Goal: Task Accomplishment & Management: Use online tool/utility

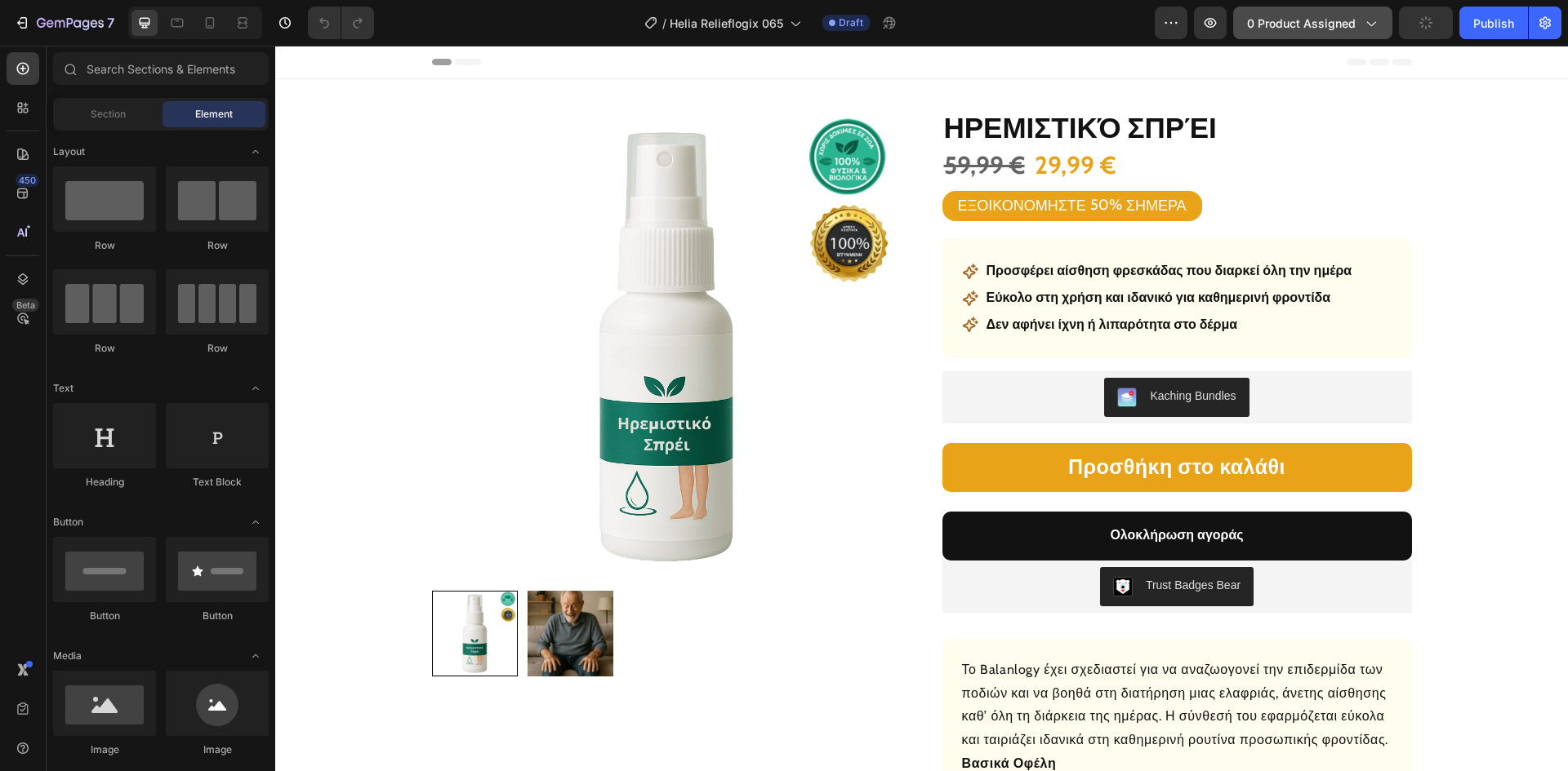
click at [1315, 35] on button "0 product assigned" at bounding box center [1312, 22] width 159 height 33
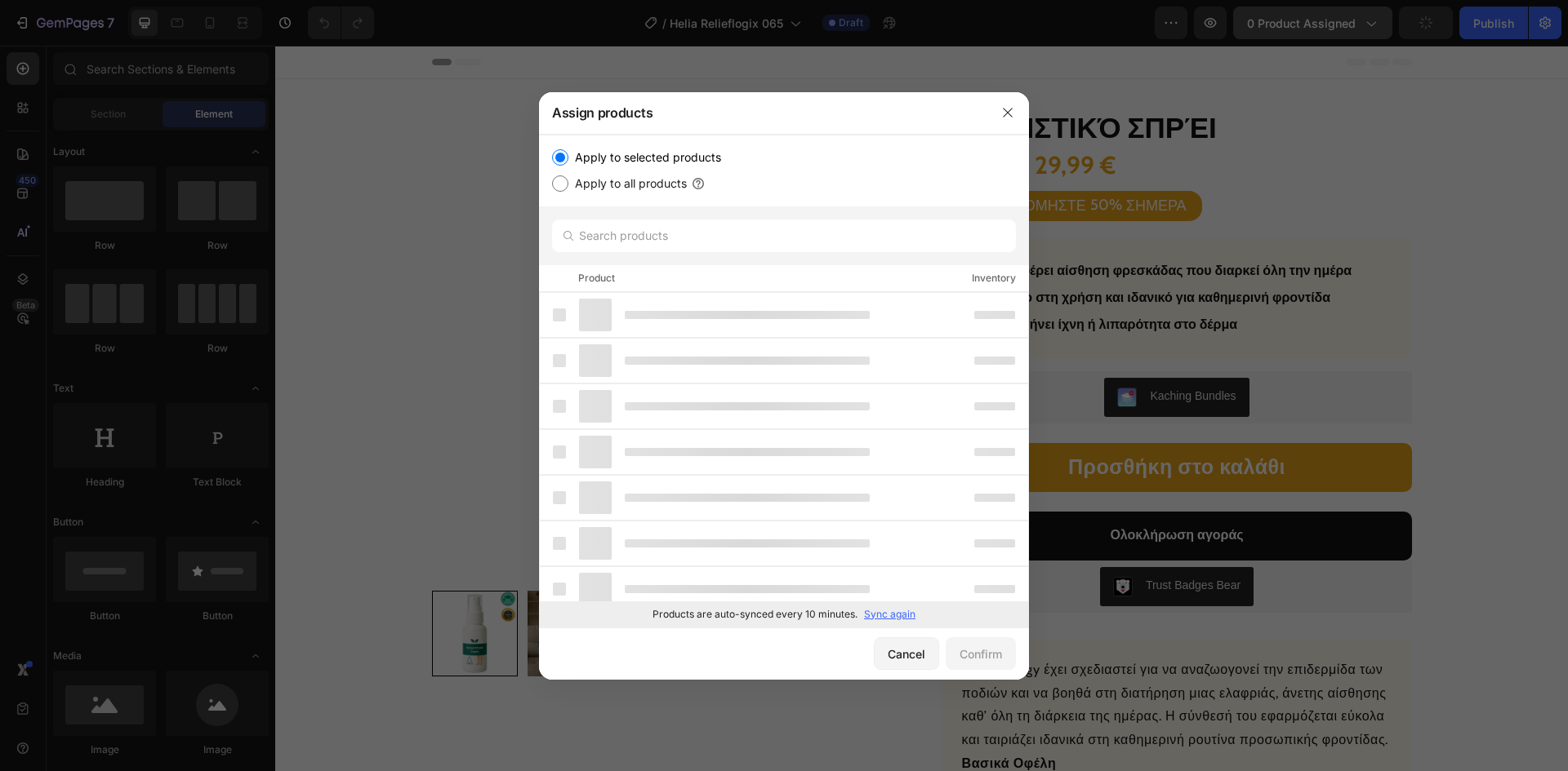
click at [1315, 34] on div at bounding box center [784, 386] width 1568 height 771
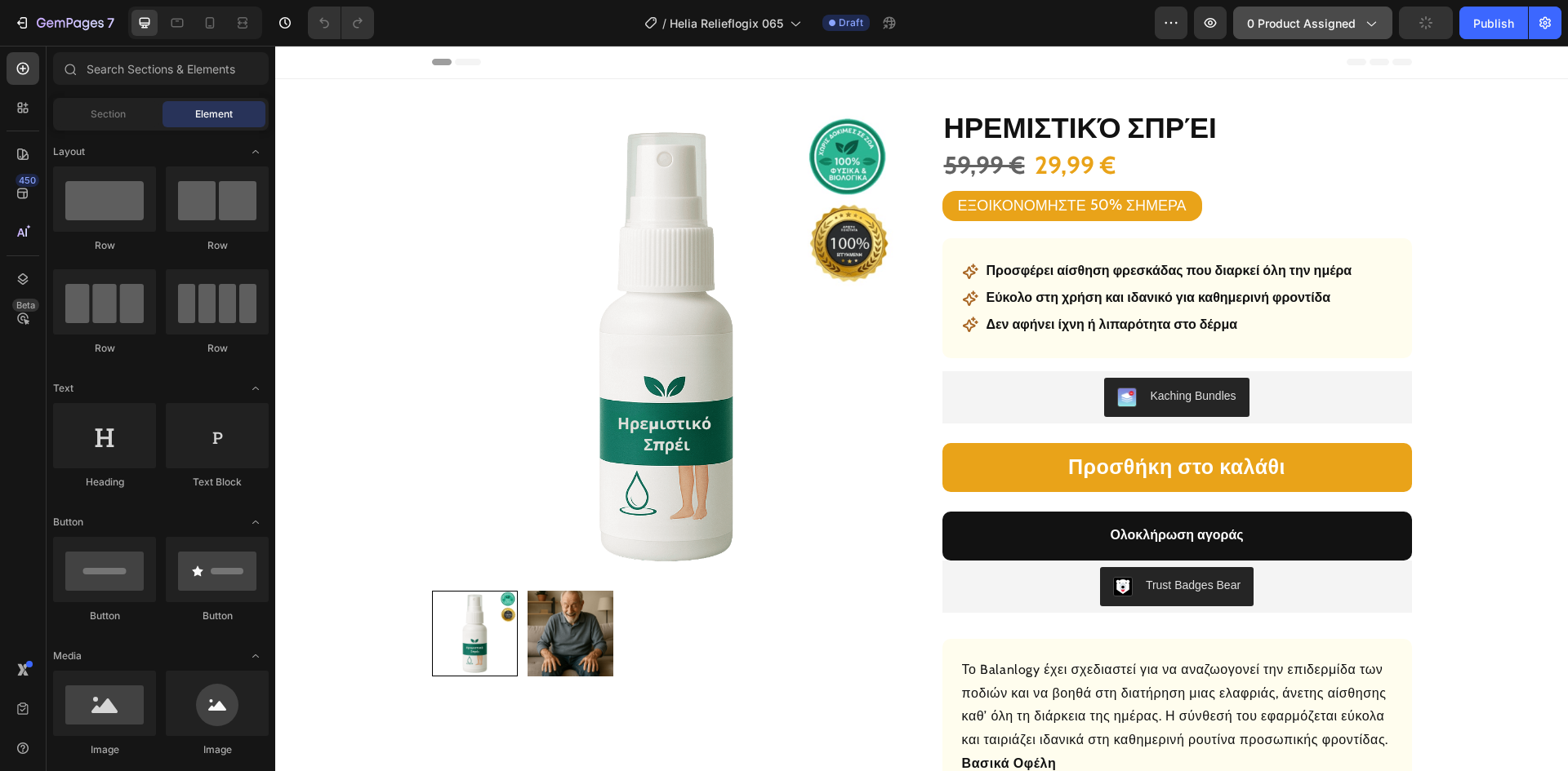
click at [1303, 22] on span "0 product assigned" at bounding box center [1301, 23] width 109 height 17
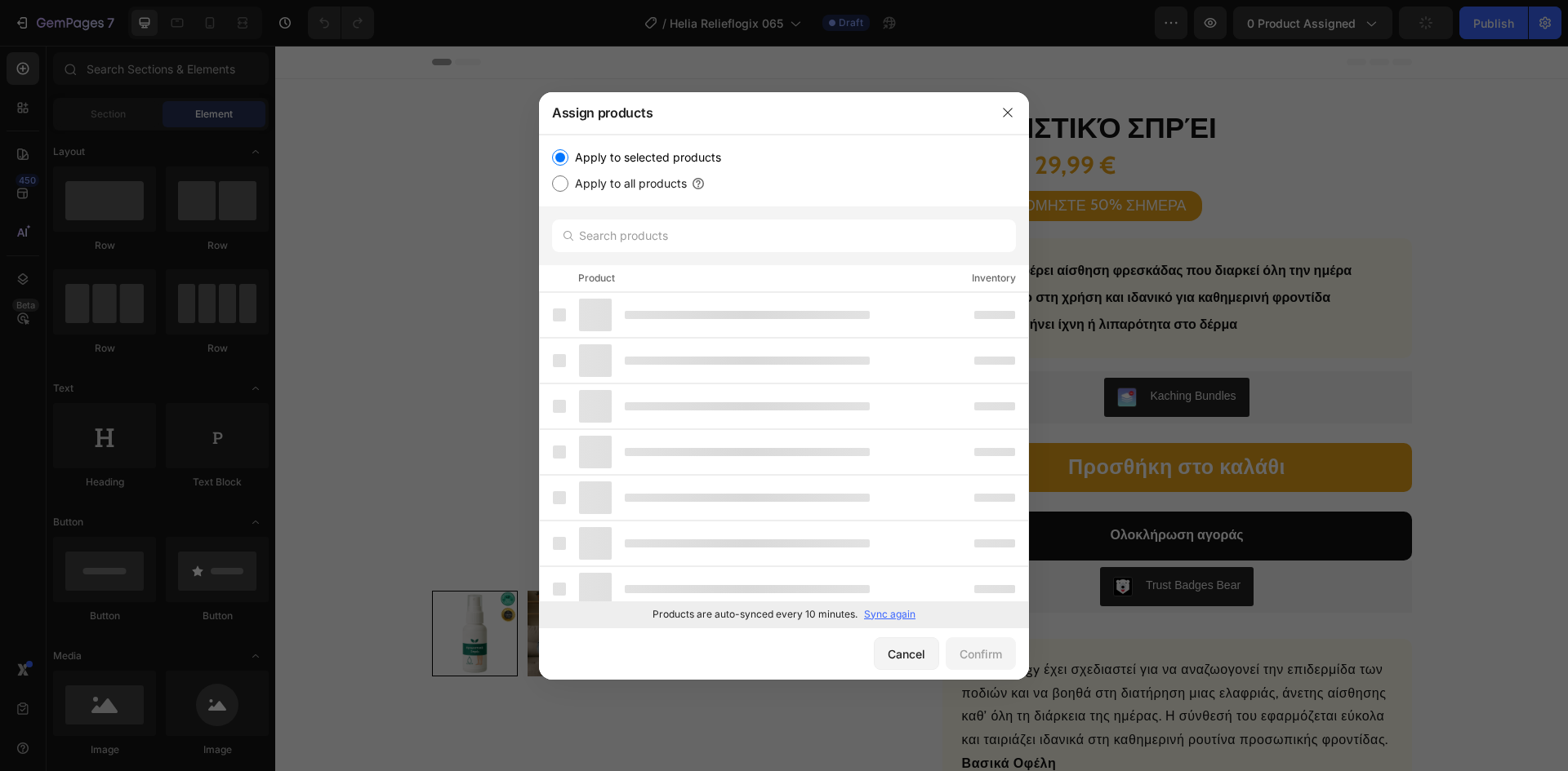
click at [896, 613] on p "Sync again" at bounding box center [889, 615] width 51 height 15
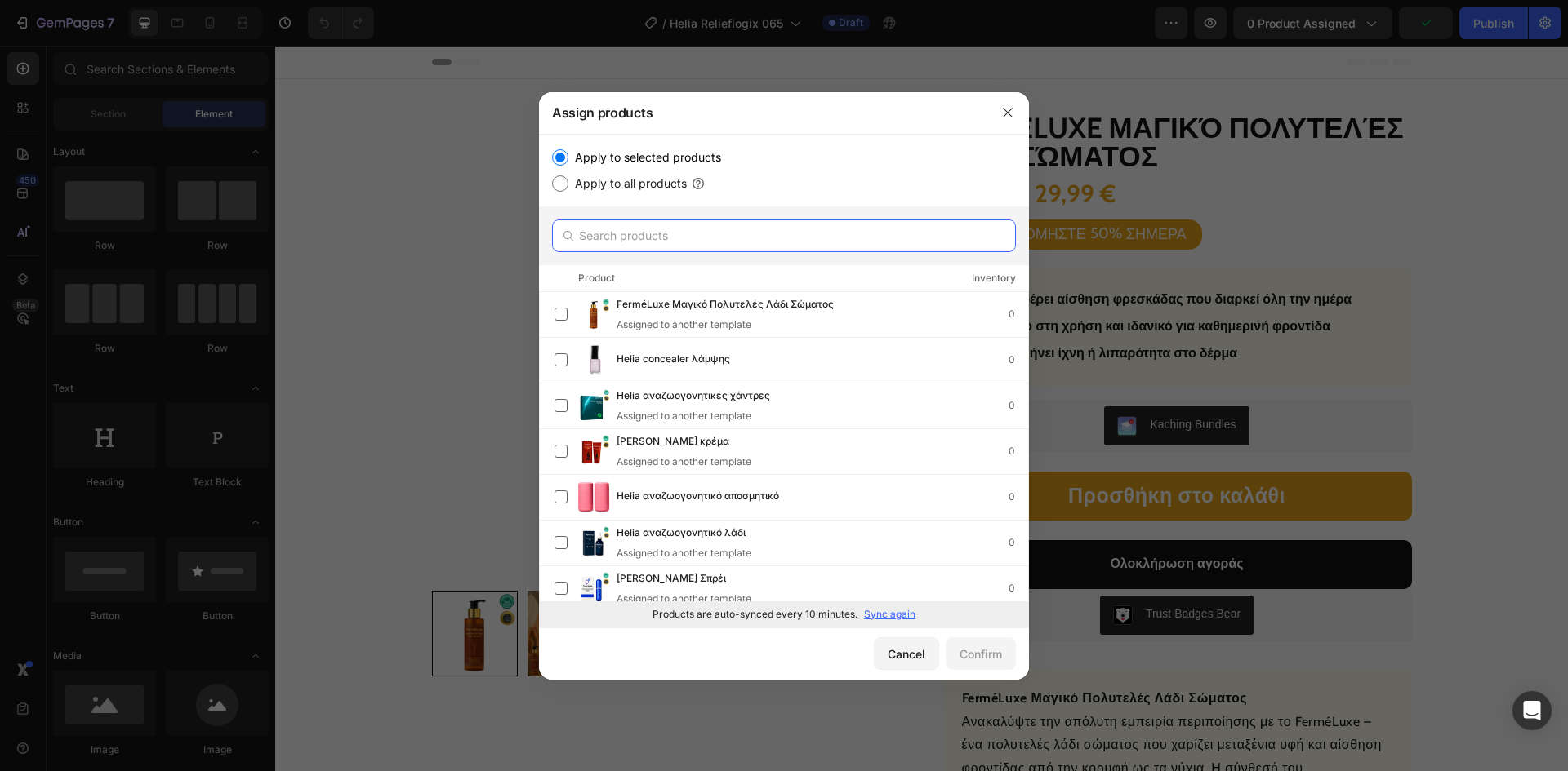
click at [670, 243] on input "text" at bounding box center [784, 235] width 464 height 33
paste input "χάντρες ζωτικότητας"
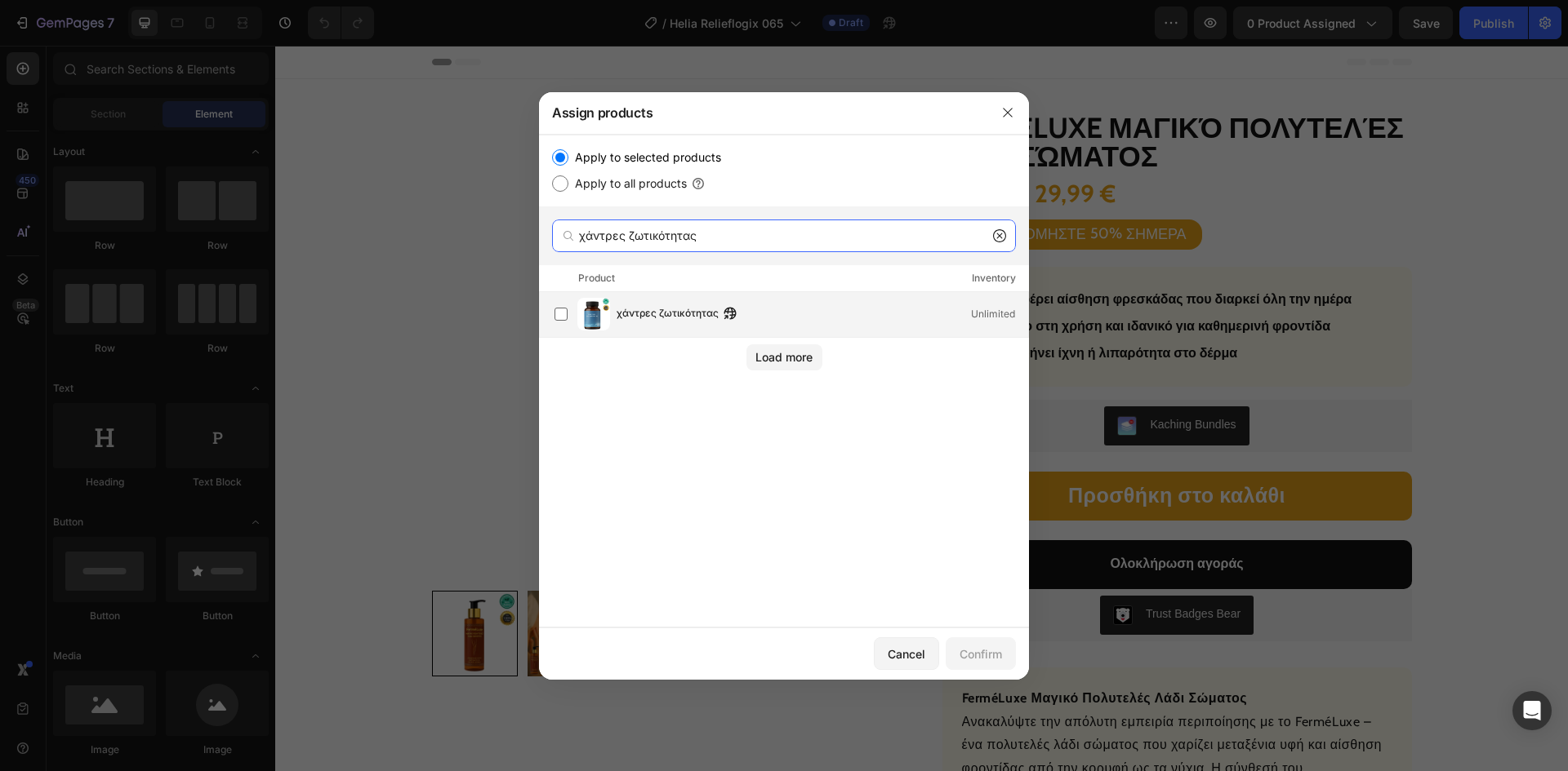
type input "χάντρες ζωτικότητας"
click at [682, 310] on span "χάντρες ζωτικότητας" at bounding box center [667, 314] width 102 height 18
click at [977, 664] on button "Confirm" at bounding box center [982, 653] width 71 height 33
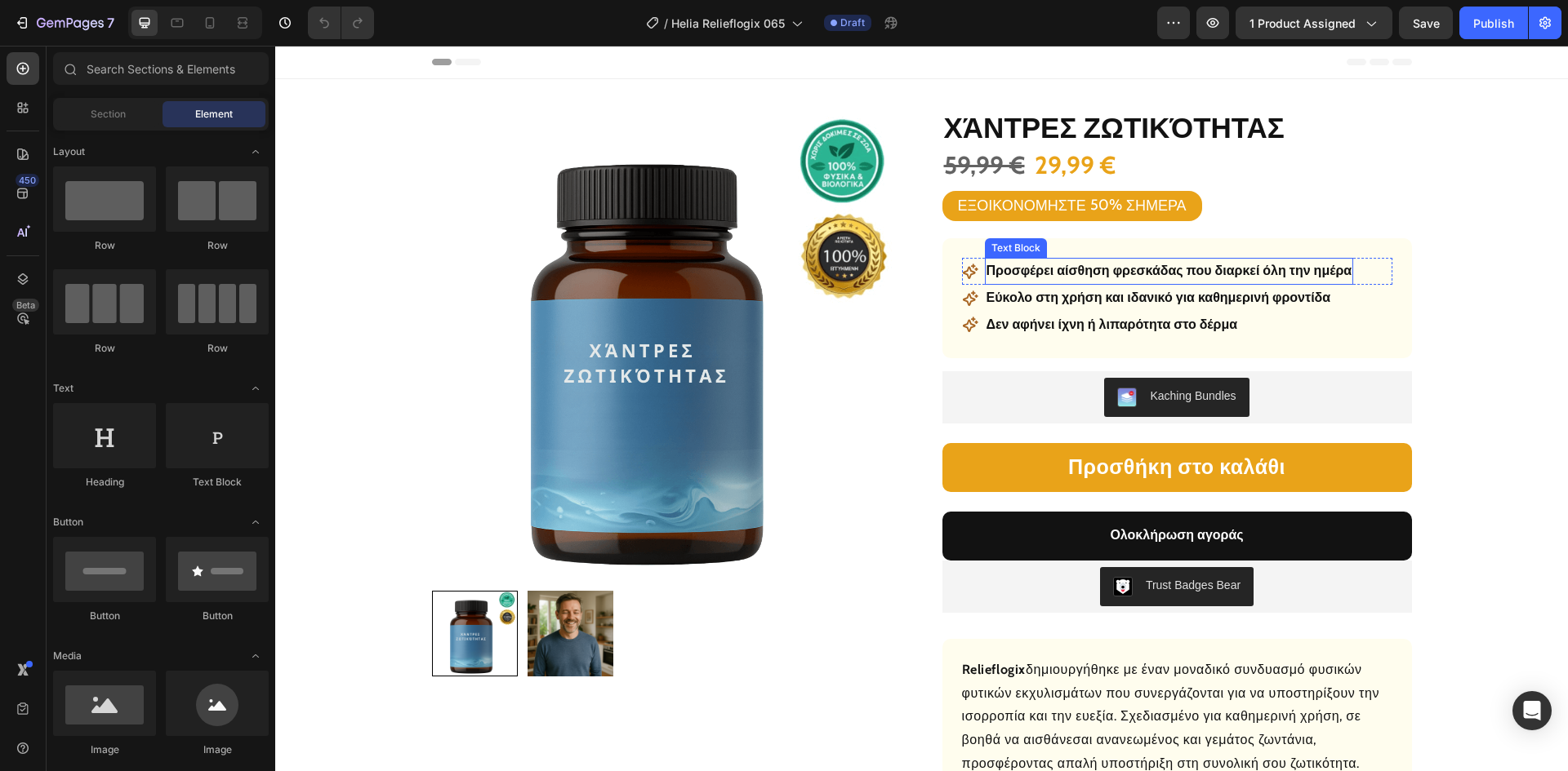
click at [1122, 268] on p "Προσφέρει αίσθηση φρεσκάδας που διαρκεί όλη την ημέρα" at bounding box center [1169, 270] width 366 height 23
click at [1123, 272] on p "Προσφέρει αίσθηση φρεσκάδας που διαρκεί όλη την ημέρα" at bounding box center [1169, 270] width 366 height 23
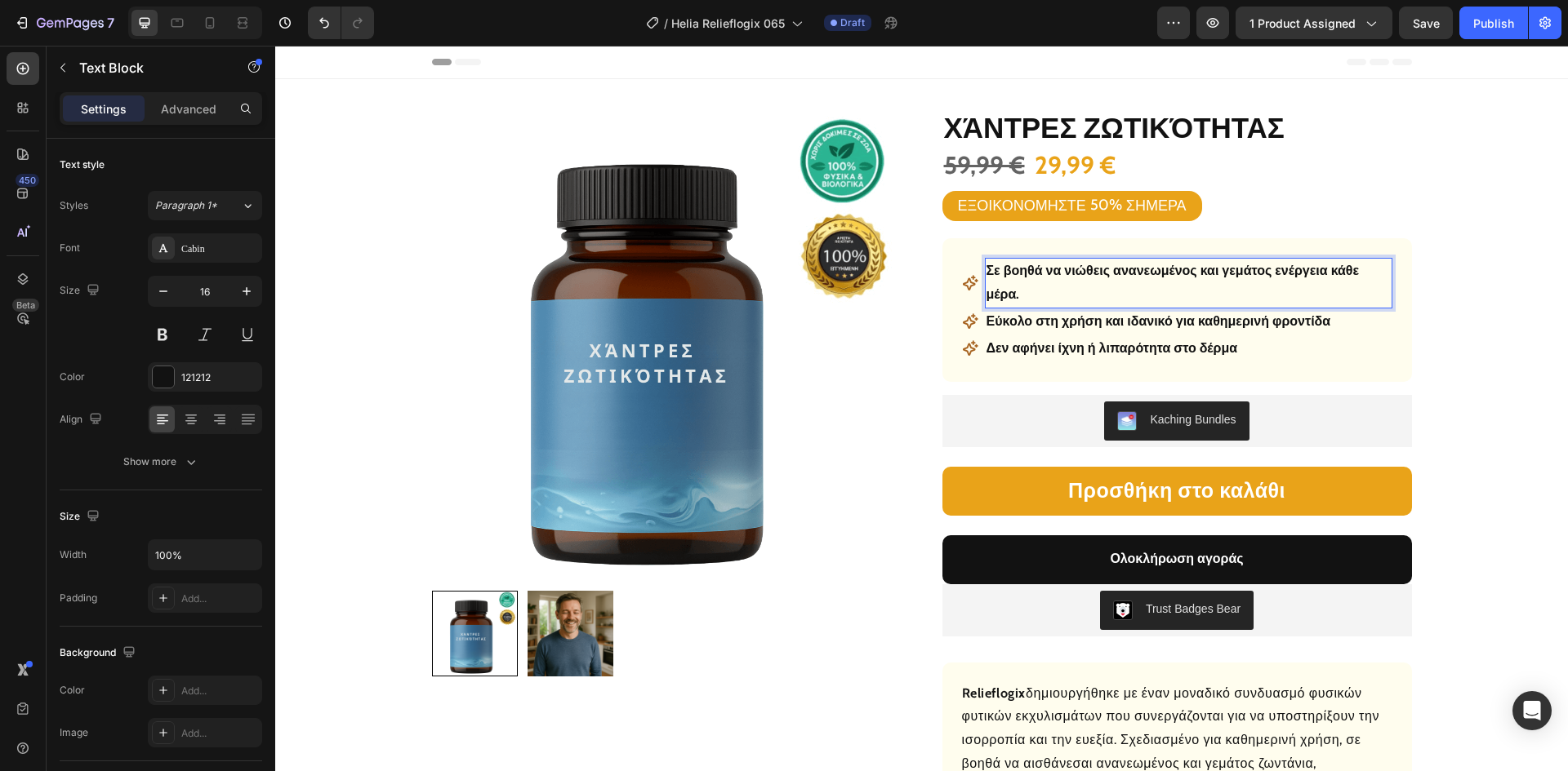
click at [1054, 279] on p "Σε βοηθά να νιώθεις ανανεωμένος και γεμάτος ενέργεια κάθε μέρα." at bounding box center [1188, 282] width 404 height 47
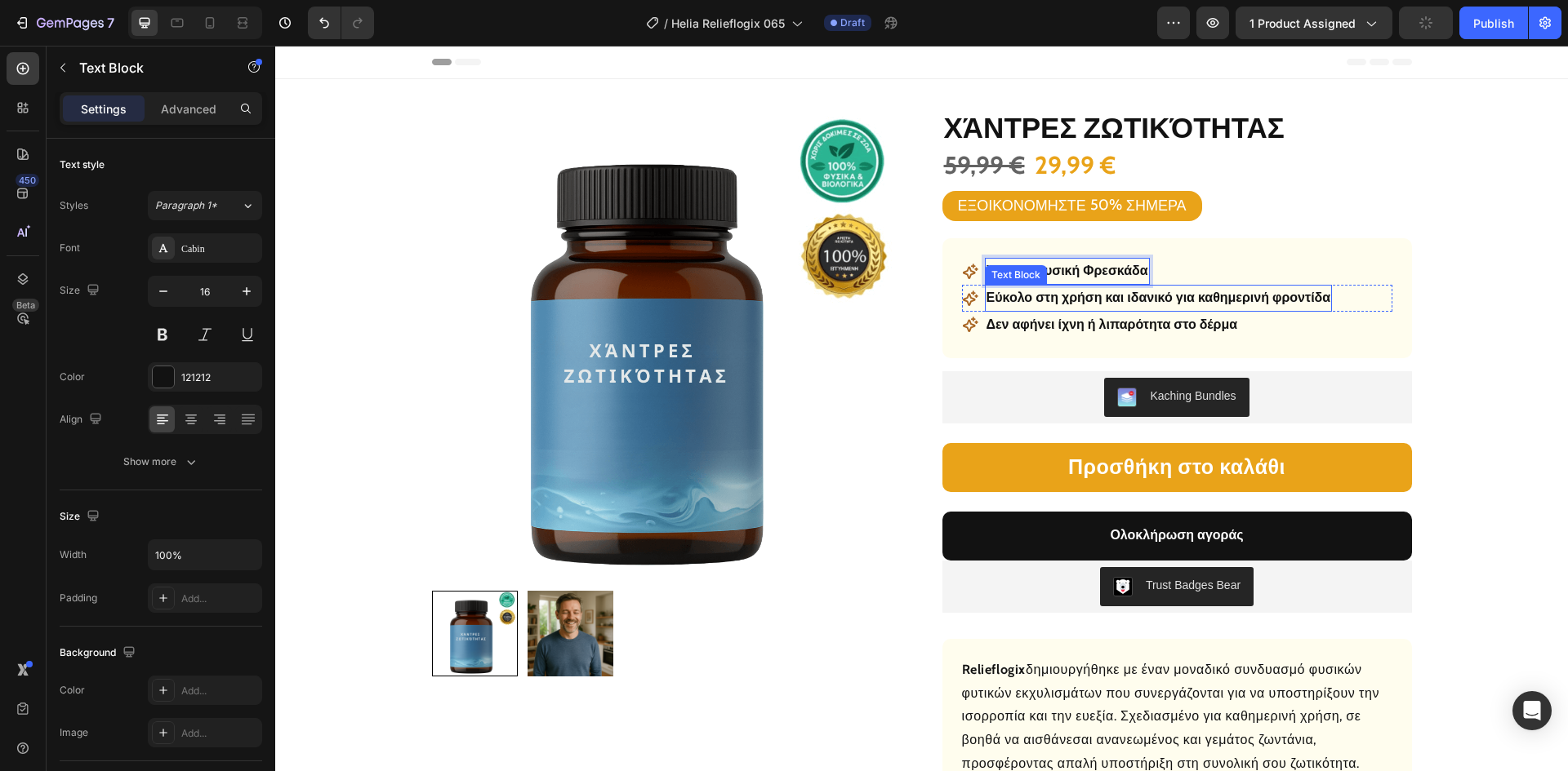
click at [1100, 299] on p "Εύκολο στη χρήση και ιδανικό για καθημερινή φροντίδα" at bounding box center [1158, 297] width 345 height 23
click at [1100, 298] on p "Εύκολο στη χρήση και ιδανικό για καθημερινή φροντίδα" at bounding box center [1158, 297] width 345 height 23
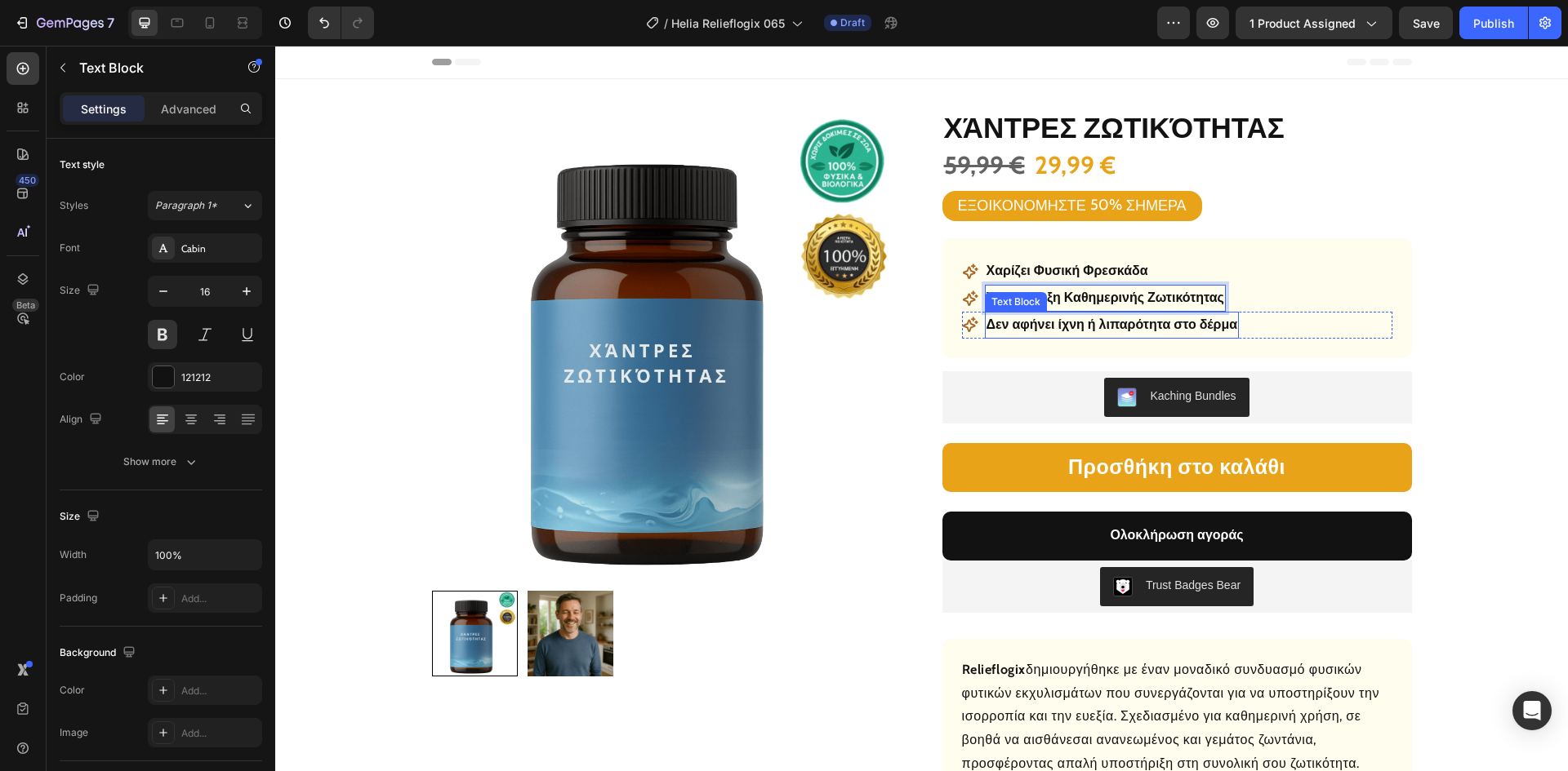
click at [1077, 325] on p "Δεν αφήνει ίχνη ή λιπαρότητα στο δέρμα" at bounding box center [1112, 324] width 252 height 23
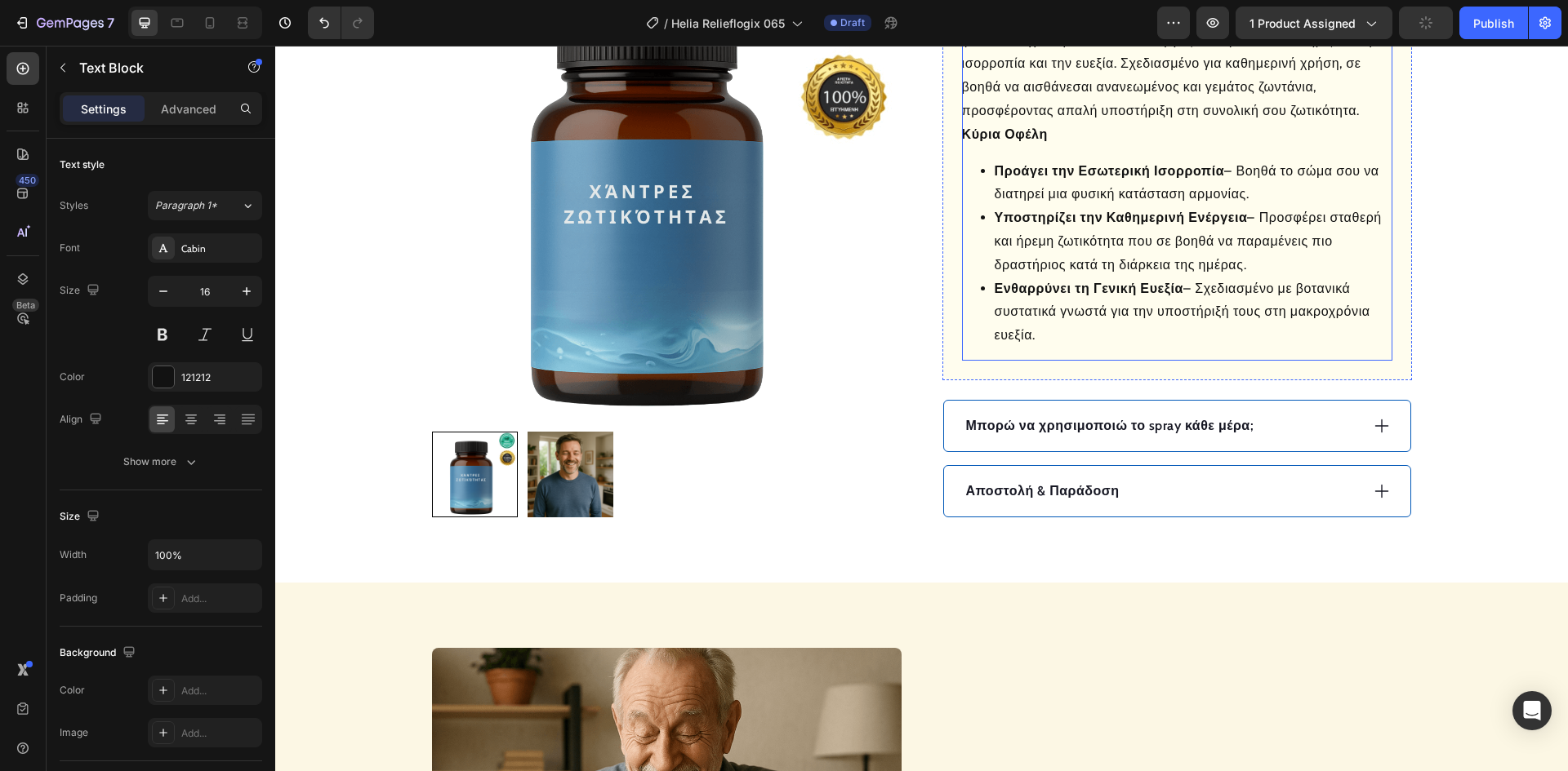
scroll to position [898, 0]
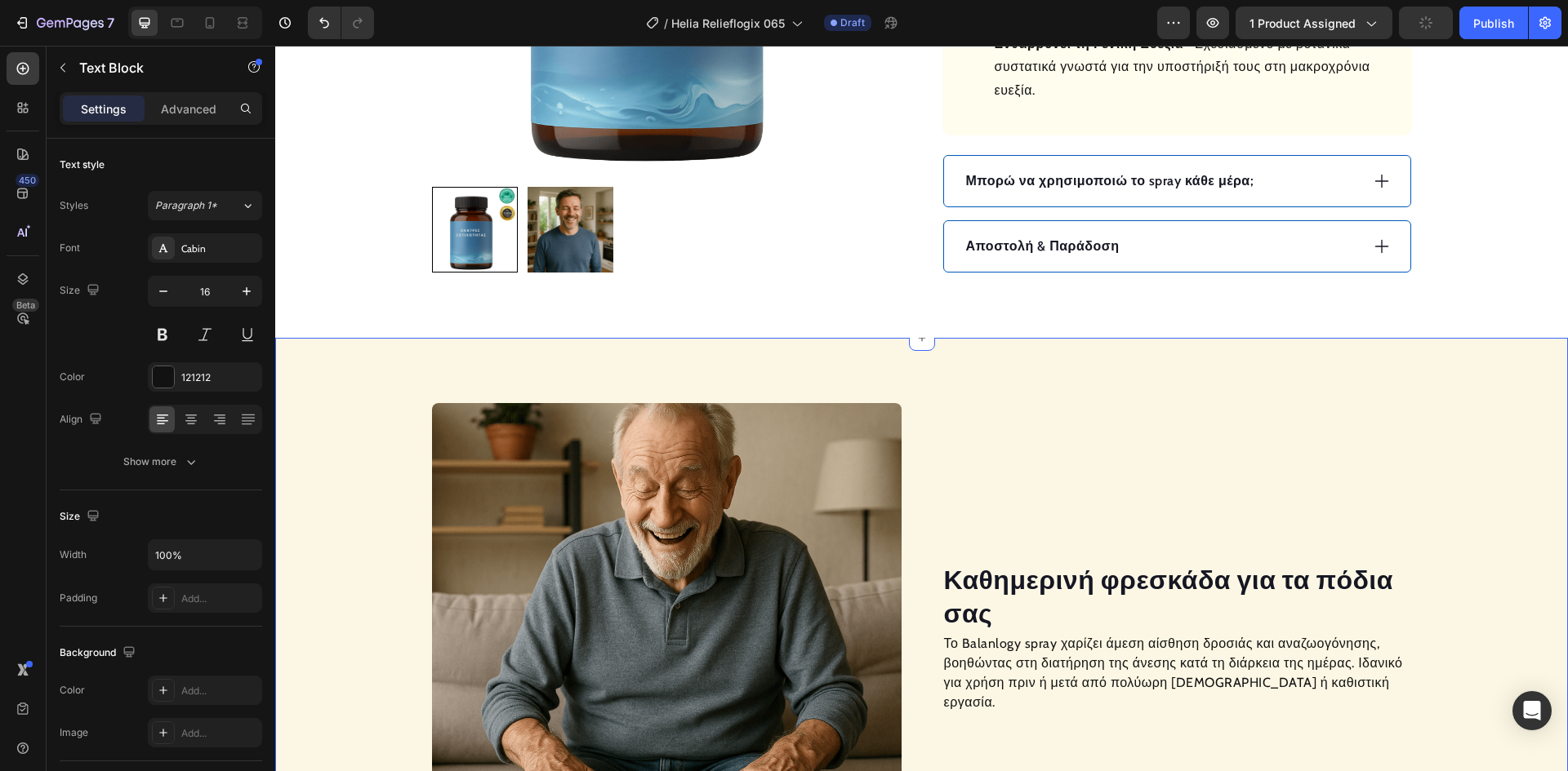
click at [1167, 228] on div "Αποστολή & Παράδοση" at bounding box center [1178, 246] width 467 height 50
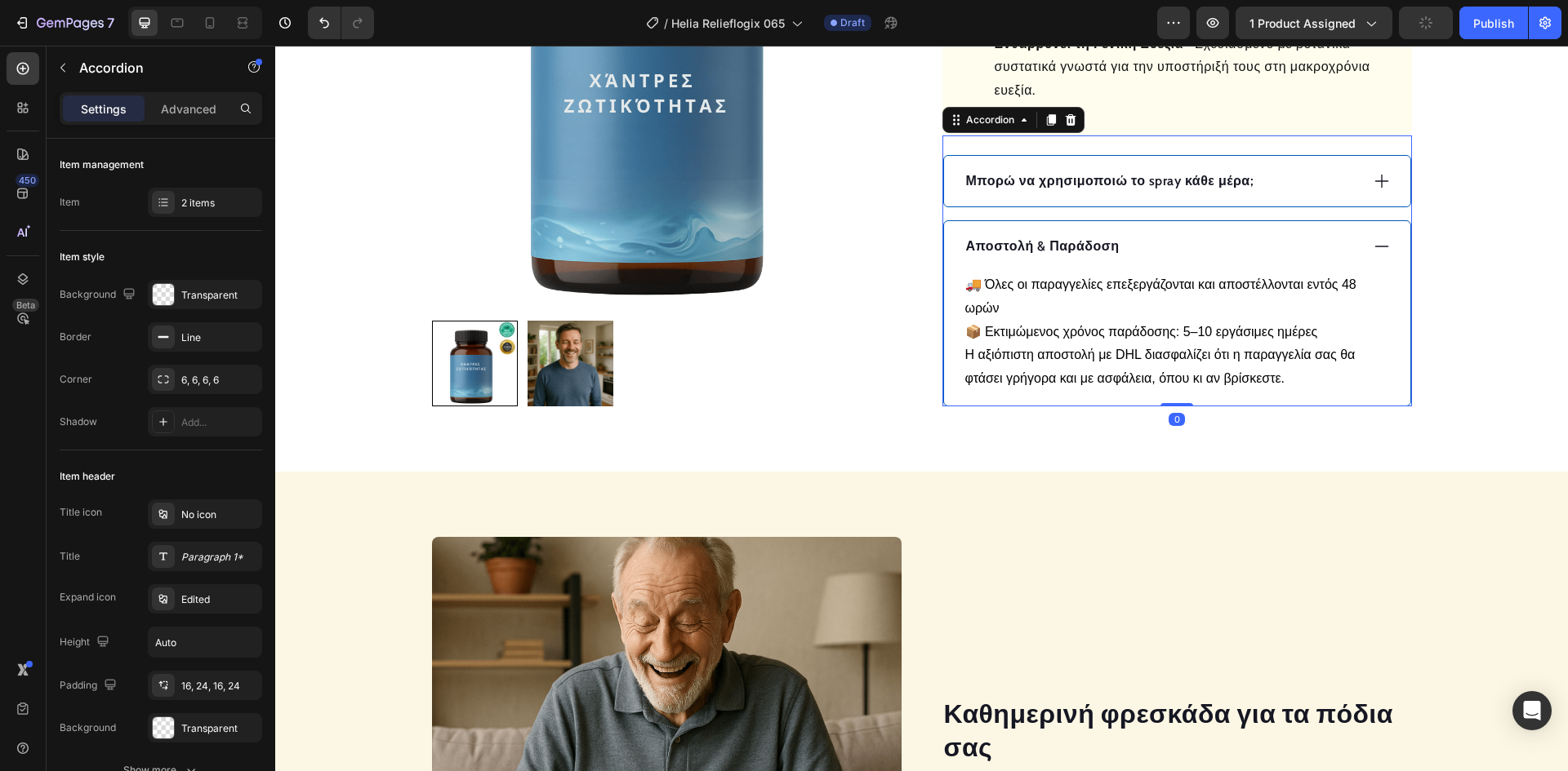
click at [1171, 239] on div "Αποστολή & Παράδοση" at bounding box center [1162, 246] width 396 height 24
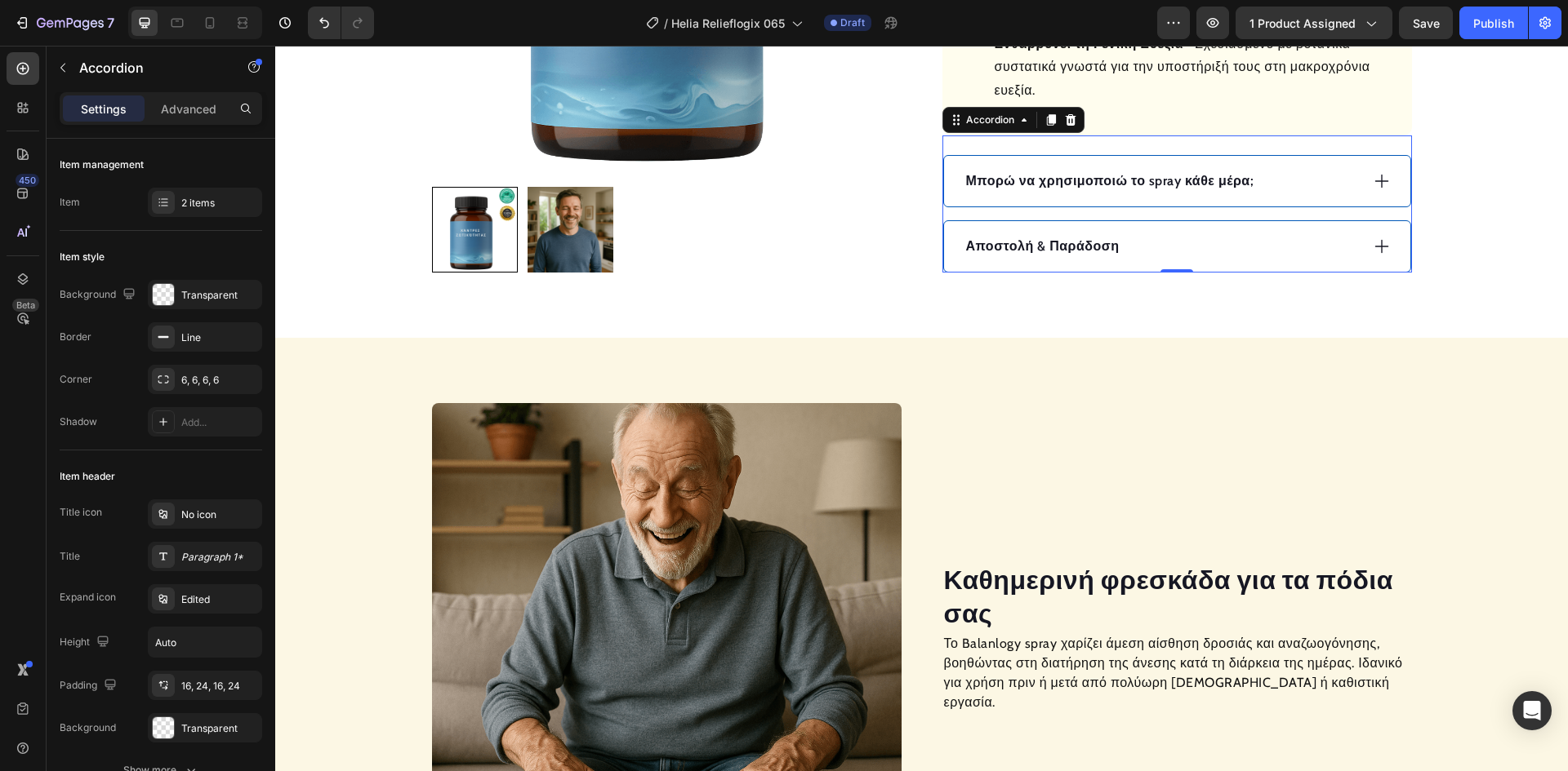
drag, startPoint x: 1303, startPoint y: 174, endPoint x: 1287, endPoint y: 179, distance: 16.8
click at [1303, 173] on div "Μπορώ να χρησιμοποιώ το spray κάθε μέρα;" at bounding box center [1162, 181] width 396 height 24
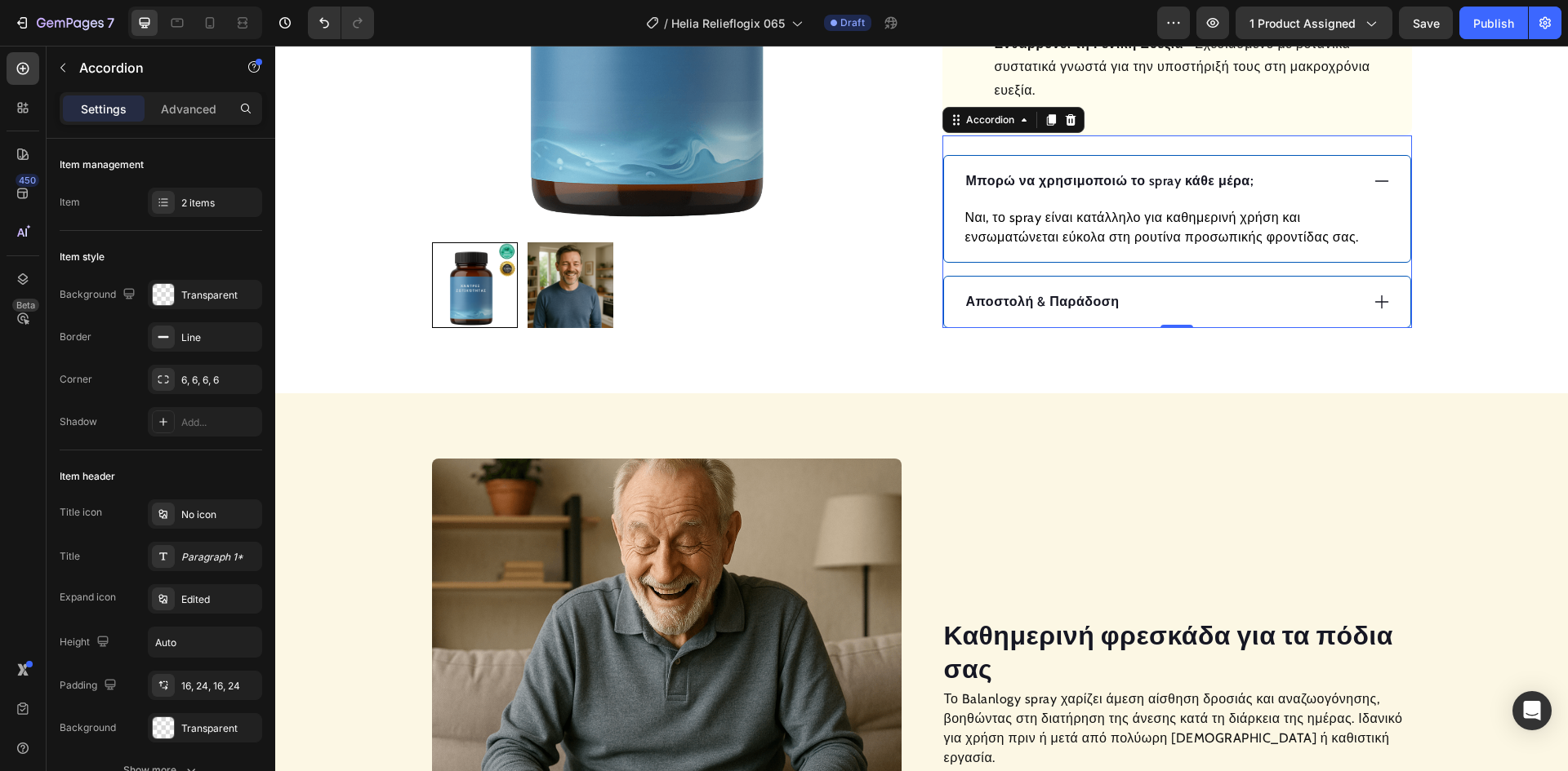
click at [1196, 177] on p "Μπορώ να χρησιμοποιώ το spray κάθε μέρα;" at bounding box center [1110, 181] width 288 height 20
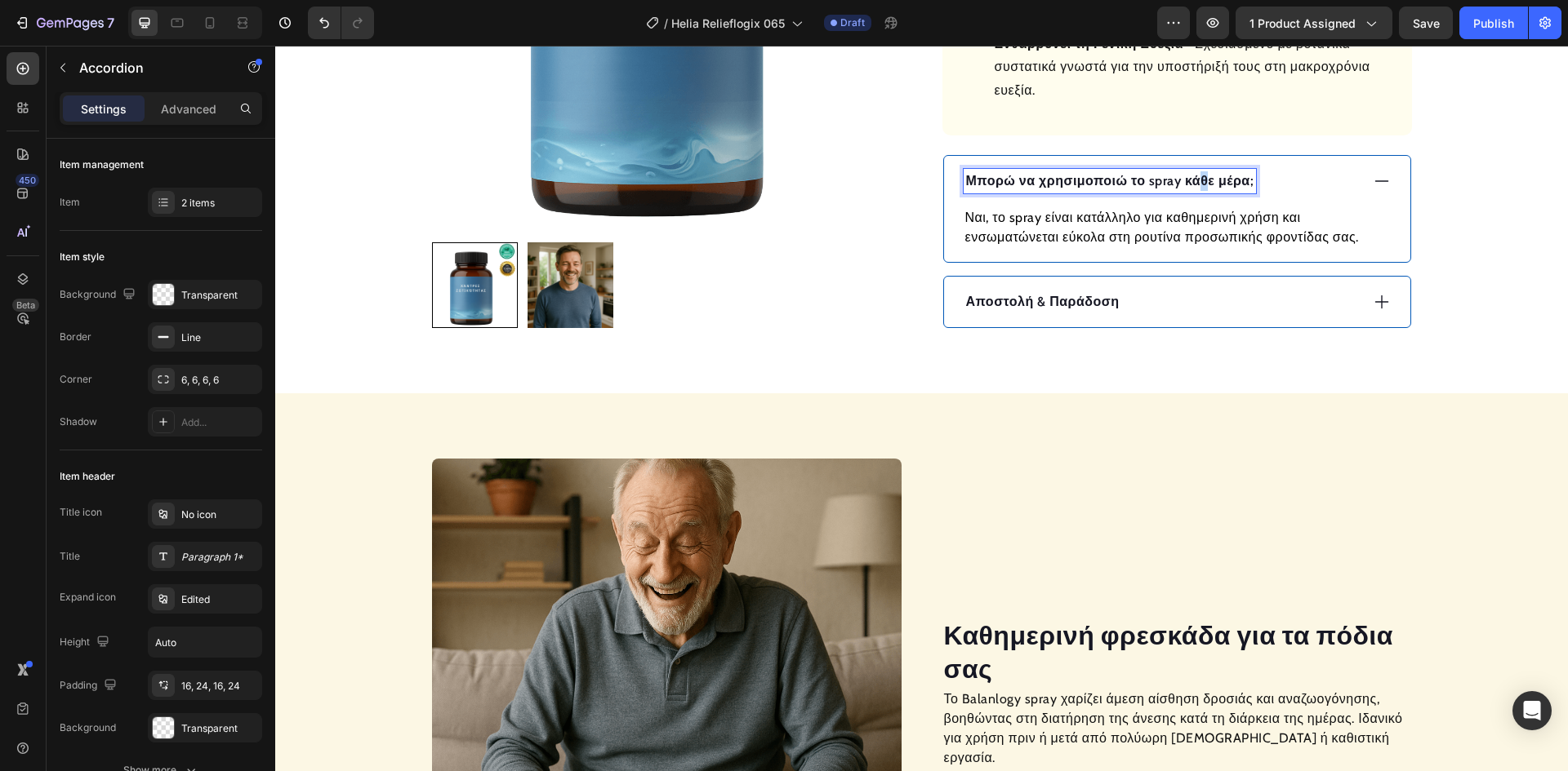
click at [1192, 178] on p "Μπορώ να χρησιμοποιώ το spray κάθε μέρα;" at bounding box center [1110, 181] width 288 height 20
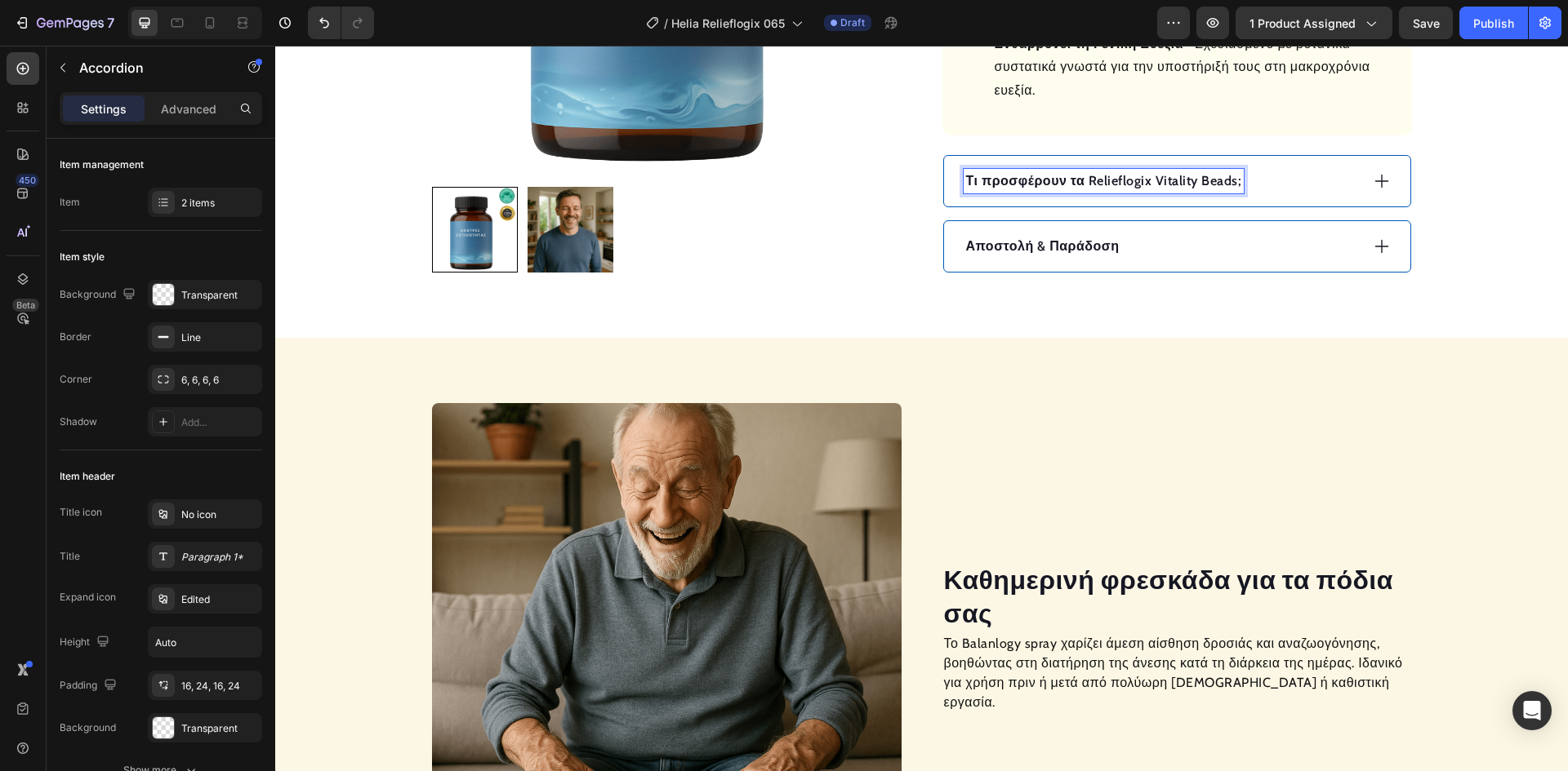
click at [1229, 184] on p "Τι προσφέρουν τα Relieflogix Vitality Beads;" at bounding box center [1103, 181] width 276 height 20
click at [1373, 178] on icon at bounding box center [1381, 180] width 18 height 18
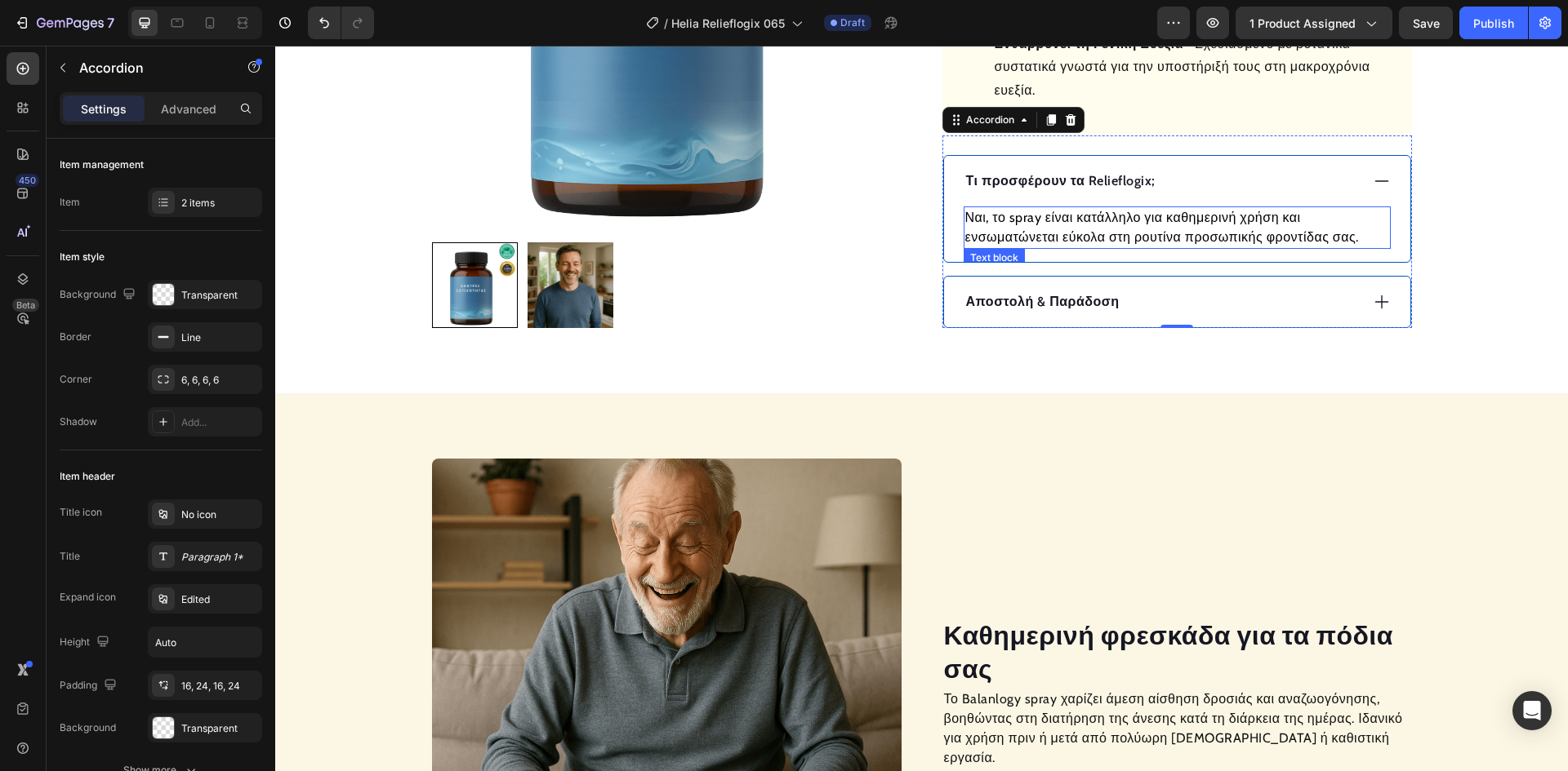
click at [1179, 222] on p "Ναι, το spray είναι κατάλληλο για καθημερινή χρήση και ενσωματώνεται εύκολα στη…" at bounding box center [1178, 228] width 424 height 39
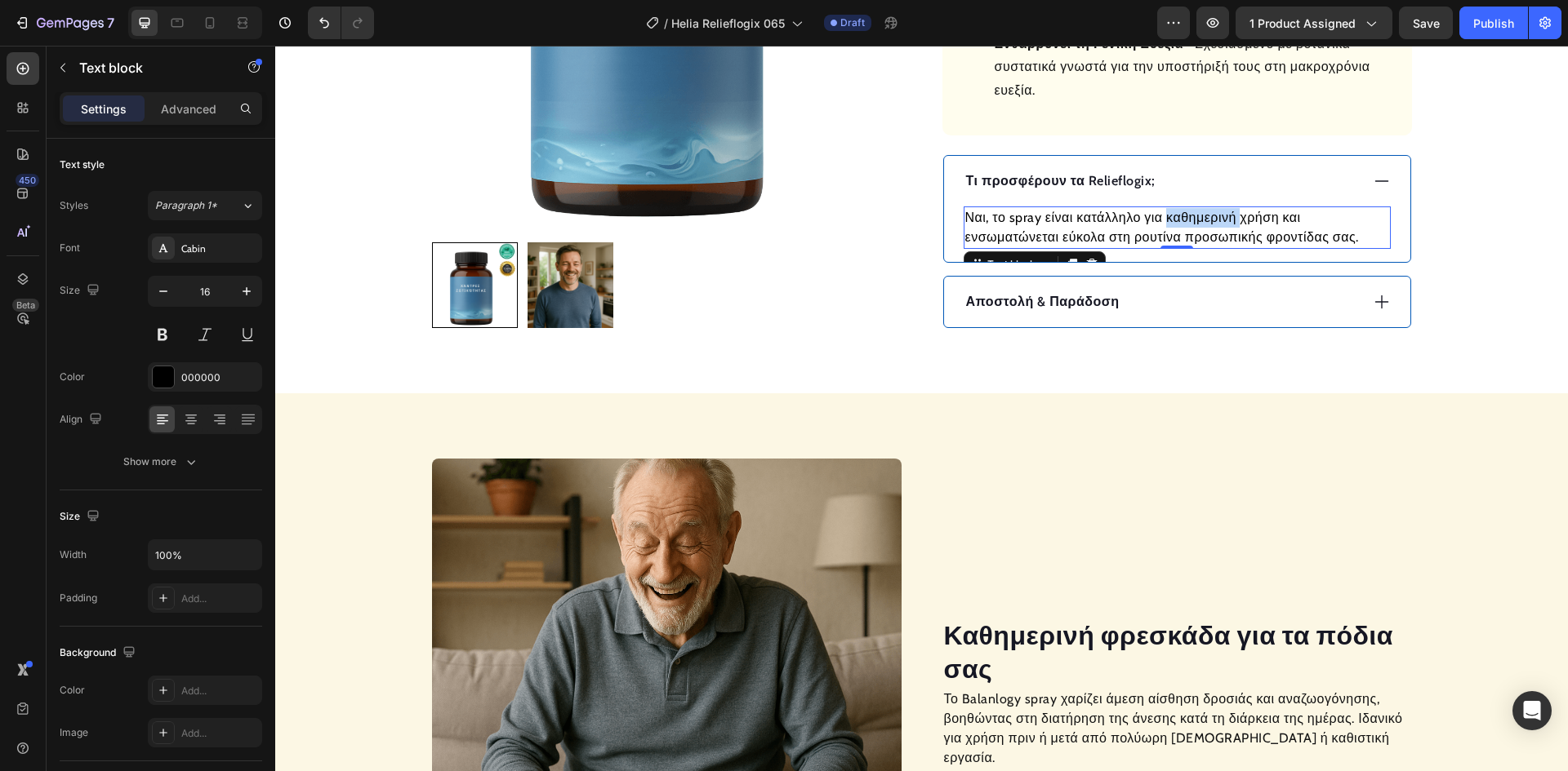
click at [1179, 222] on p "Ναι, το spray είναι κατάλληλο για καθημερινή χρήση και ενσωματώνεται εύκολα στη…" at bounding box center [1178, 228] width 424 height 39
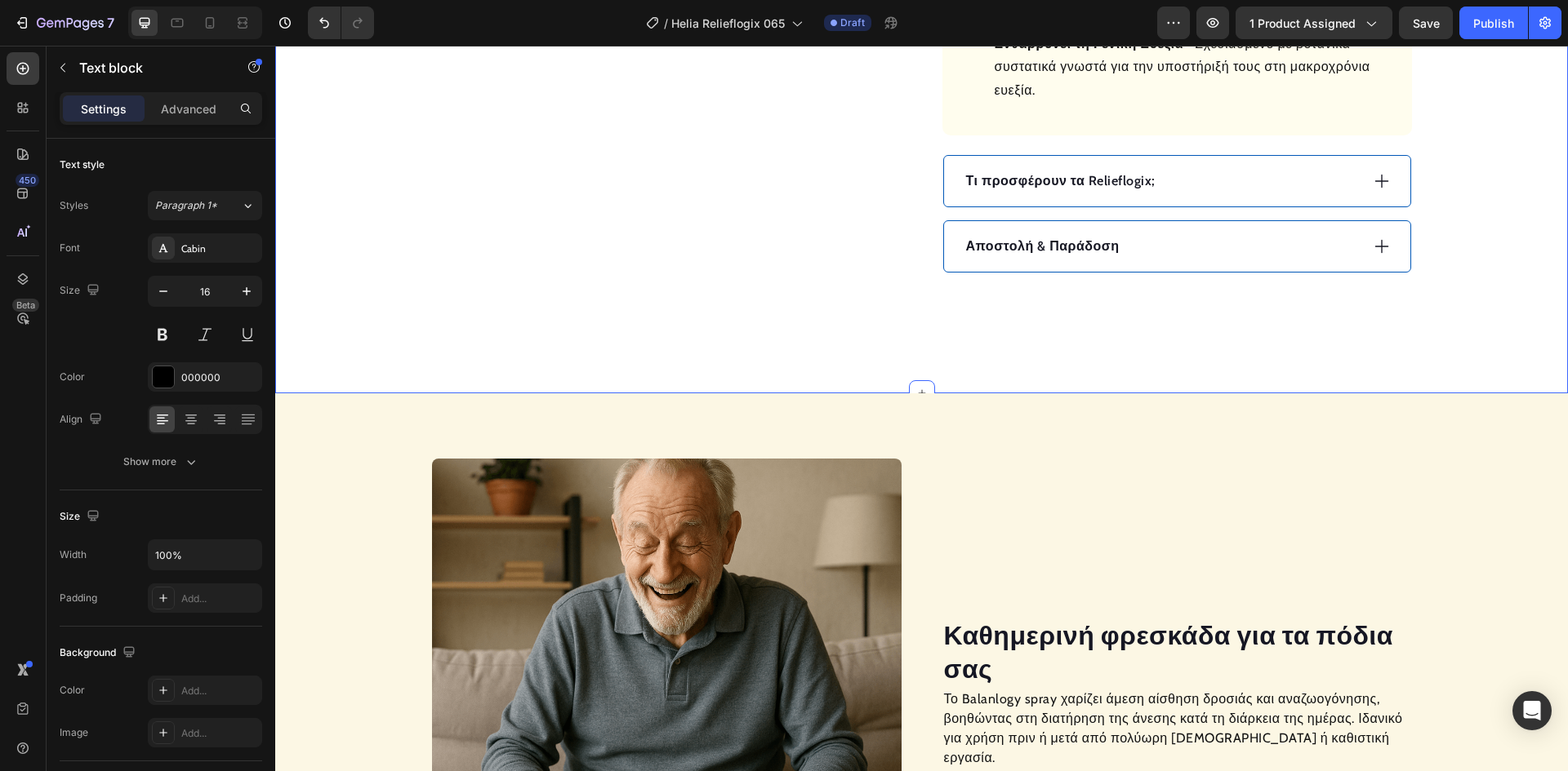
scroll to position [1224, 0]
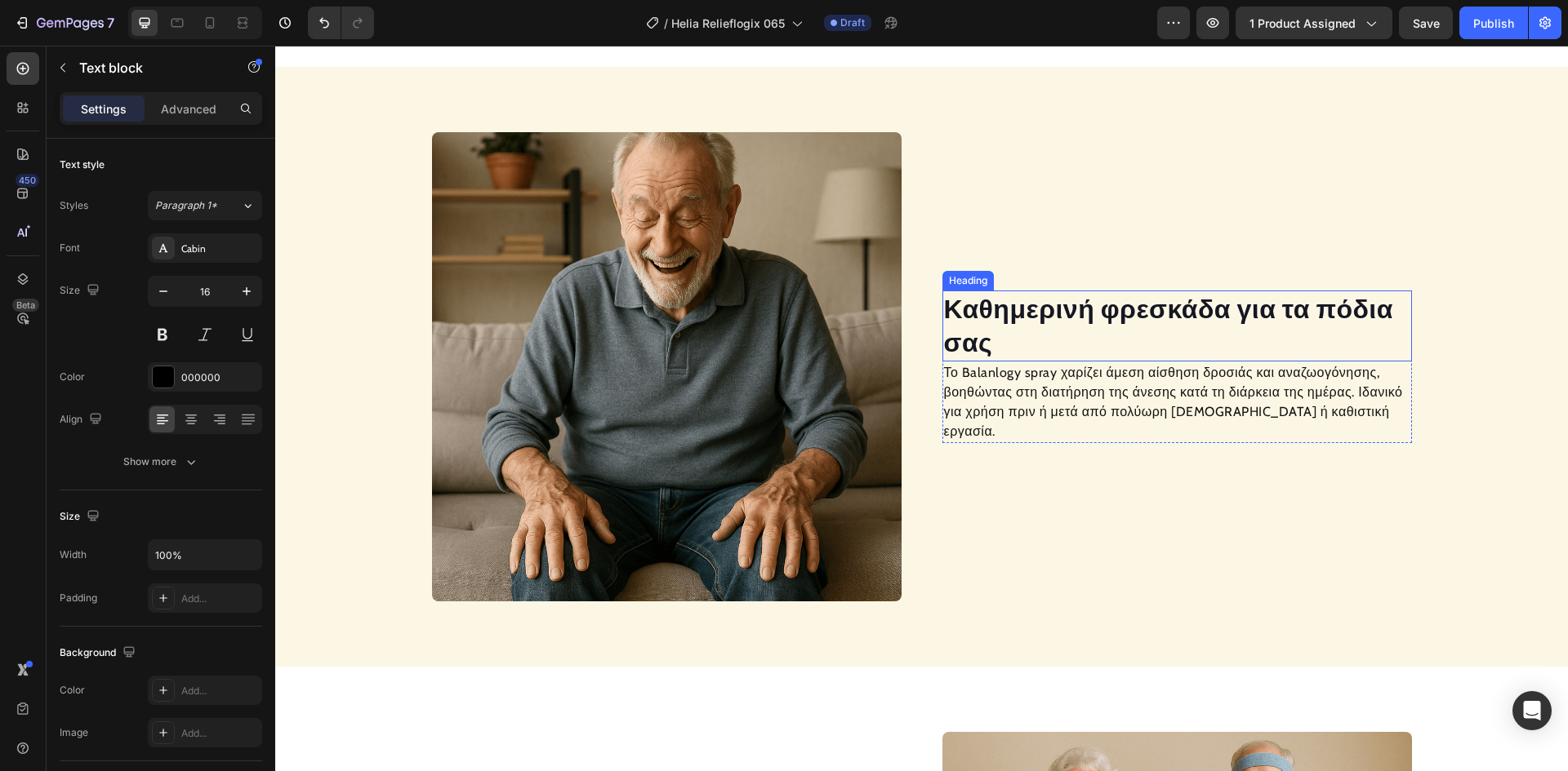
click at [1040, 319] on h2 "Καθημερινή φρεσκάδα για τα πόδια σας" at bounding box center [1177, 326] width 469 height 71
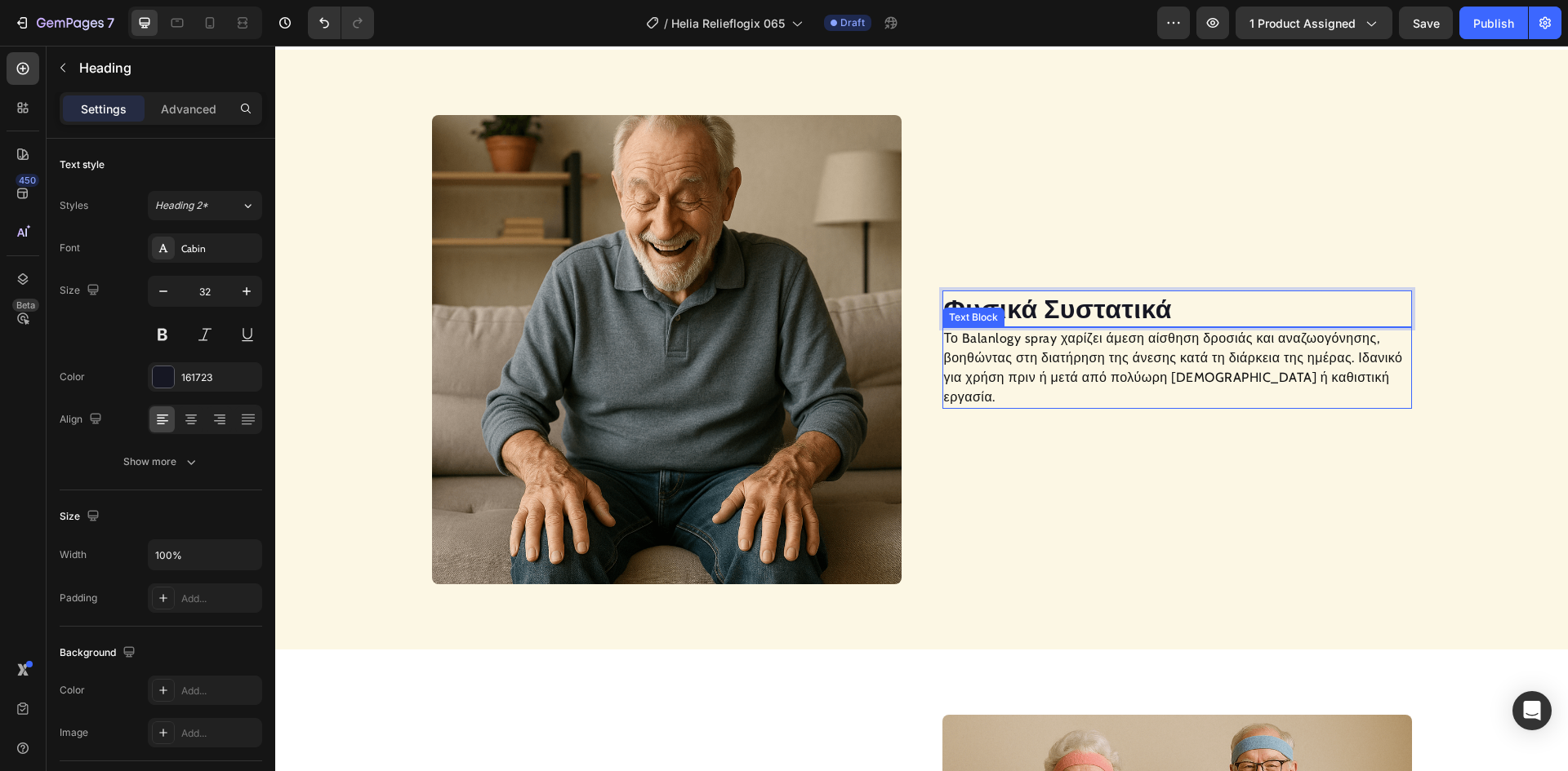
click at [1021, 386] on p "Το Balanlogy spray χαρίζει άμεση αίσθηση δροσιάς και αναζωογόνησης, βοηθώντας σ…" at bounding box center [1178, 368] width 467 height 78
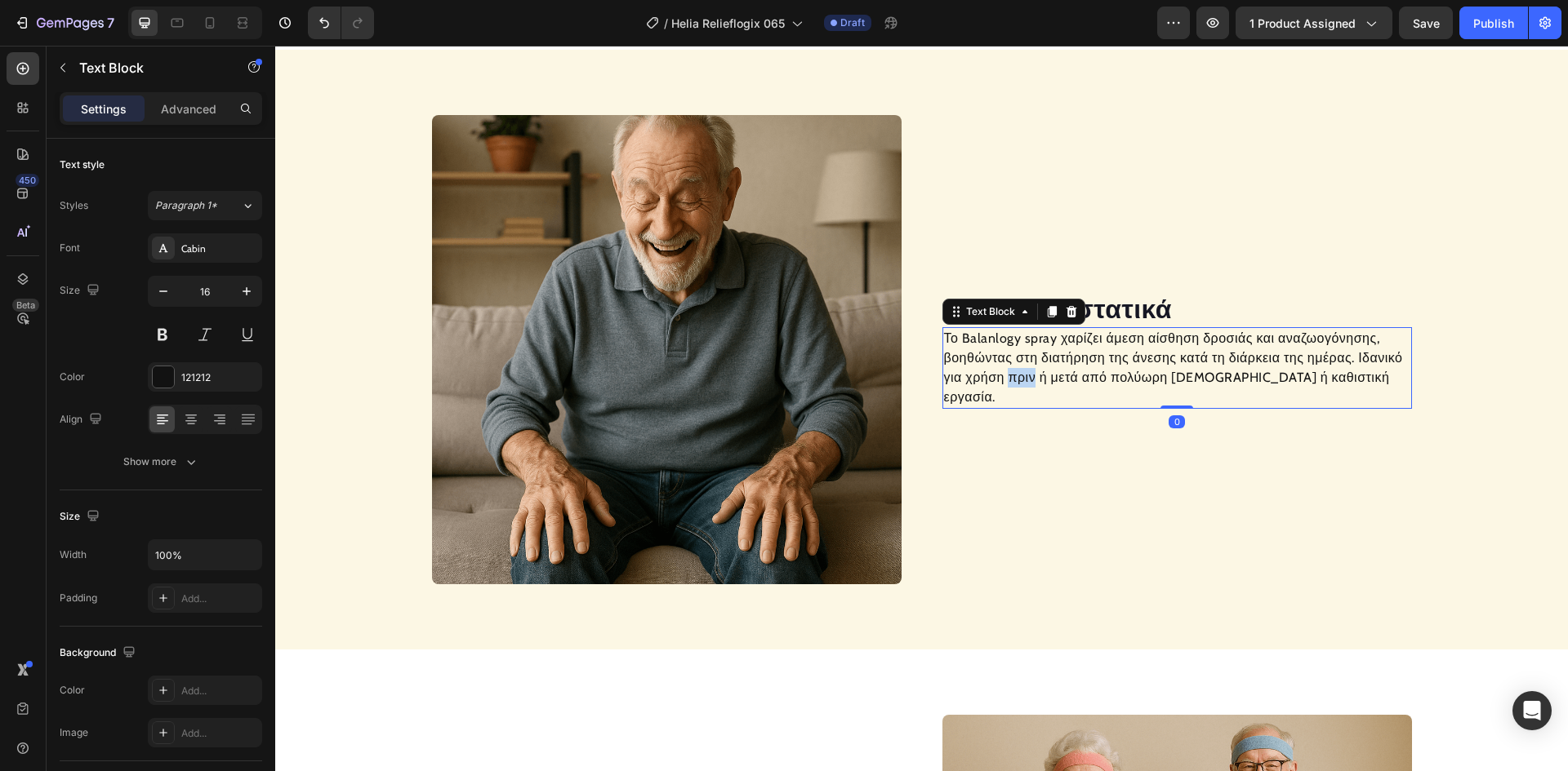
click at [1021, 385] on p "Το Balanlogy spray χαρίζει άμεση αίσθηση δροσιάς και αναζωογόνησης, βοηθώντας σ…" at bounding box center [1178, 368] width 467 height 78
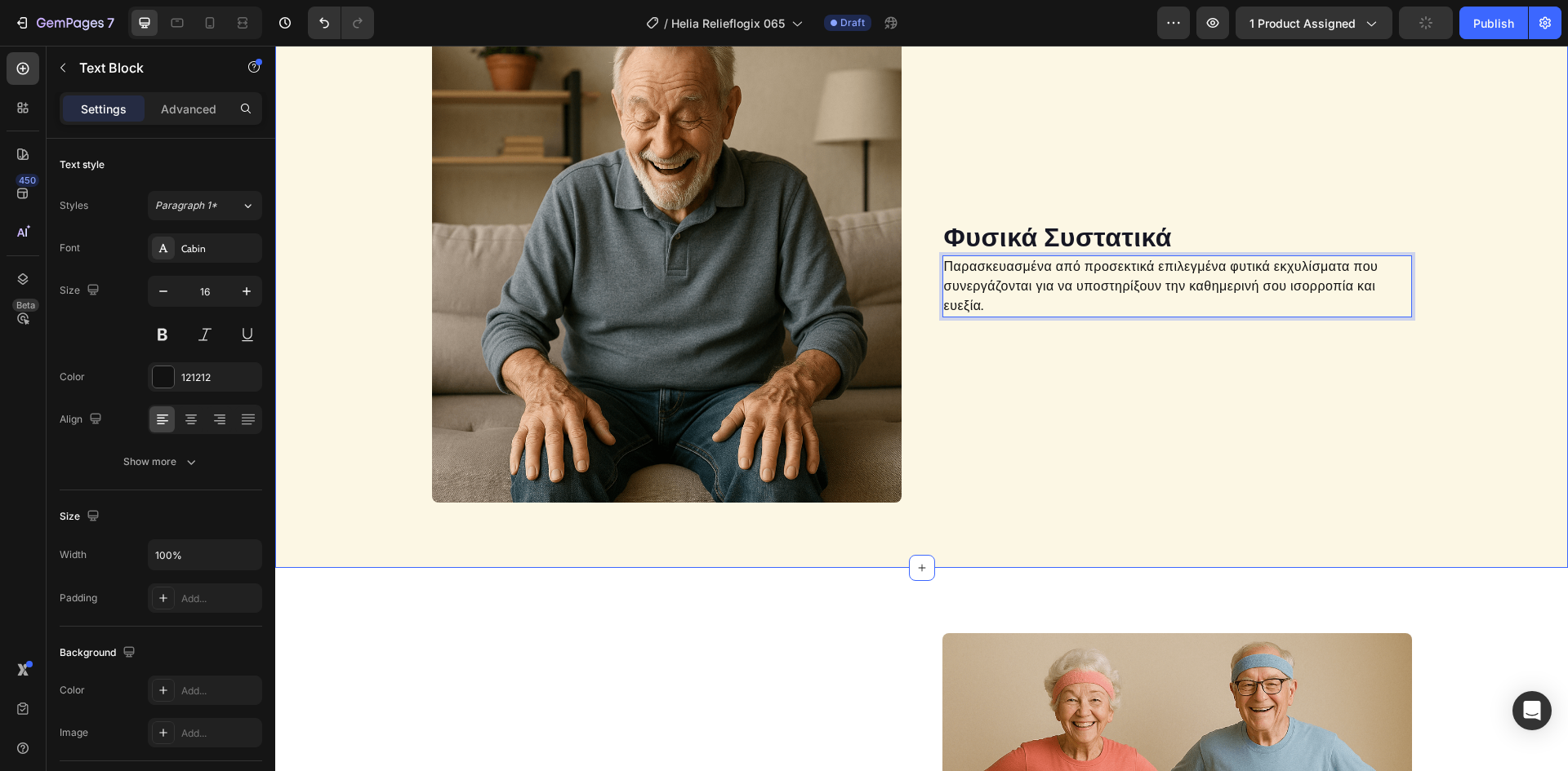
scroll to position [1676, 0]
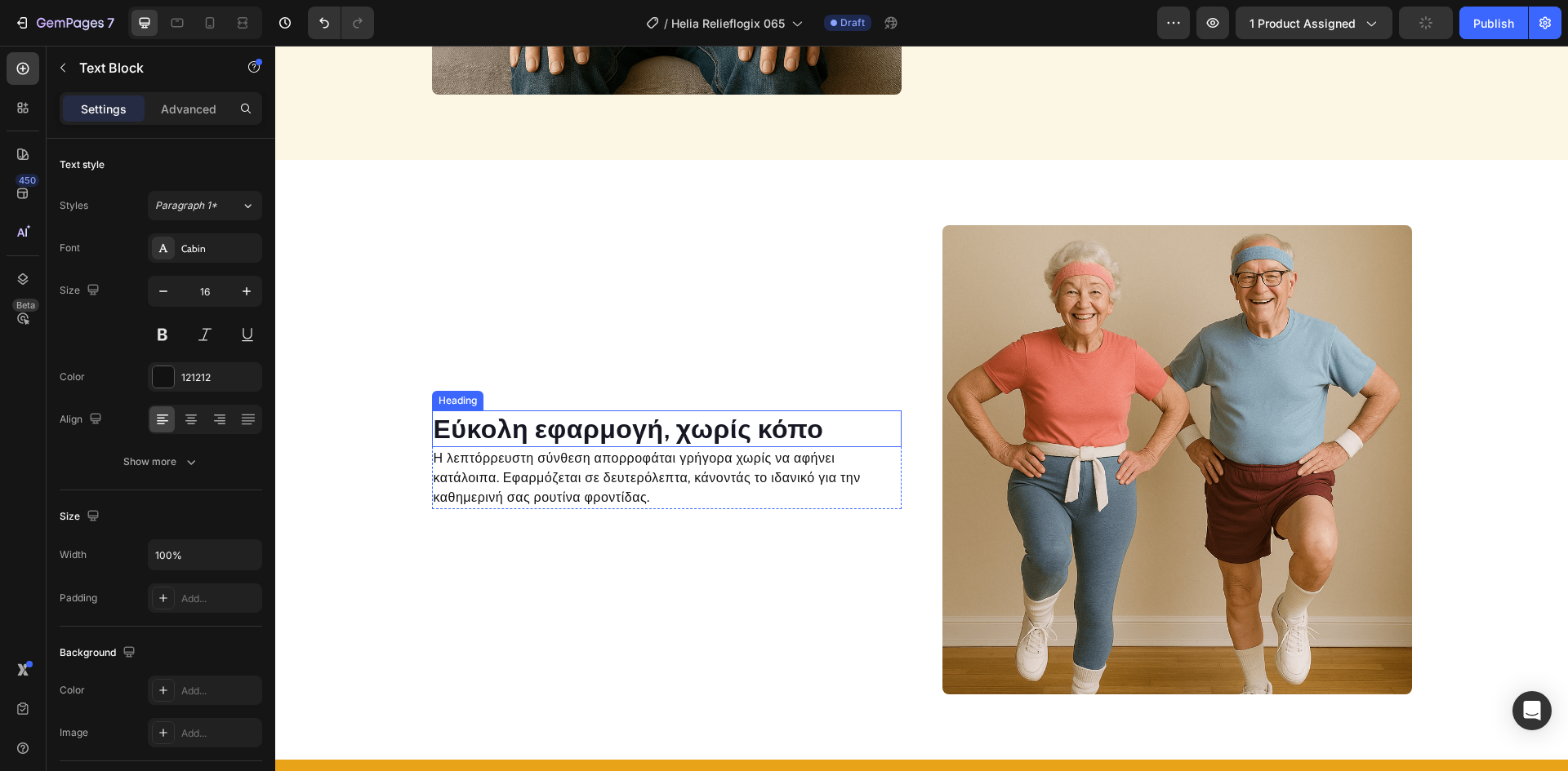
click at [724, 430] on h2 "Εύκολη εφαρμογή, χωρίς κόπο" at bounding box center [666, 429] width 469 height 37
click at [725, 429] on h2 "Εύκολη εφαρμογή, χωρίς κόπο" at bounding box center [666, 429] width 469 height 37
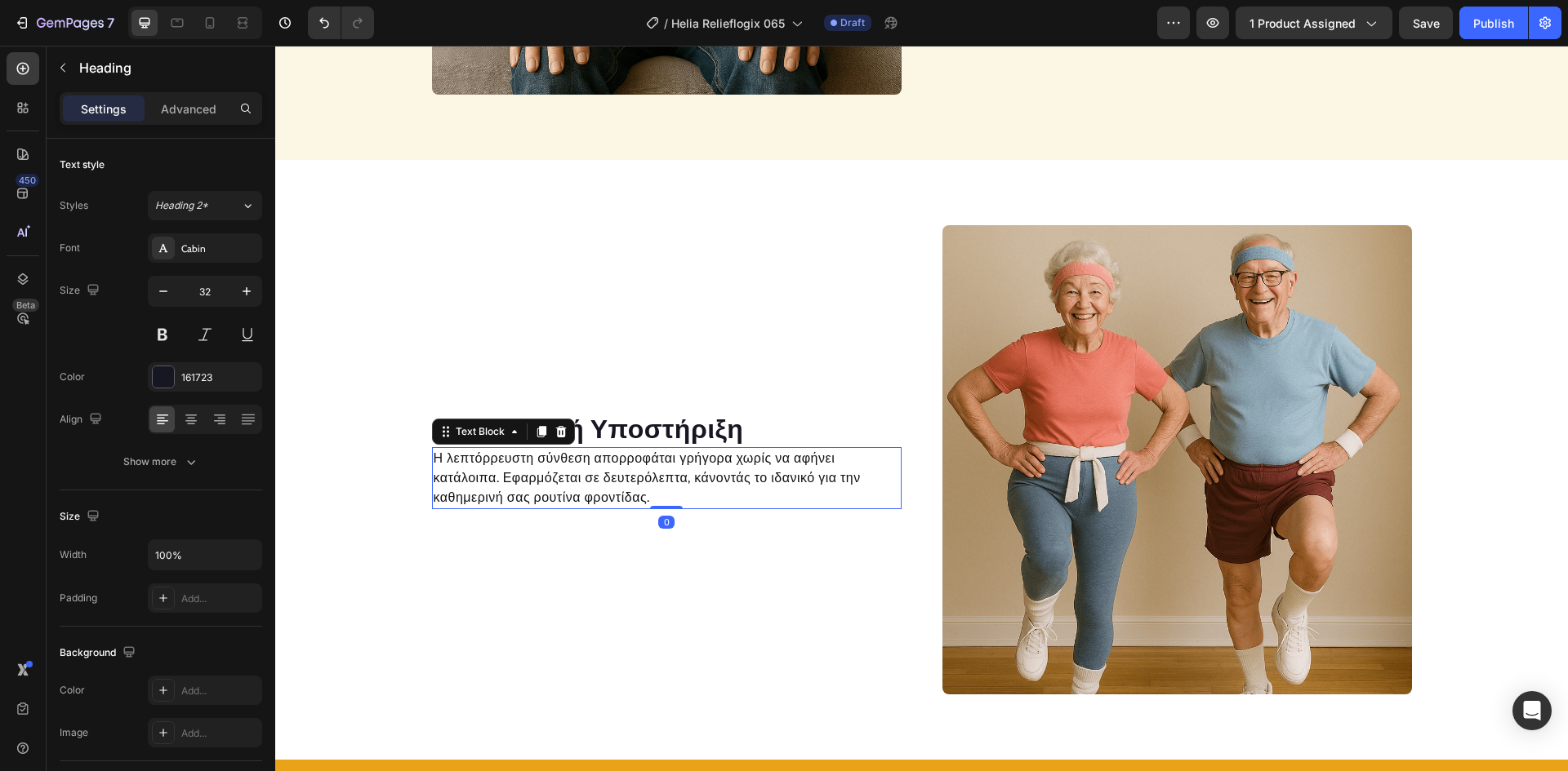
click at [645, 477] on p "Η λεπτόρρευστη σύνθεση απορροφάται γρήγορα χωρίς να αφήνει κατάλοιπα. Εφαρμόζετ…" at bounding box center [667, 477] width 467 height 59
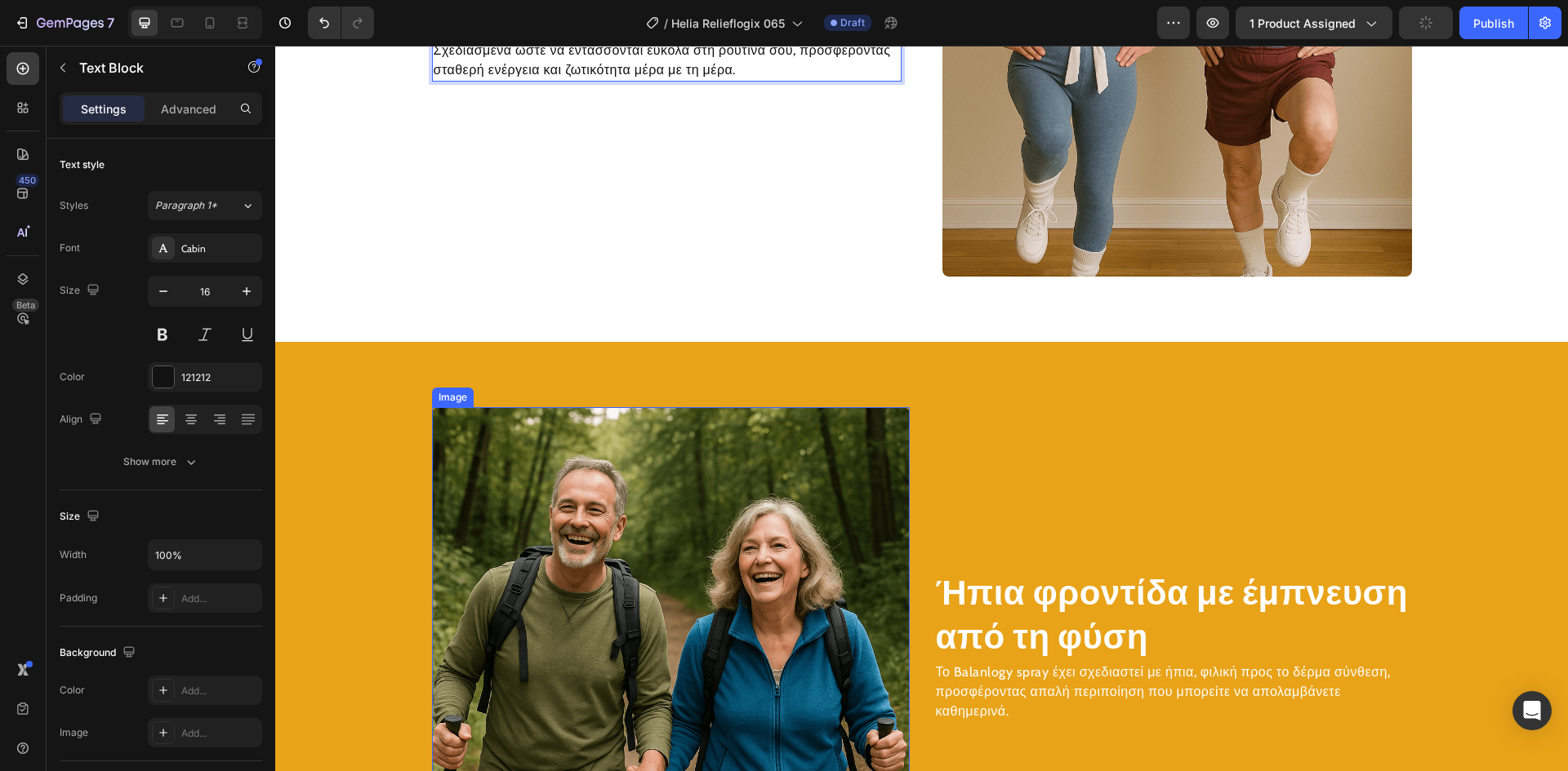
scroll to position [2338, 0]
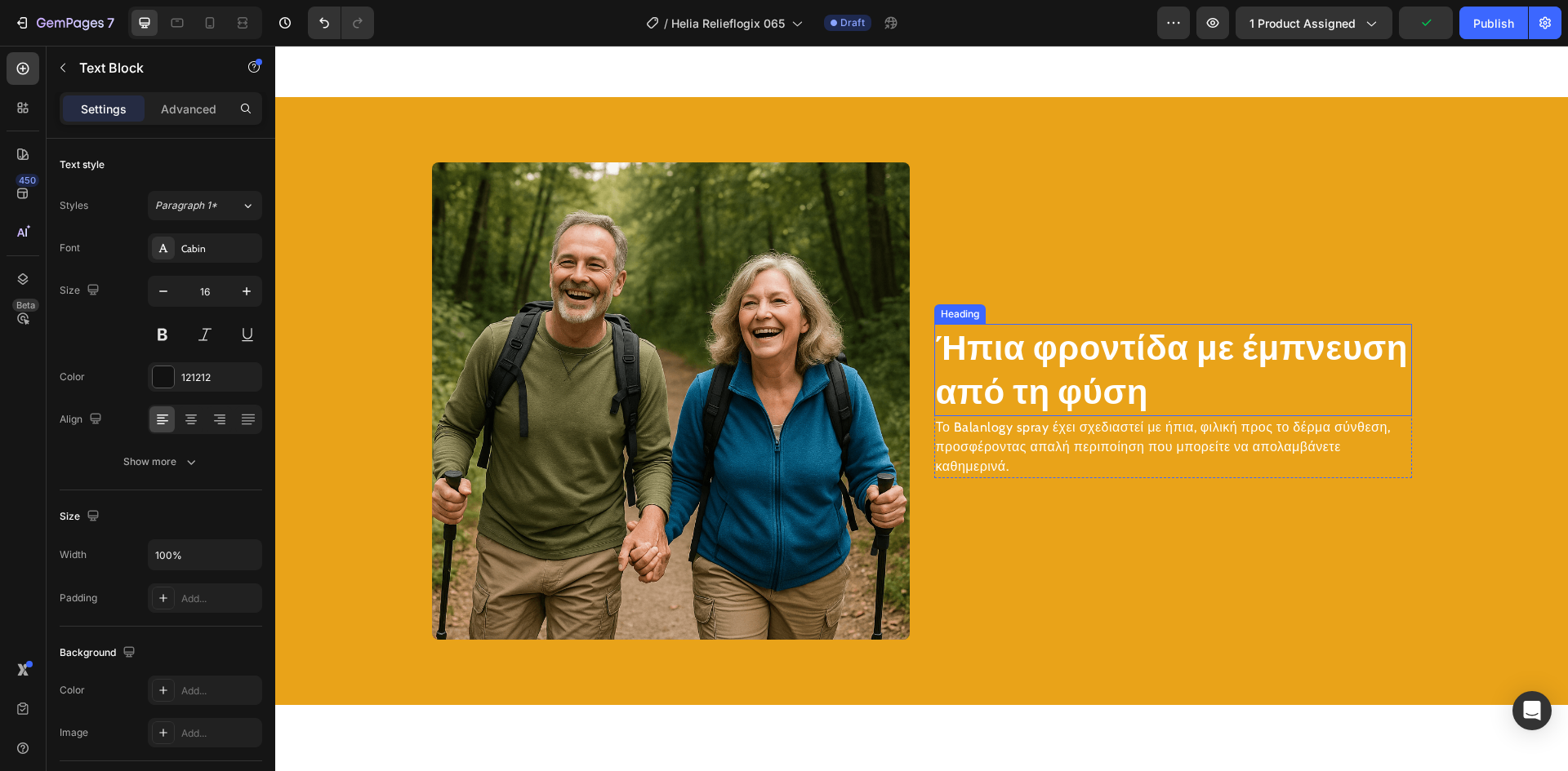
click at [1048, 350] on h2 "Ήπια φροντίδα με έμπνευση από τη φύση" at bounding box center [1173, 370] width 478 height 92
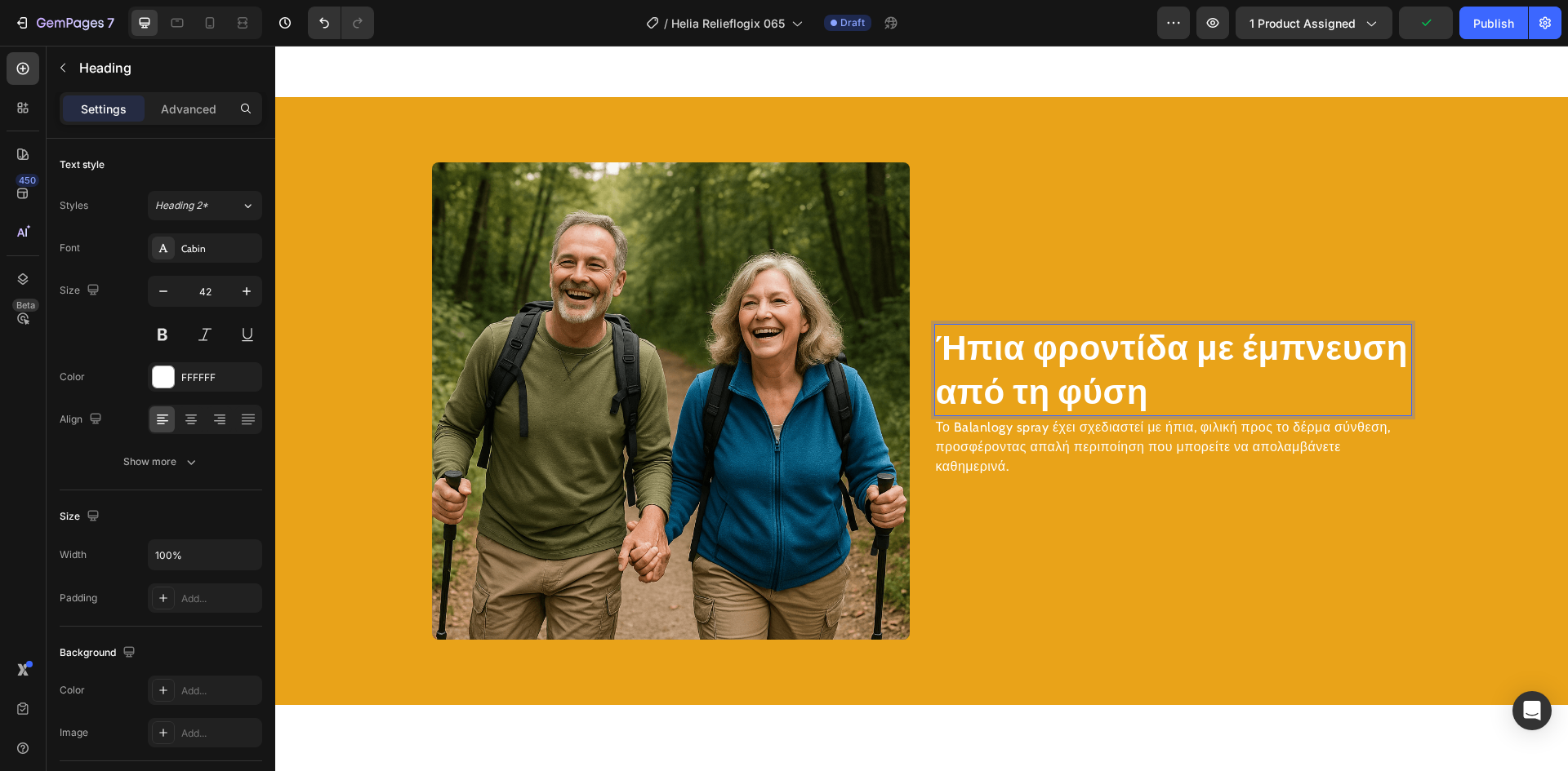
scroll to position [2360, 0]
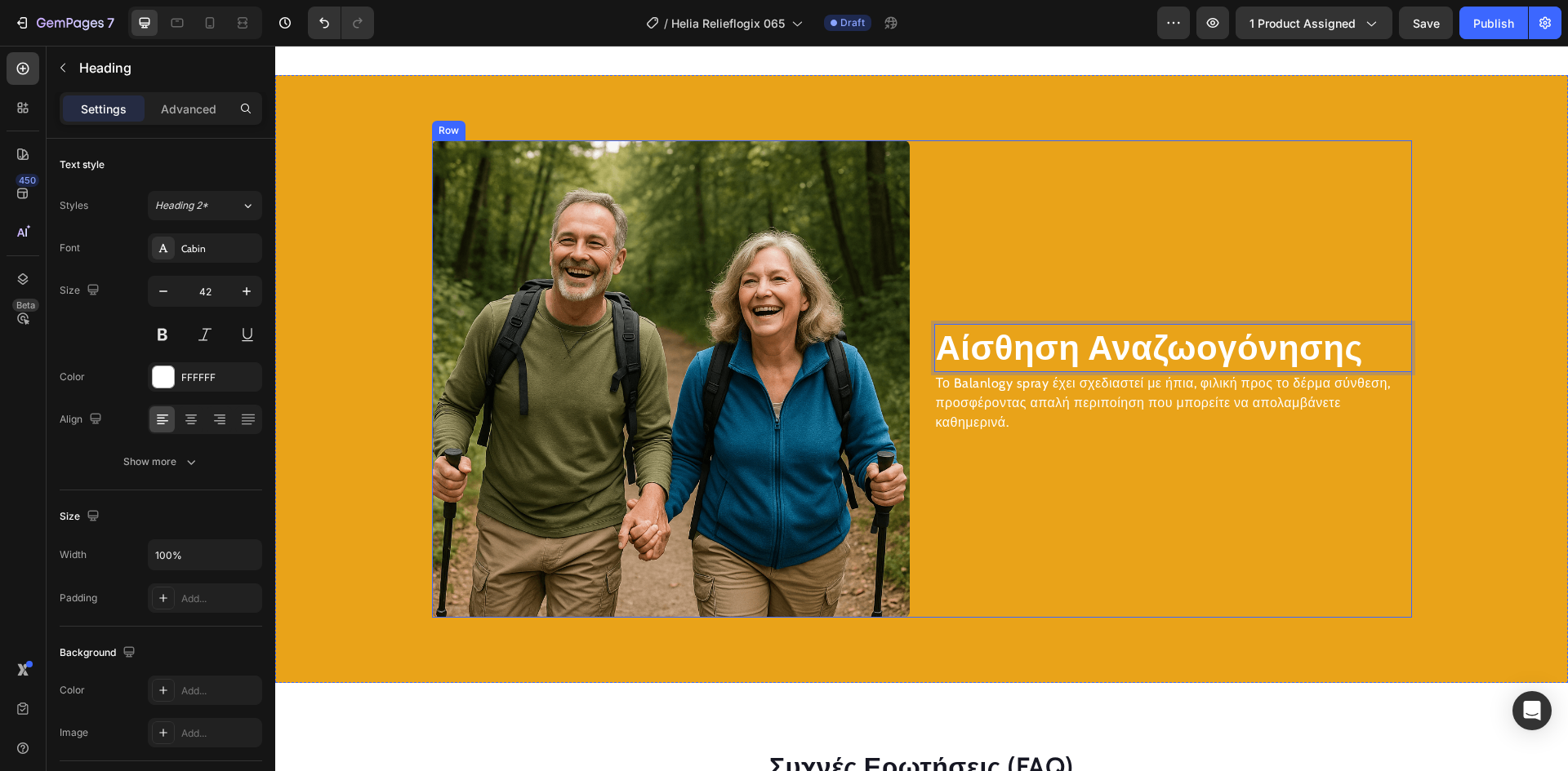
click at [1032, 402] on p "Το Balanlogy spray έχει σχεδιαστεί με ήπια, φιλική προς το δέρμα σύνθεση, προσφ…" at bounding box center [1173, 402] width 475 height 59
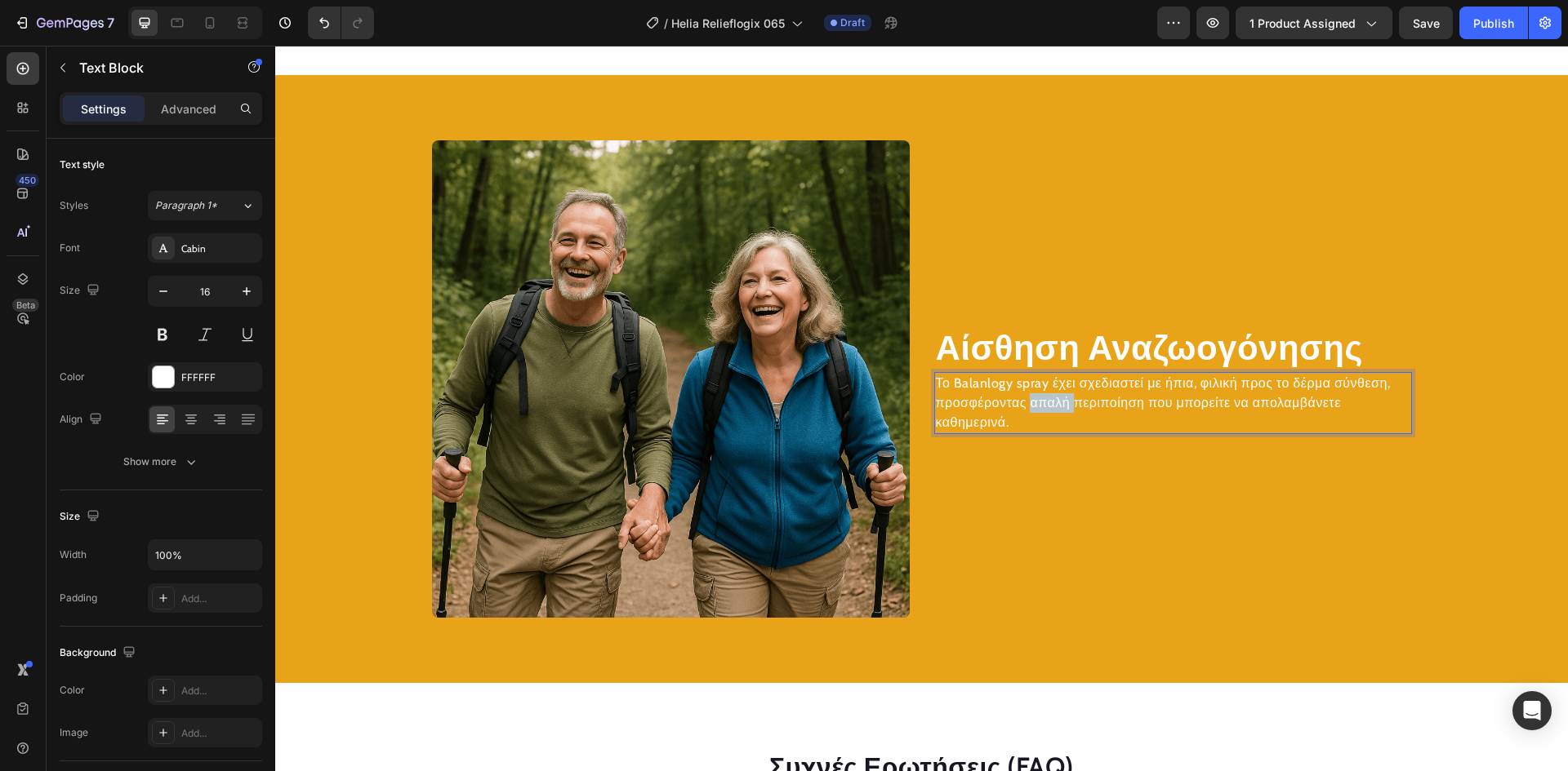
click at [1032, 402] on p "Το Balanlogy spray έχει σχεδιαστεί με ήπια, φιλική προς το δέρμα σύνθεση, προσφ…" at bounding box center [1173, 402] width 475 height 59
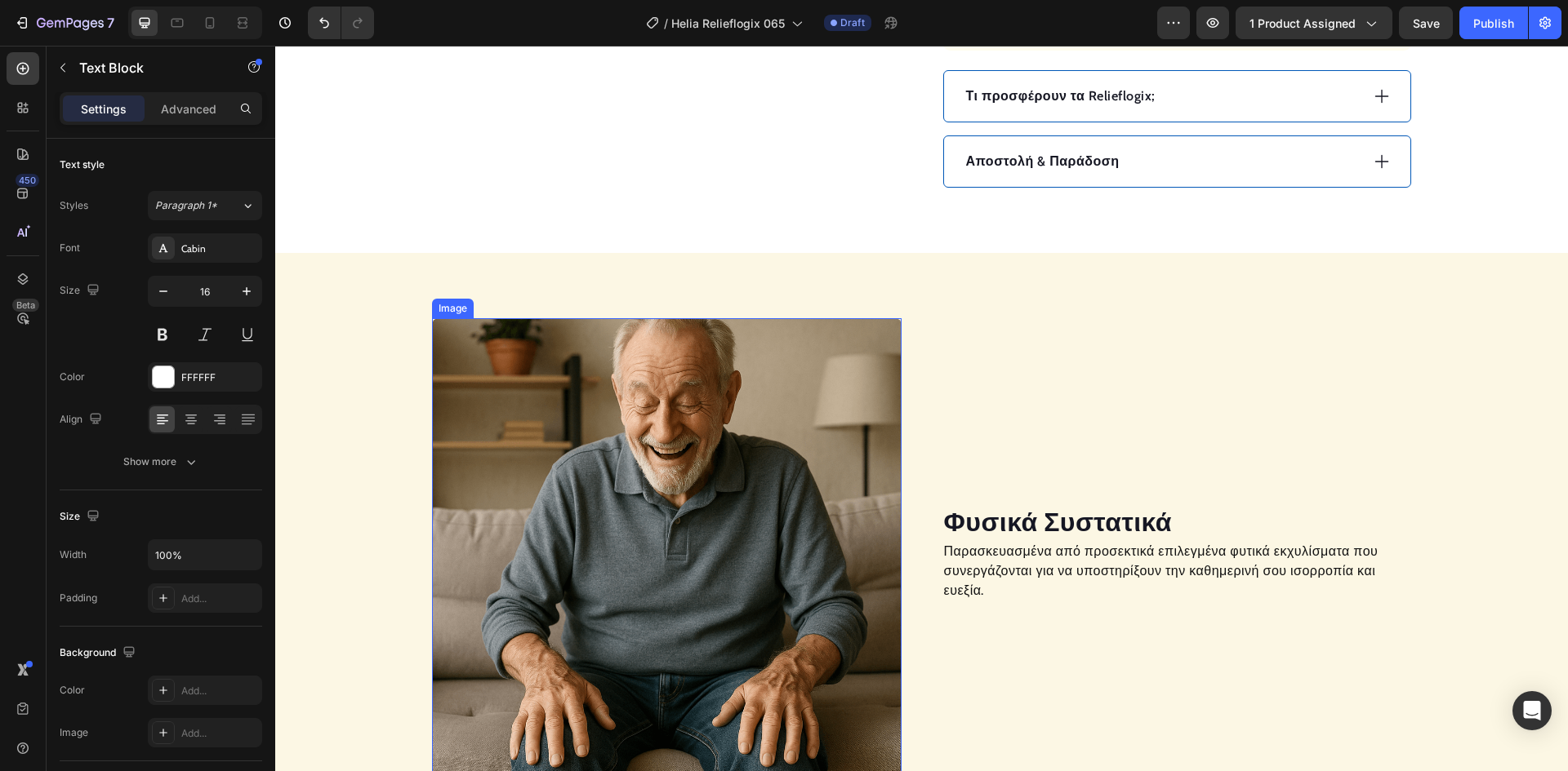
scroll to position [1146, 0]
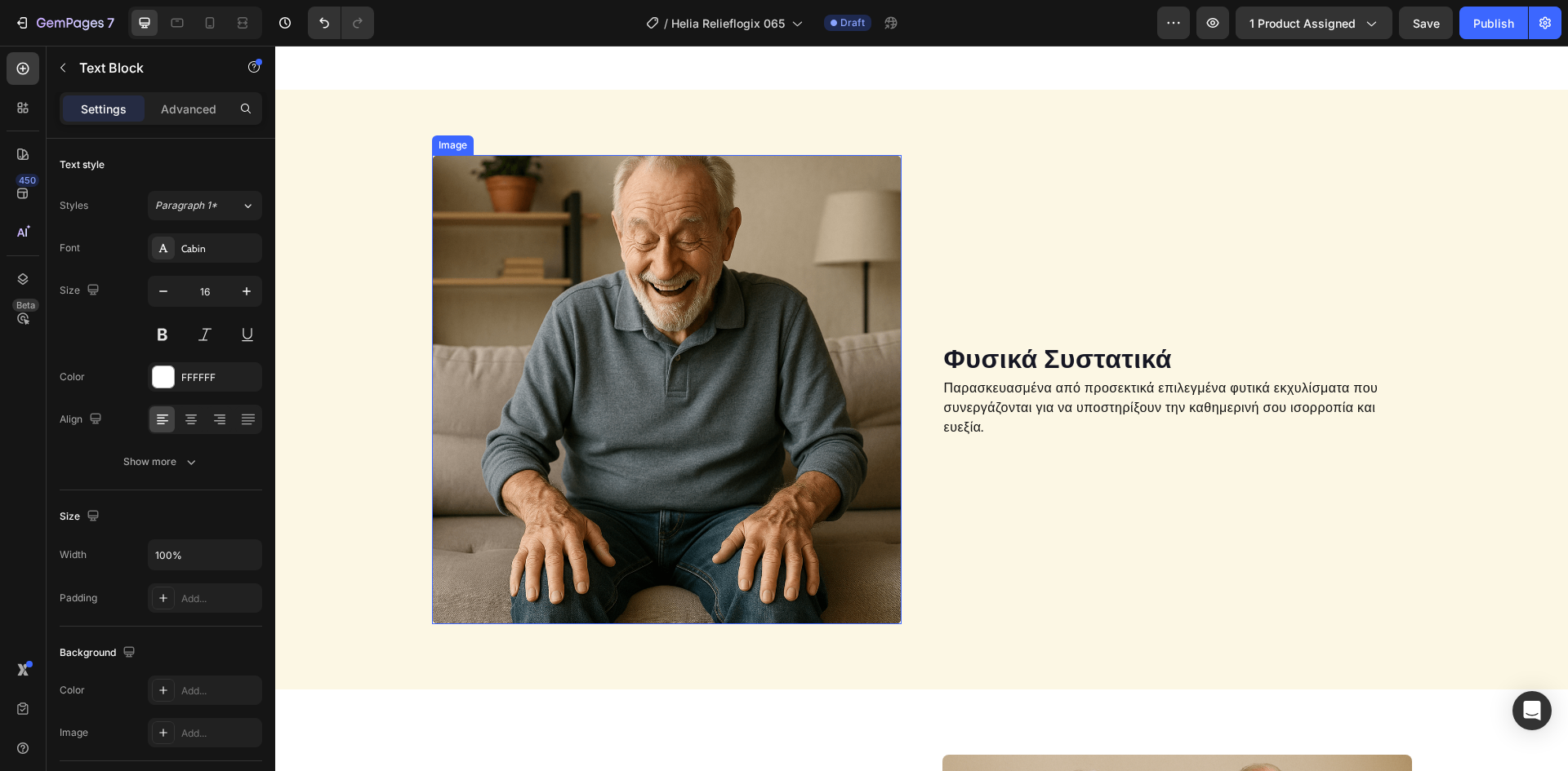
click at [750, 345] on img at bounding box center [666, 389] width 469 height 469
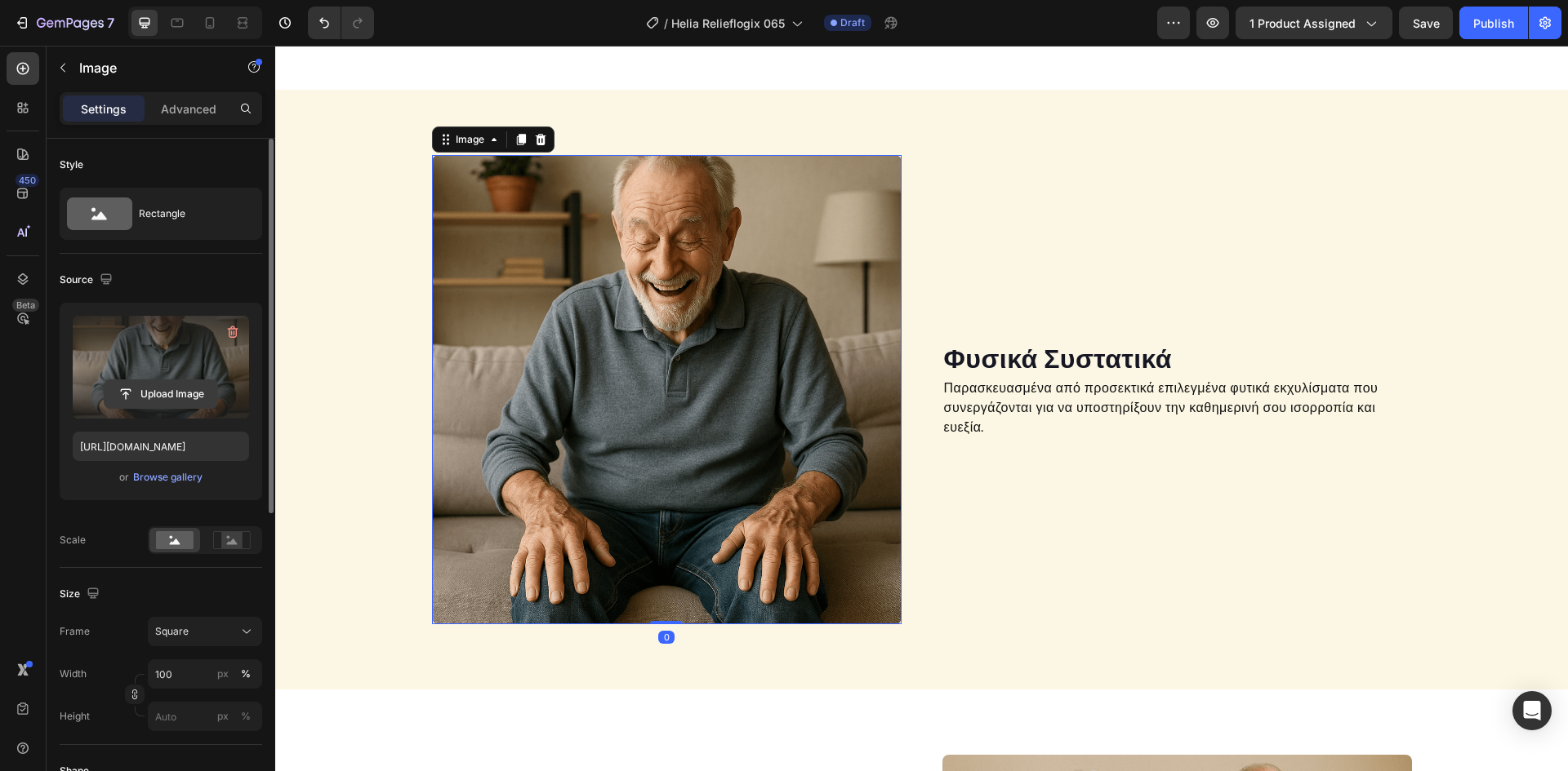
click at [169, 396] on input "file" at bounding box center [160, 394] width 112 height 28
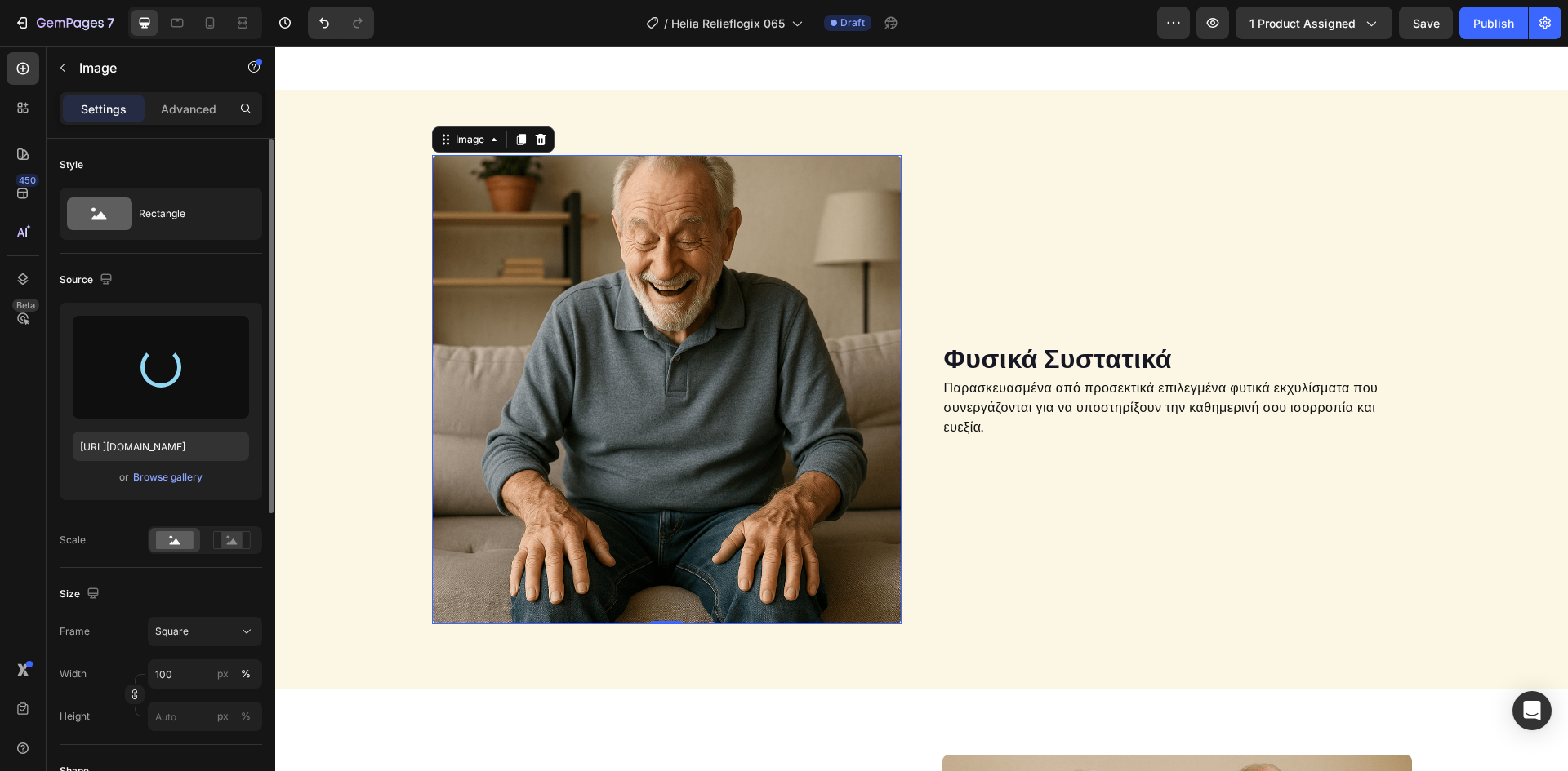
type input "[URL][DOMAIN_NAME]"
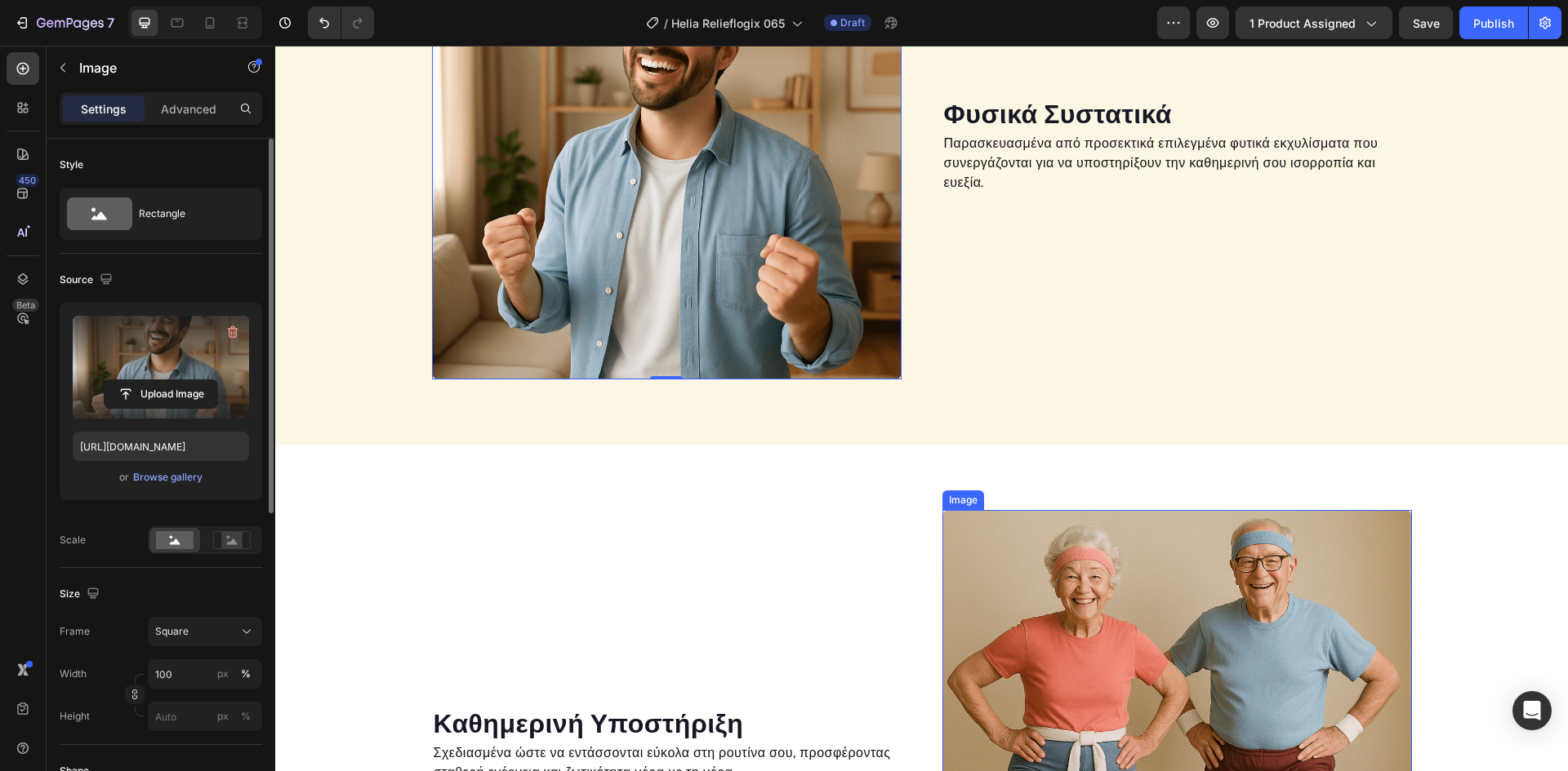
scroll to position [1554, 0]
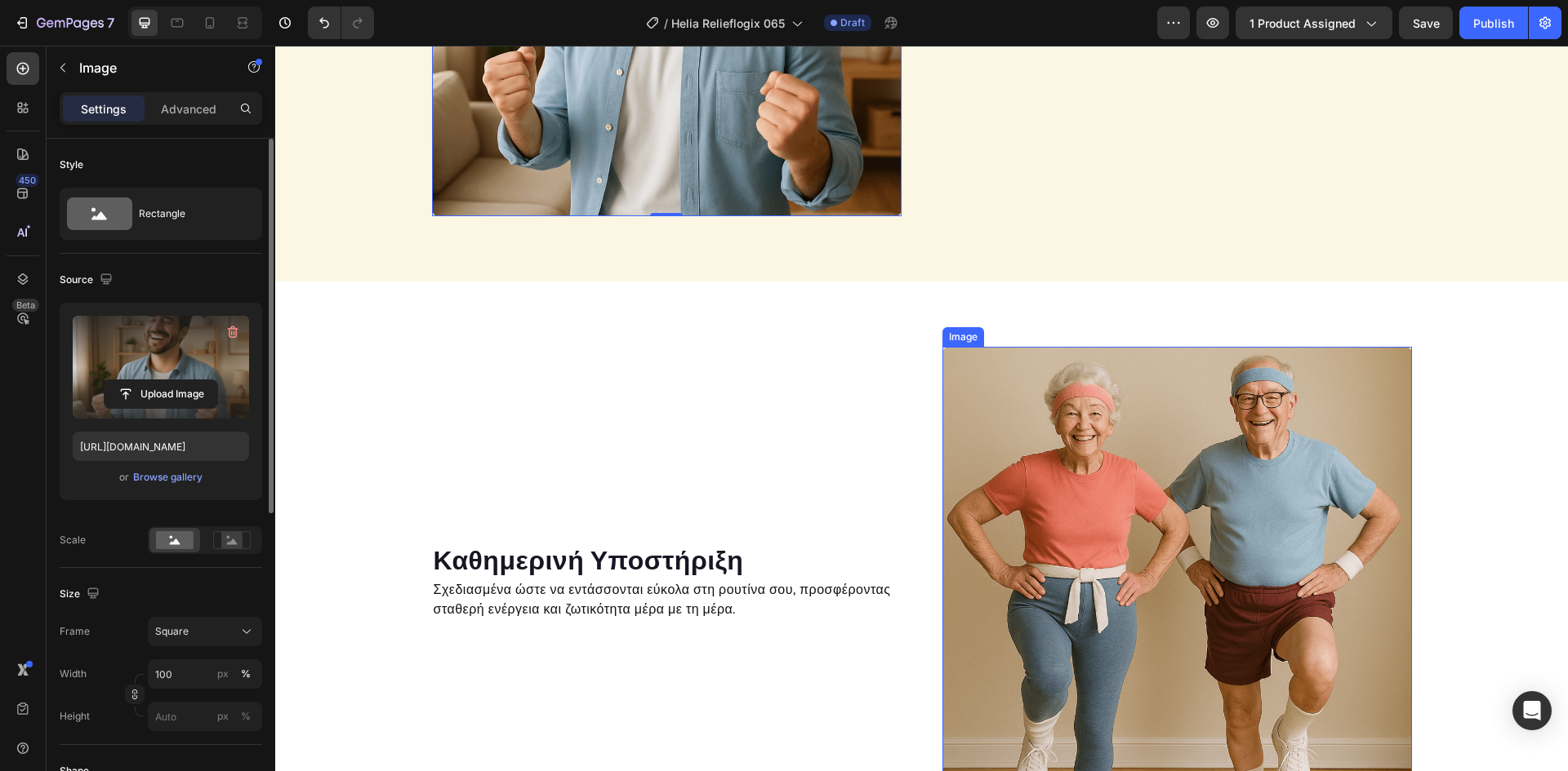
click at [1050, 513] on img at bounding box center [1177, 581] width 469 height 469
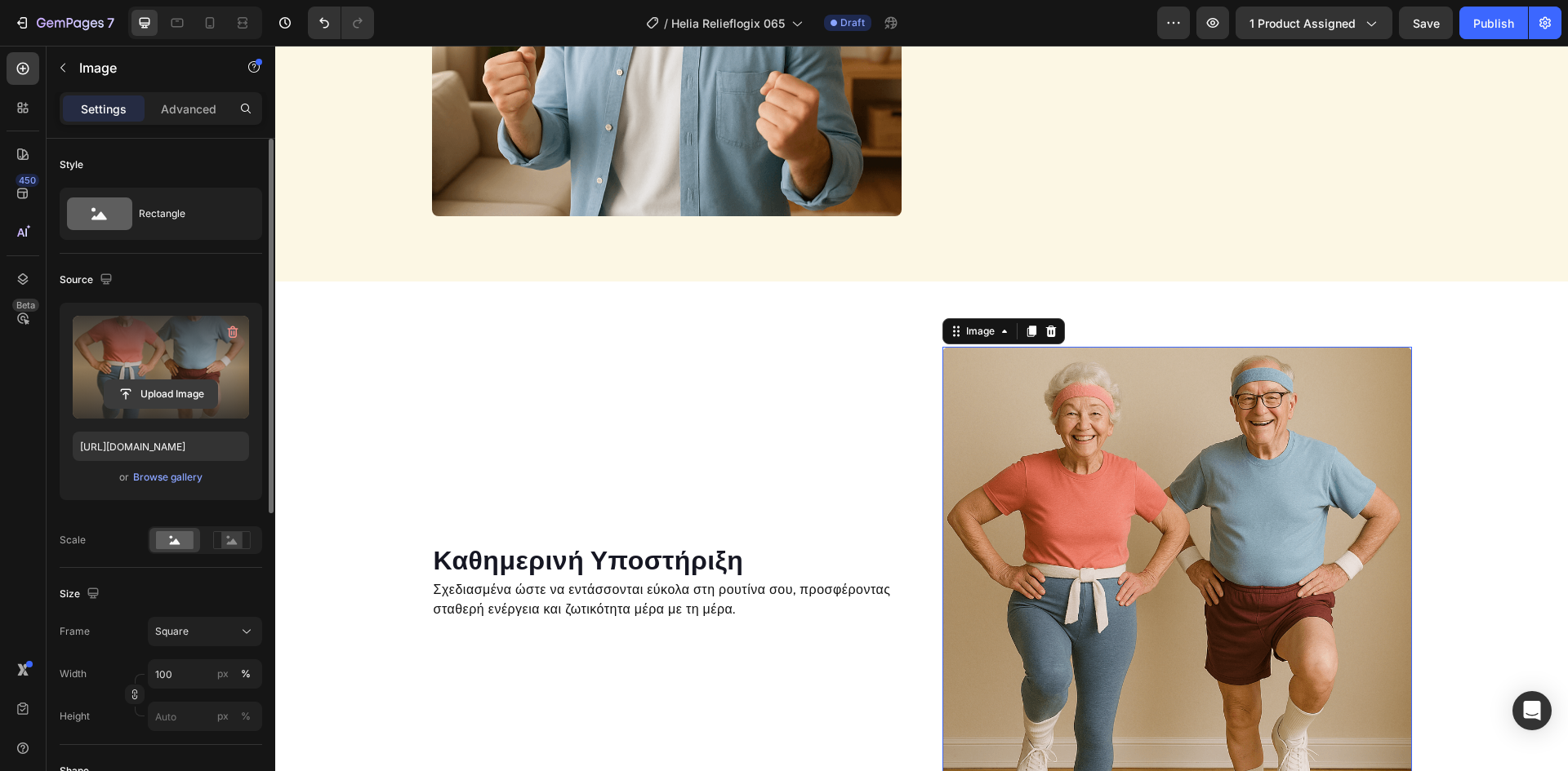
click at [178, 403] on input "file" at bounding box center [160, 394] width 112 height 28
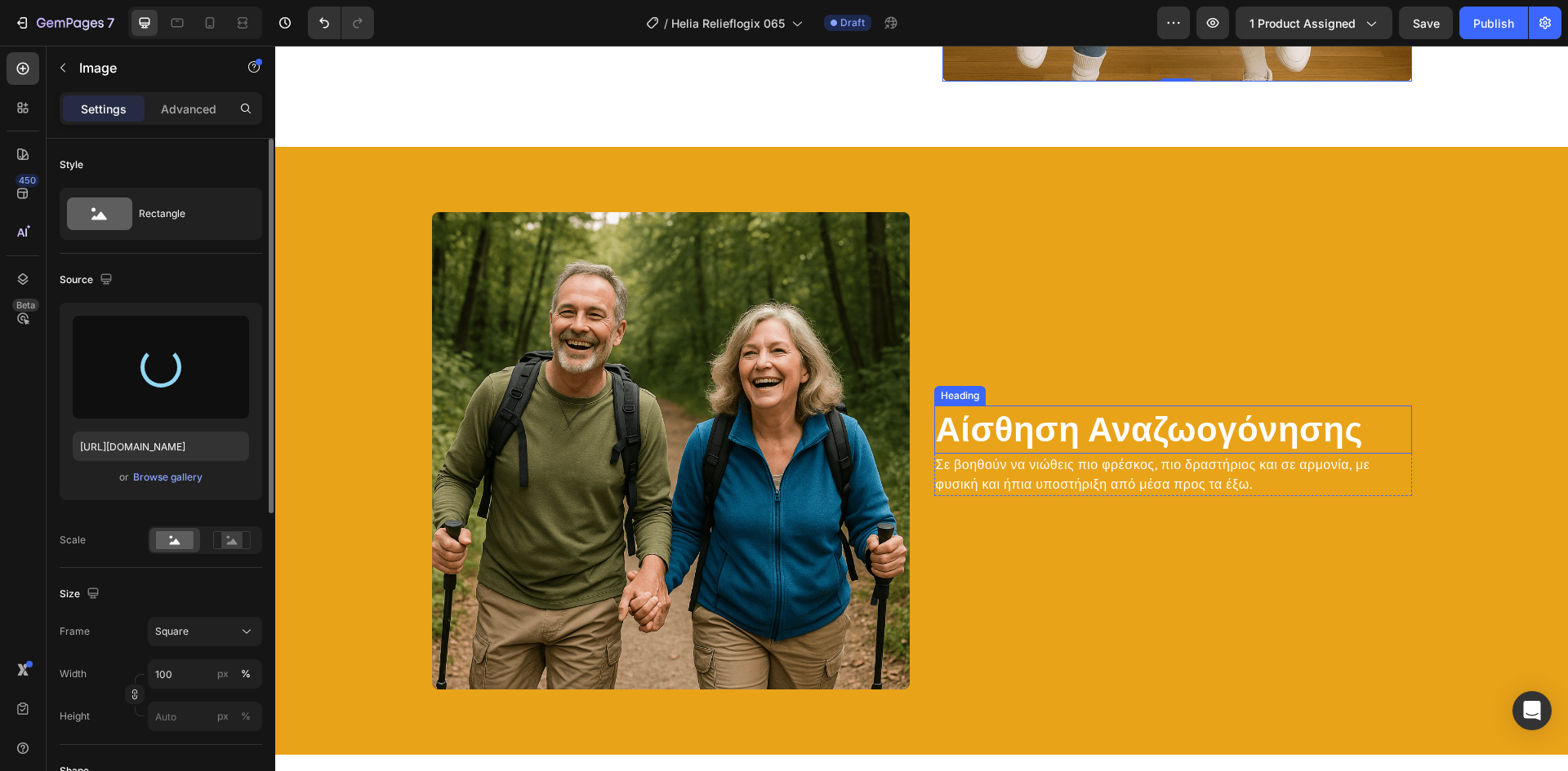
type input "[URL][DOMAIN_NAME]"
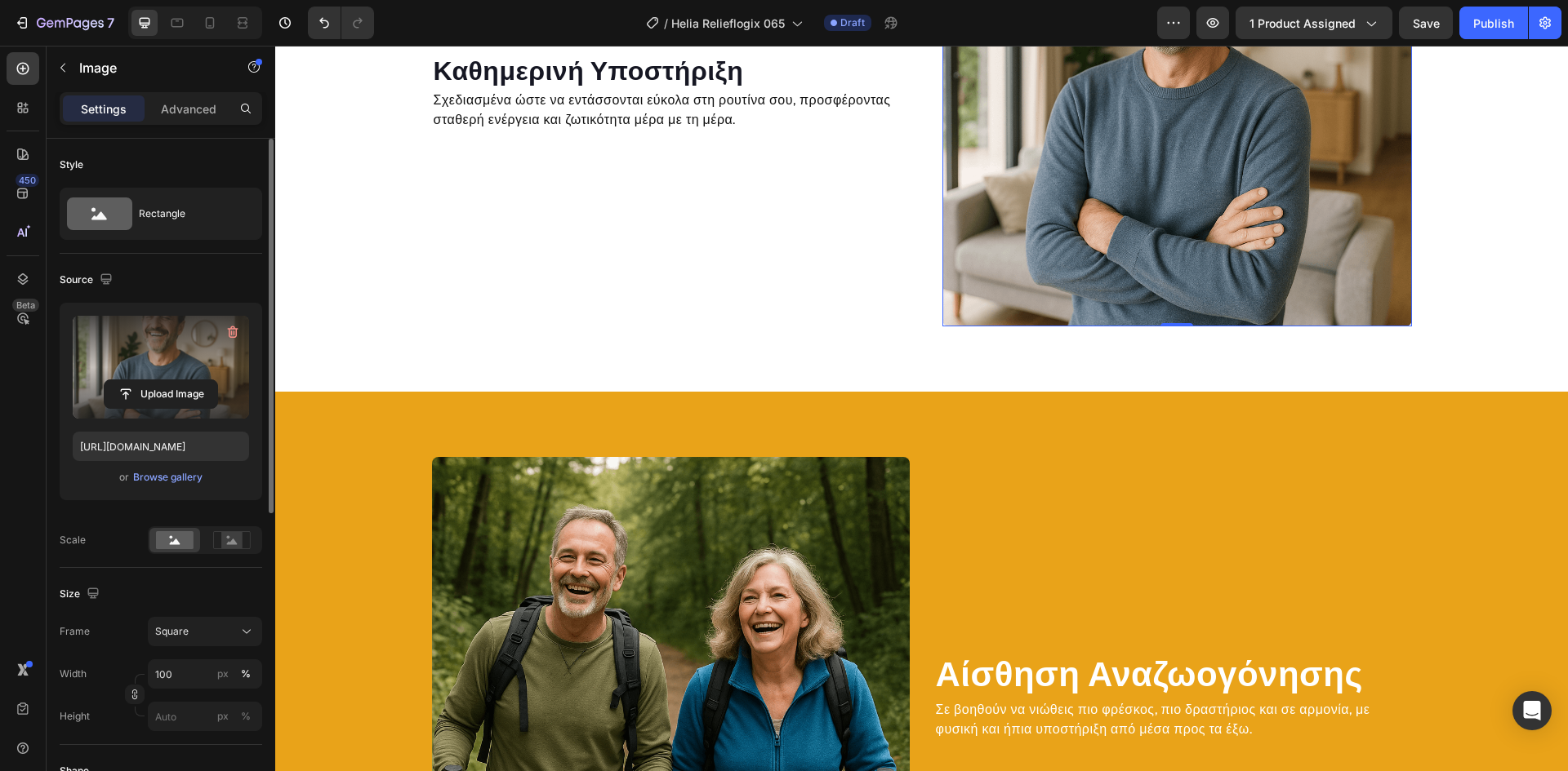
scroll to position [2207, 0]
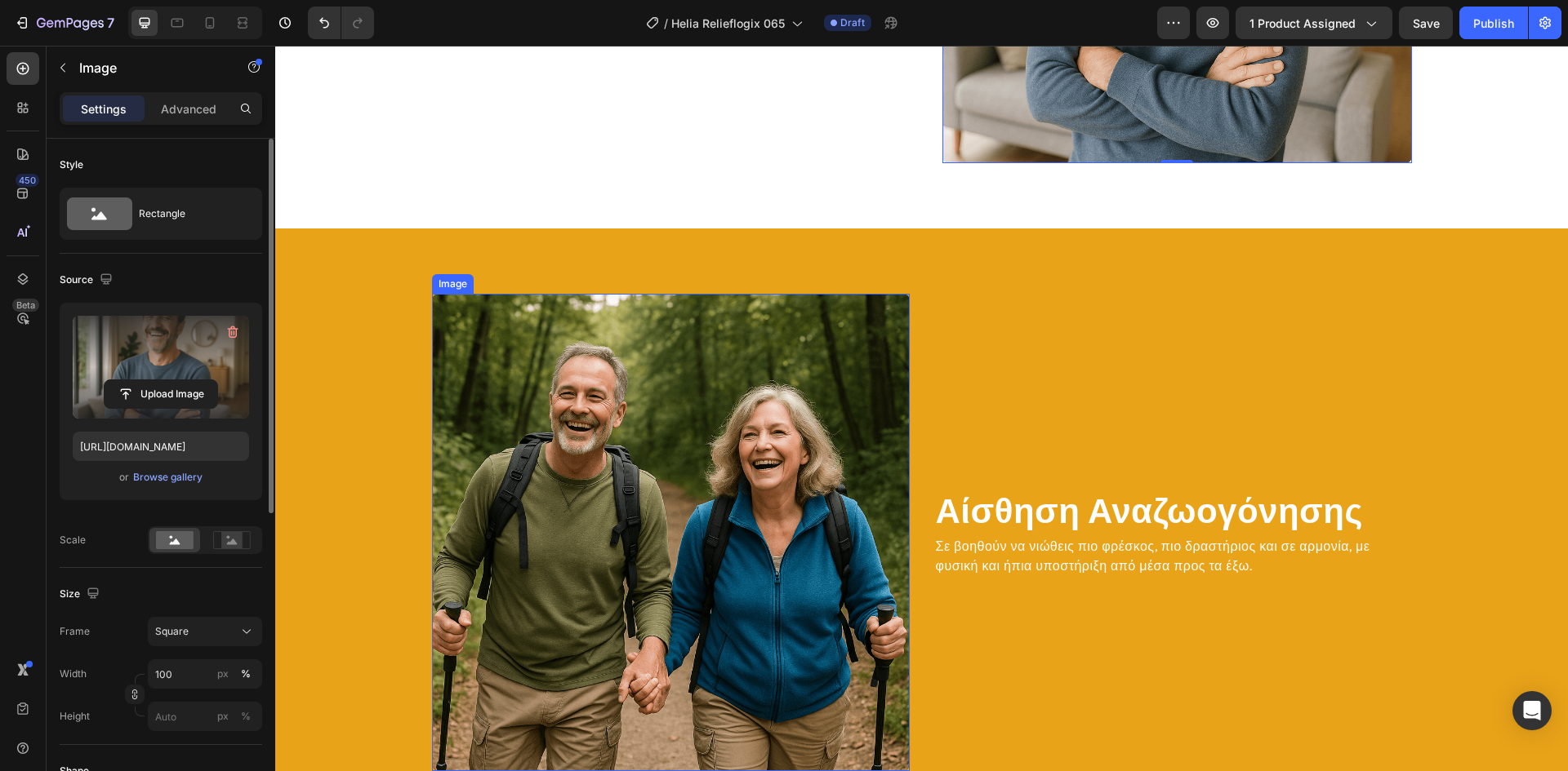
click at [721, 421] on img at bounding box center [671, 532] width 478 height 477
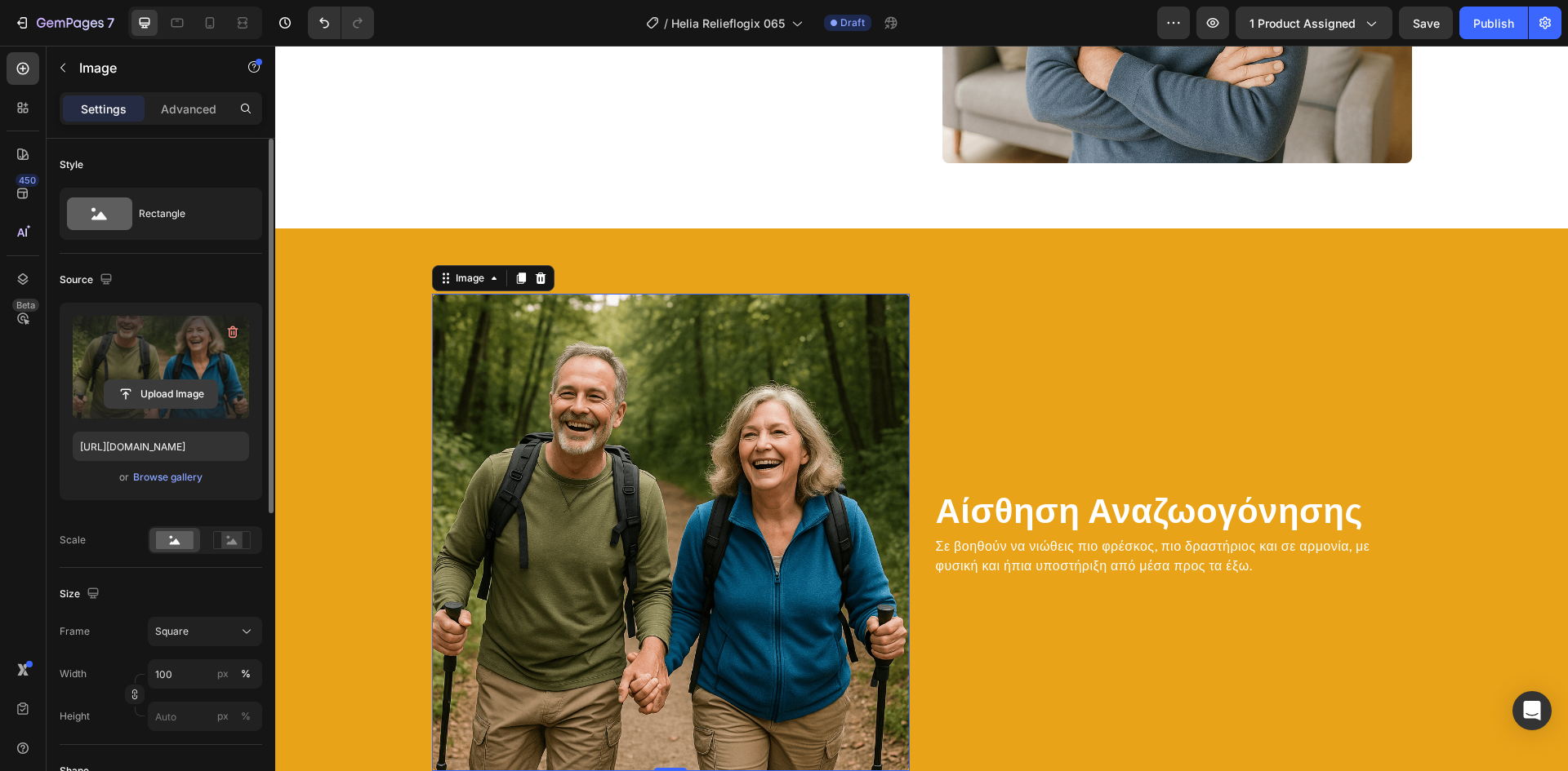
click at [180, 396] on input "file" at bounding box center [160, 394] width 112 height 28
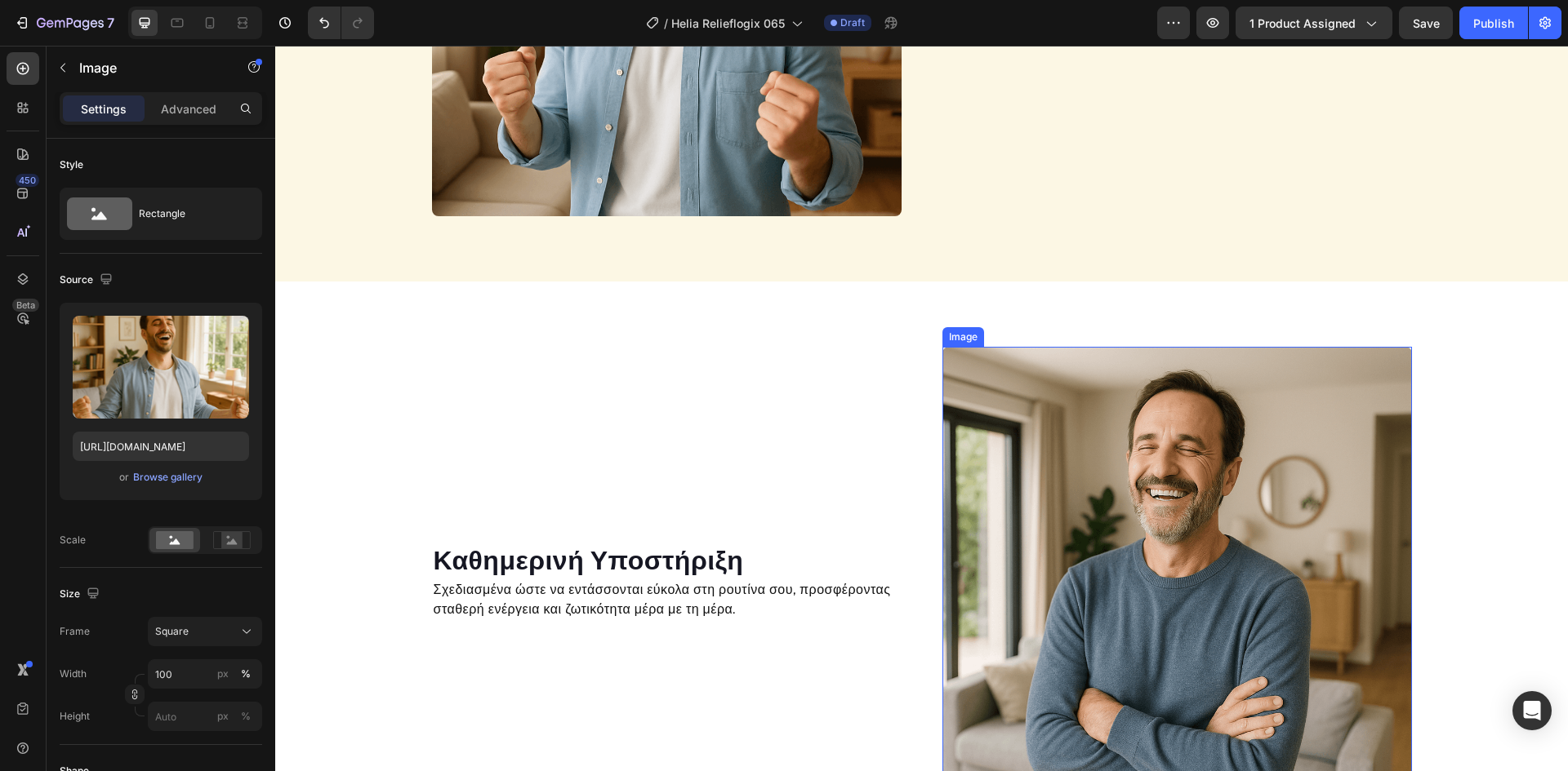
scroll to position [1391, 0]
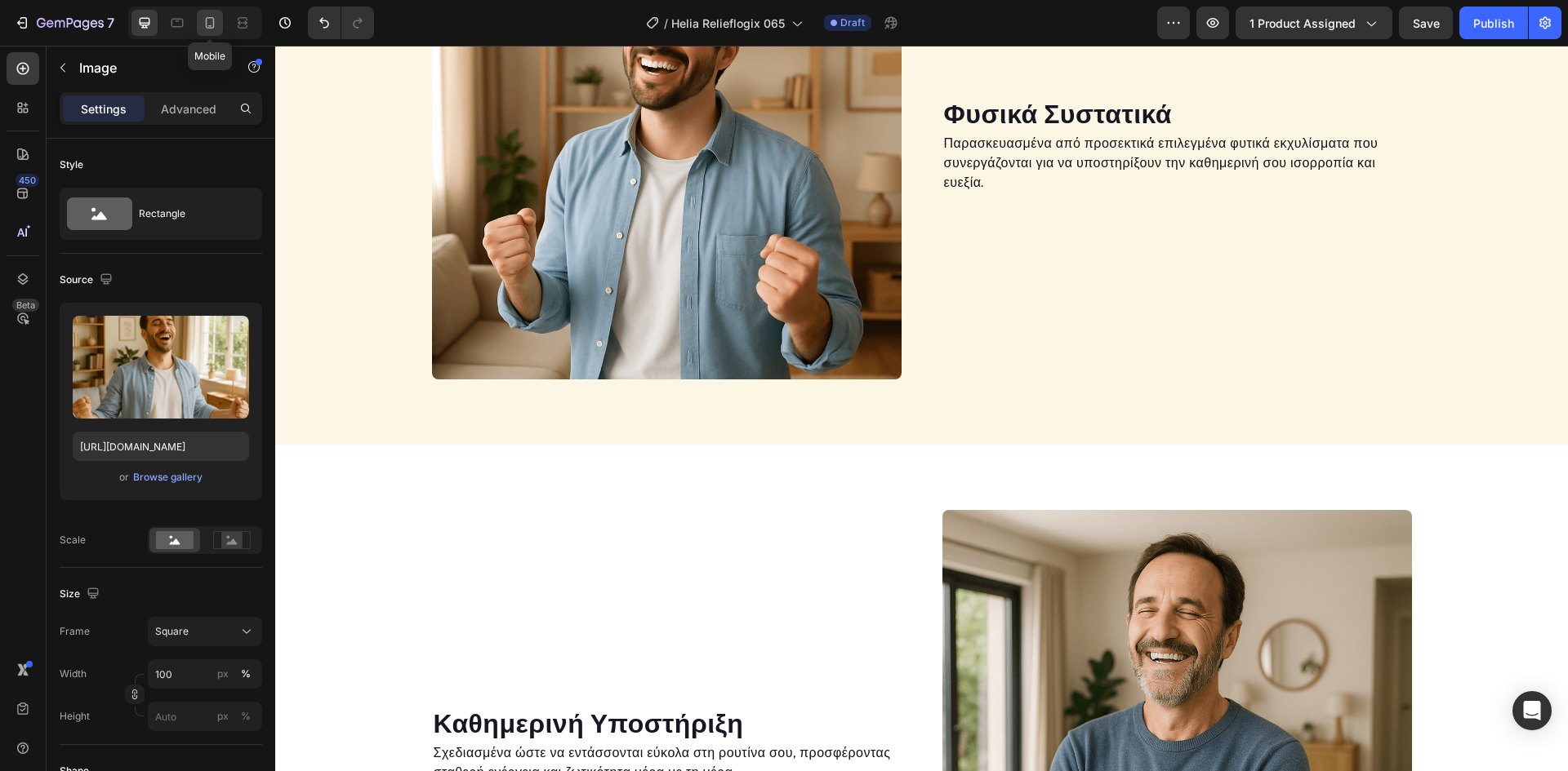
click at [211, 17] on icon at bounding box center [210, 22] width 9 height 11
type input "[URL][DOMAIN_NAME]"
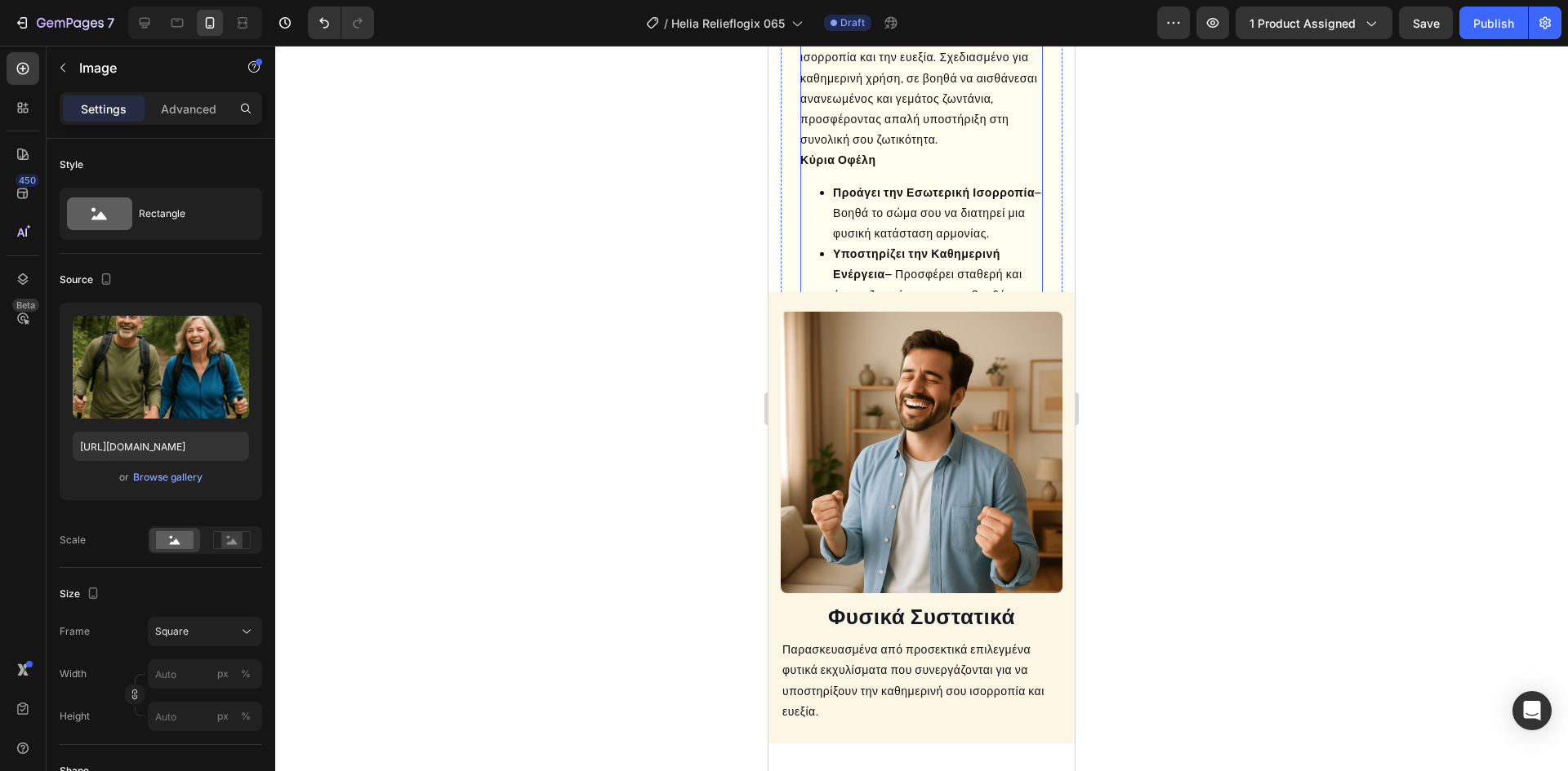
scroll to position [1106, 0]
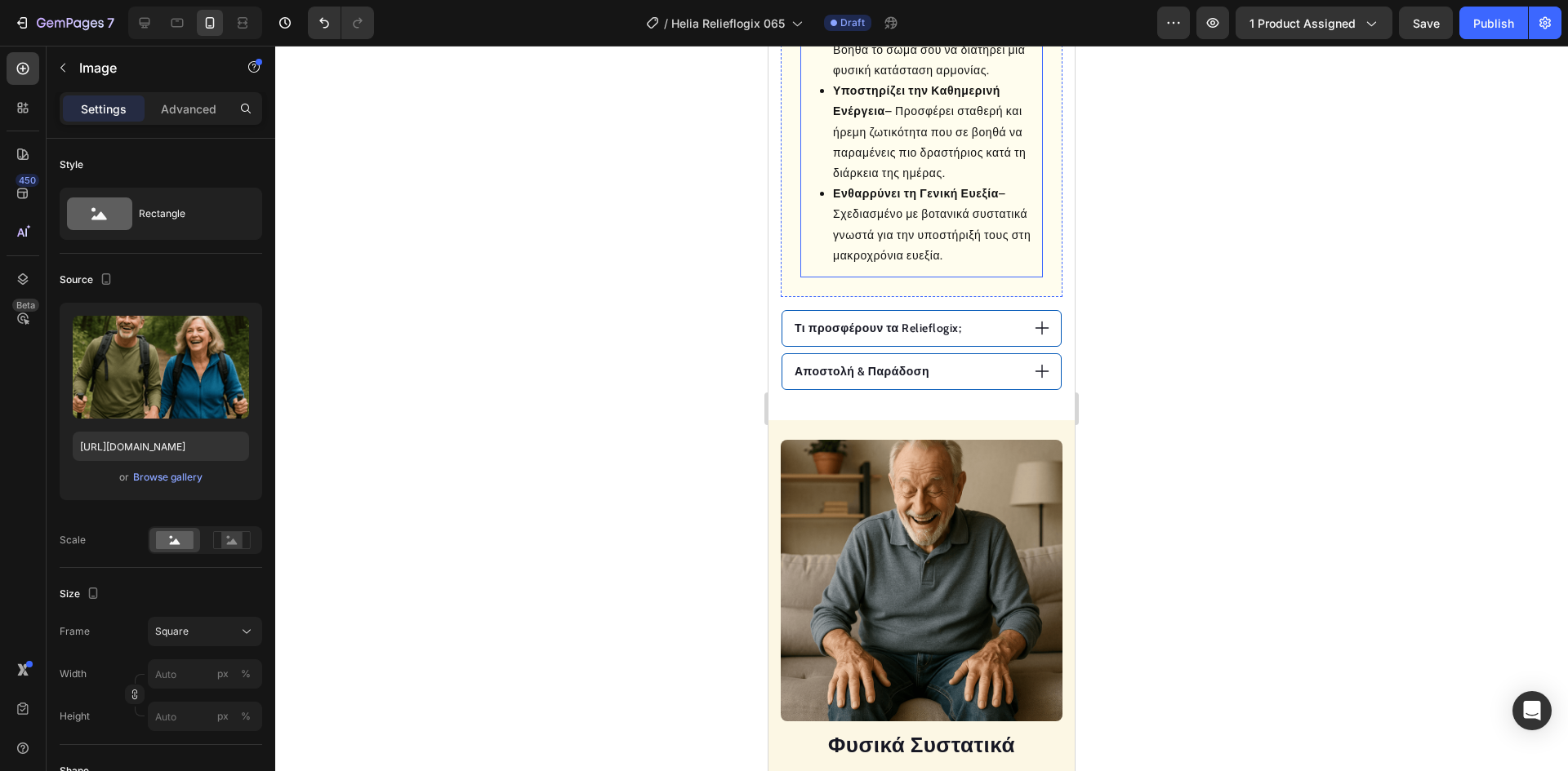
click at [911, 266] on li "Ενθαρρύνει τη Γενική Ευεξία – Σχεδιασμένο με βοτανικά συστατικά γνωστά για την …" at bounding box center [938, 225] width 210 height 83
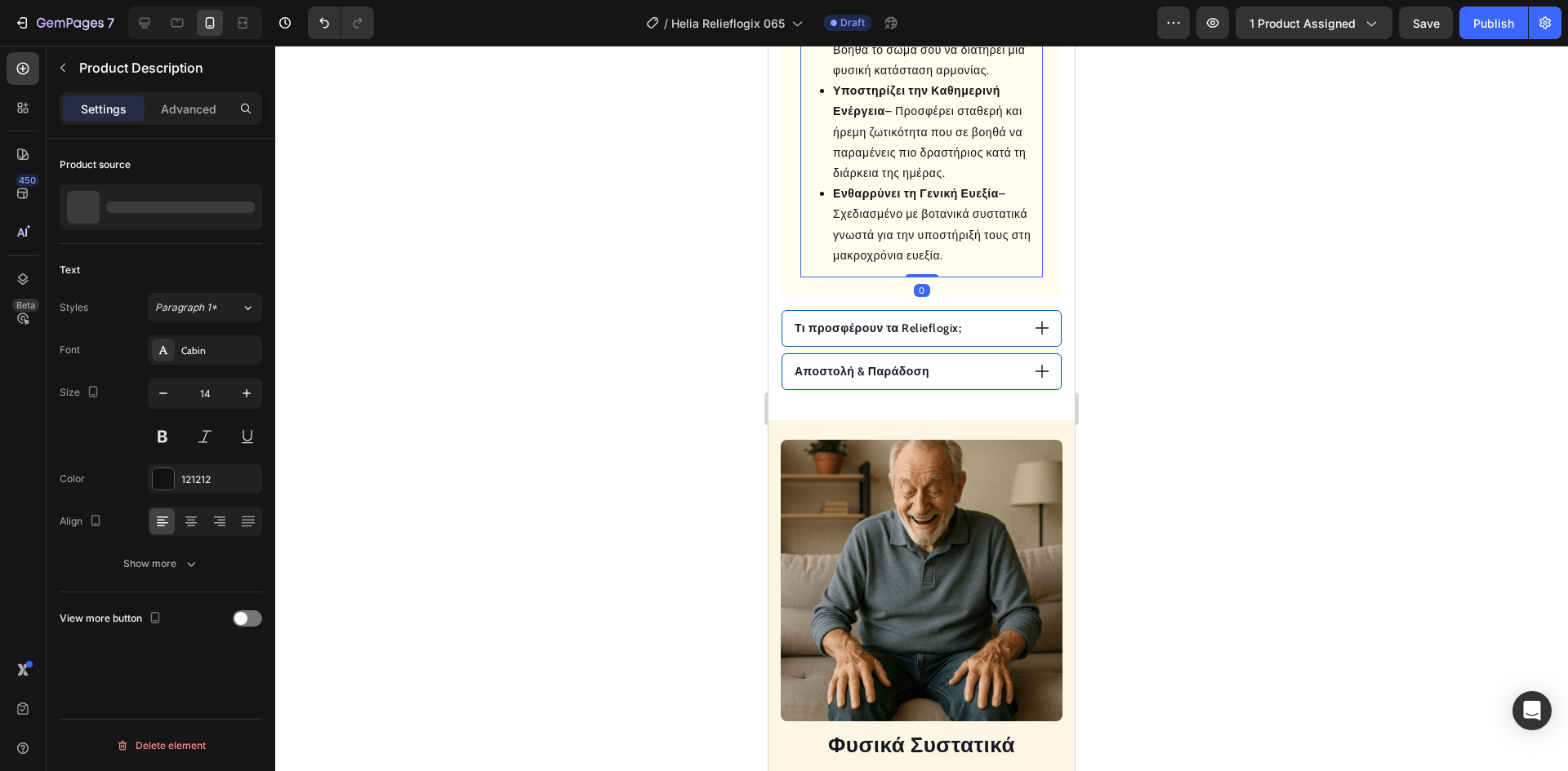
scroll to position [1270, 0]
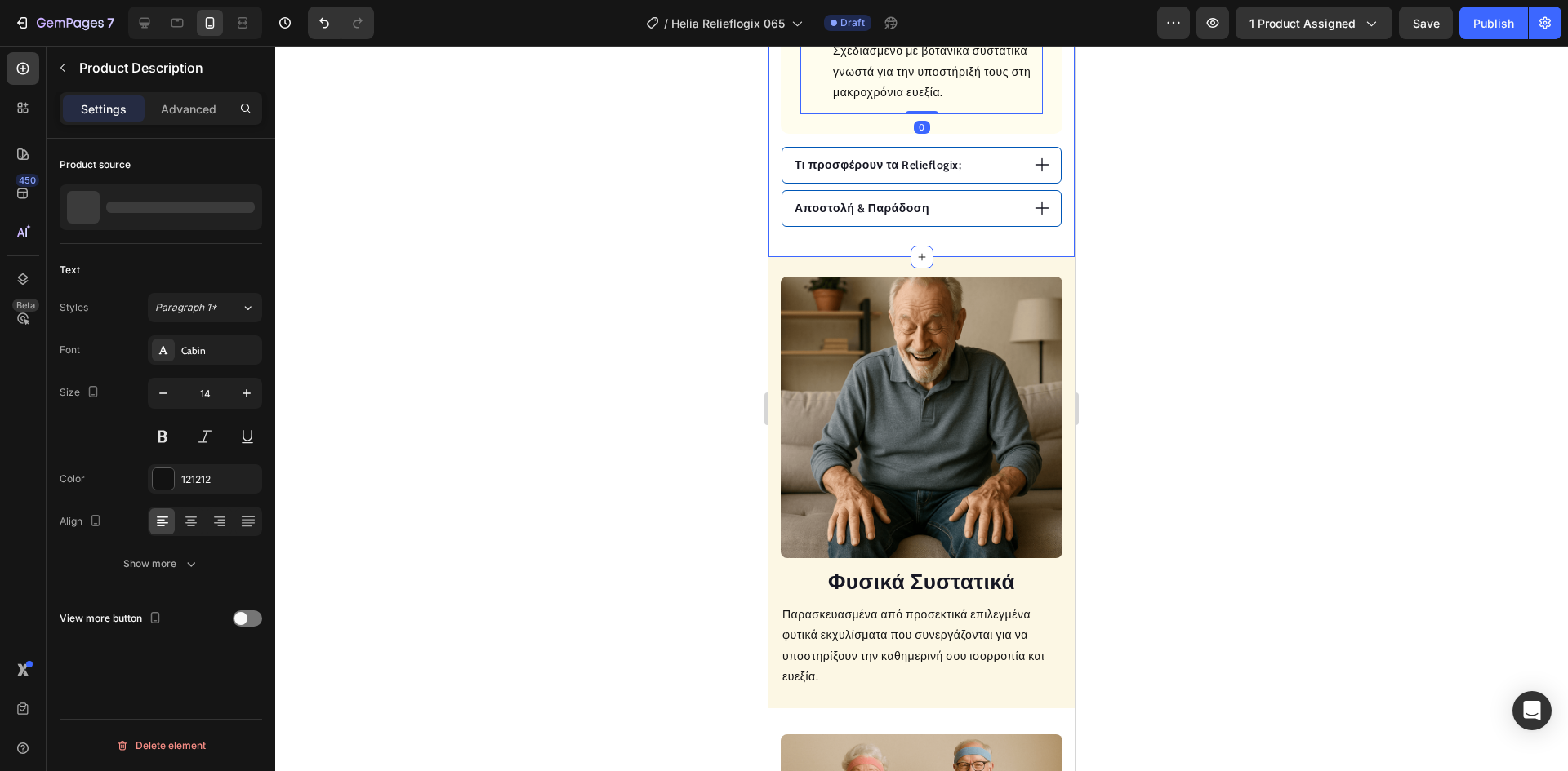
click at [894, 421] on img at bounding box center [921, 417] width 282 height 281
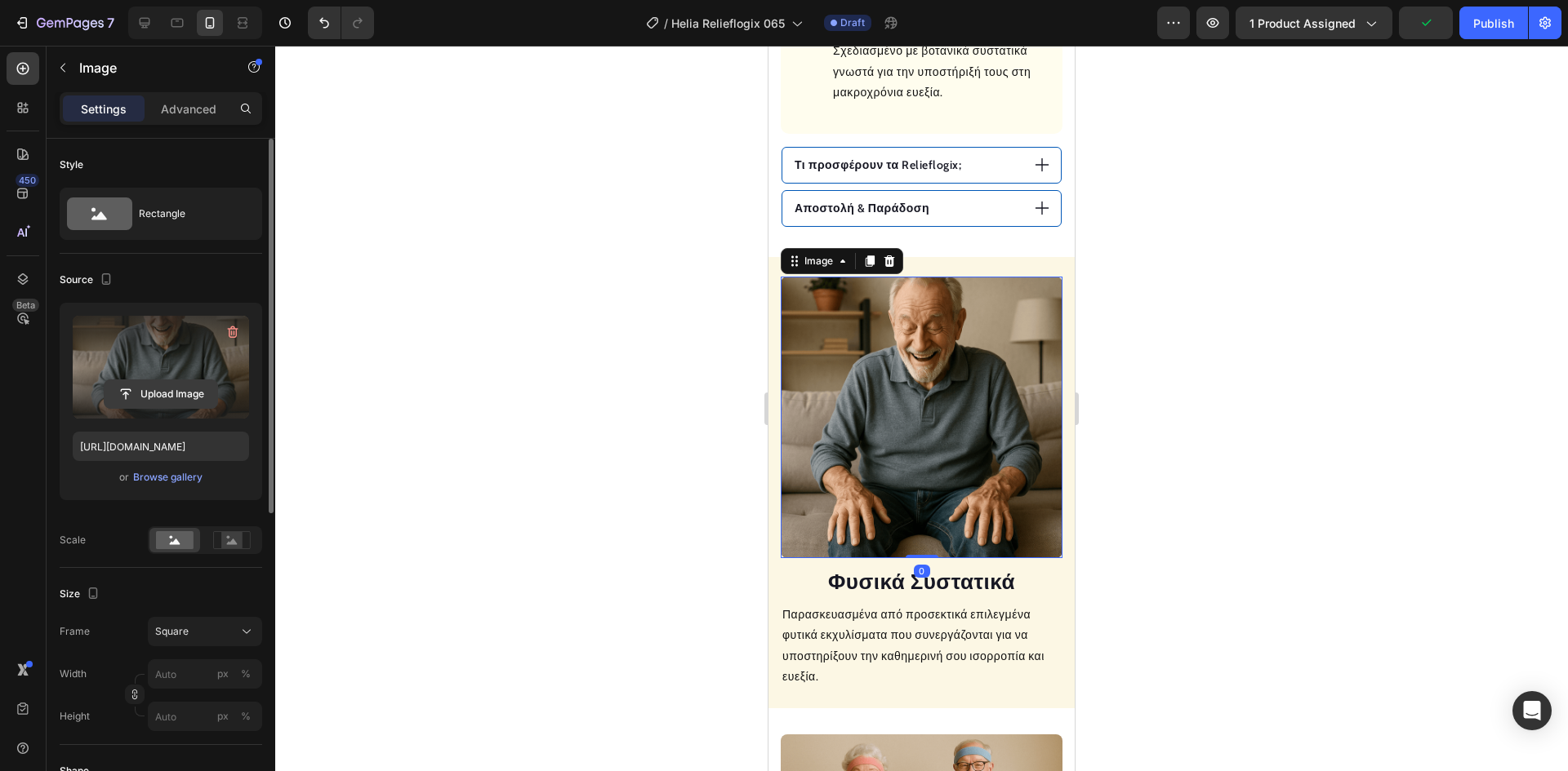
click at [172, 390] on input "file" at bounding box center [160, 394] width 112 height 28
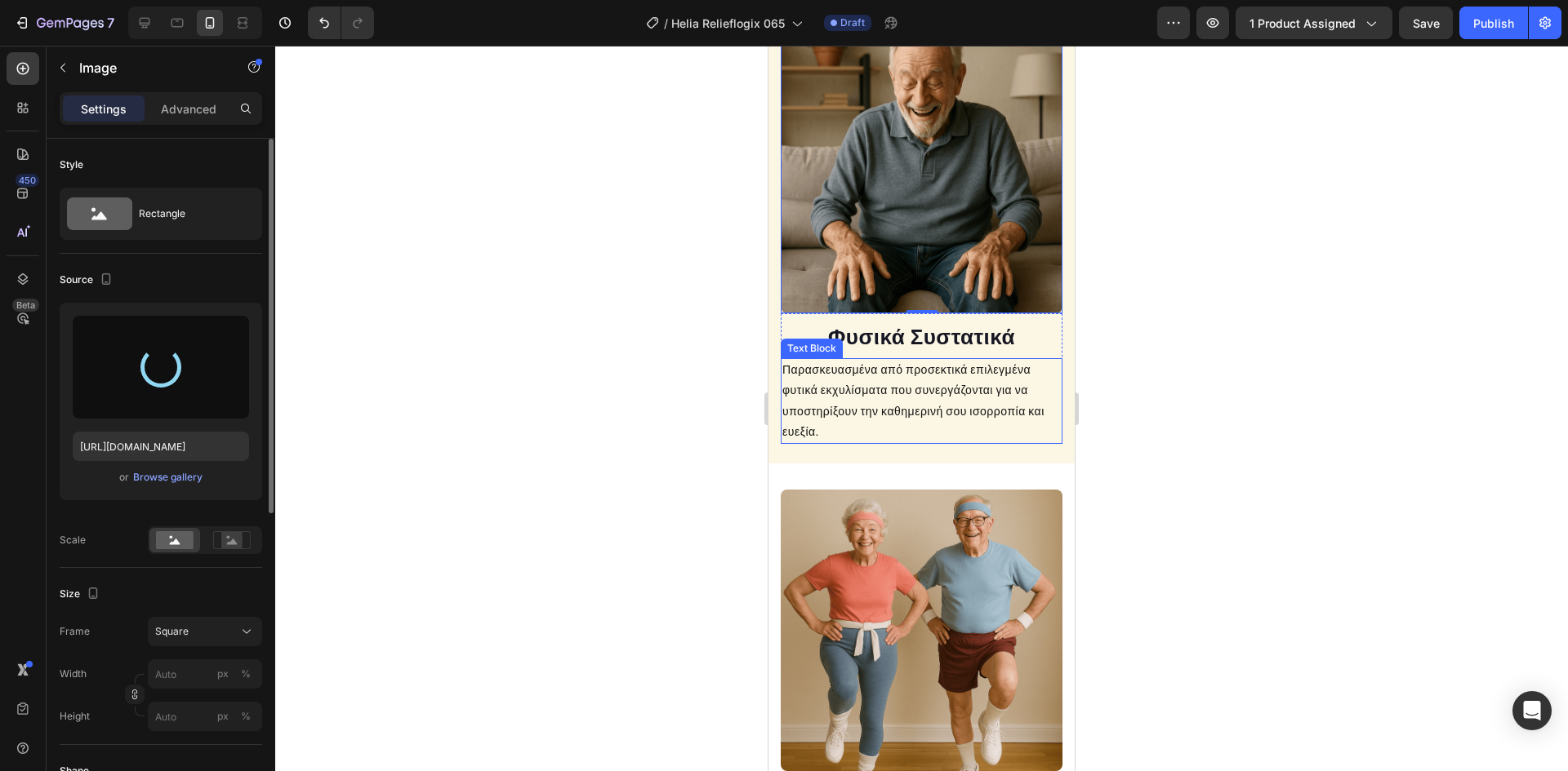
type input "[URL][DOMAIN_NAME]"
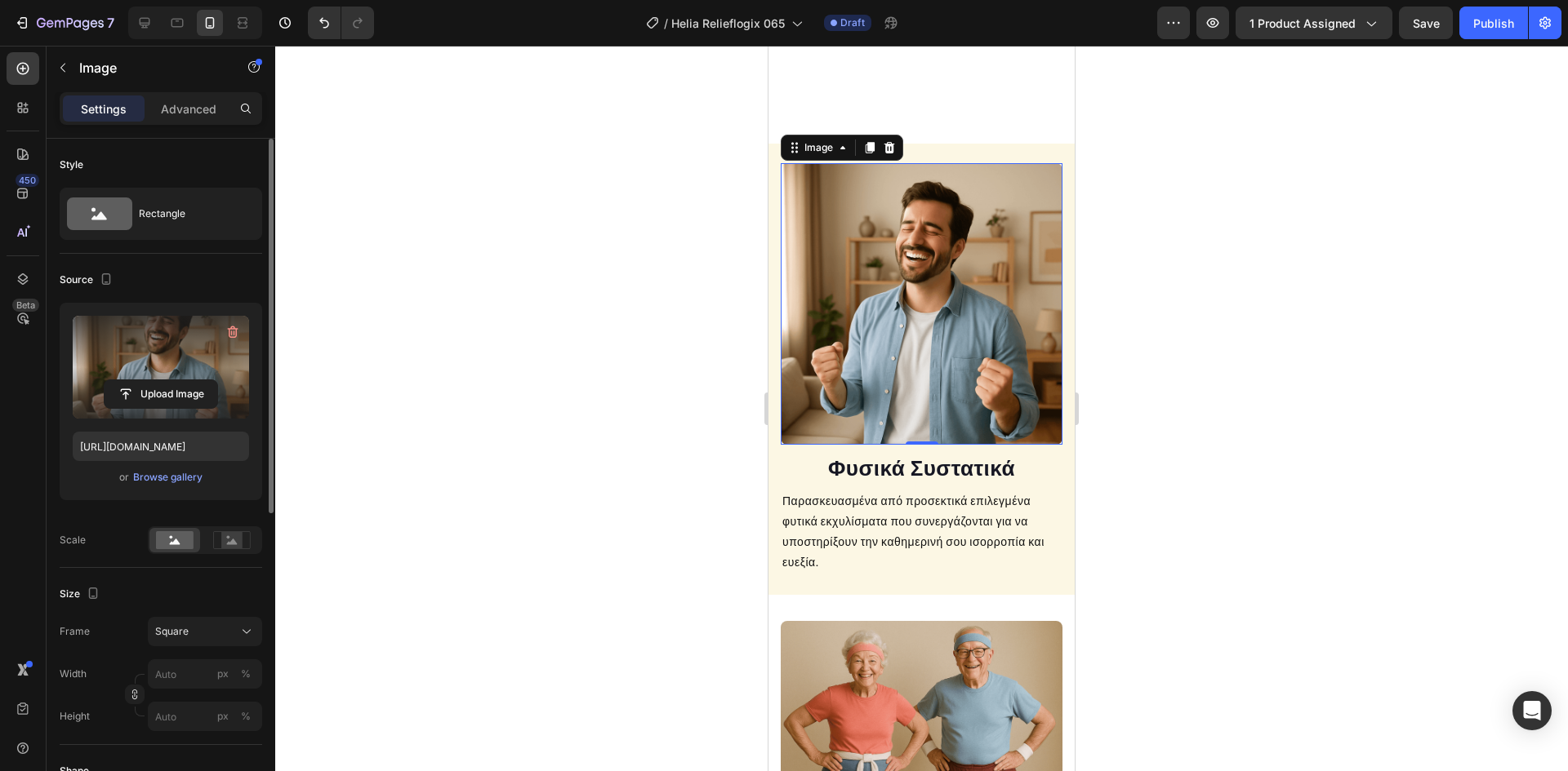
scroll to position [1679, 0]
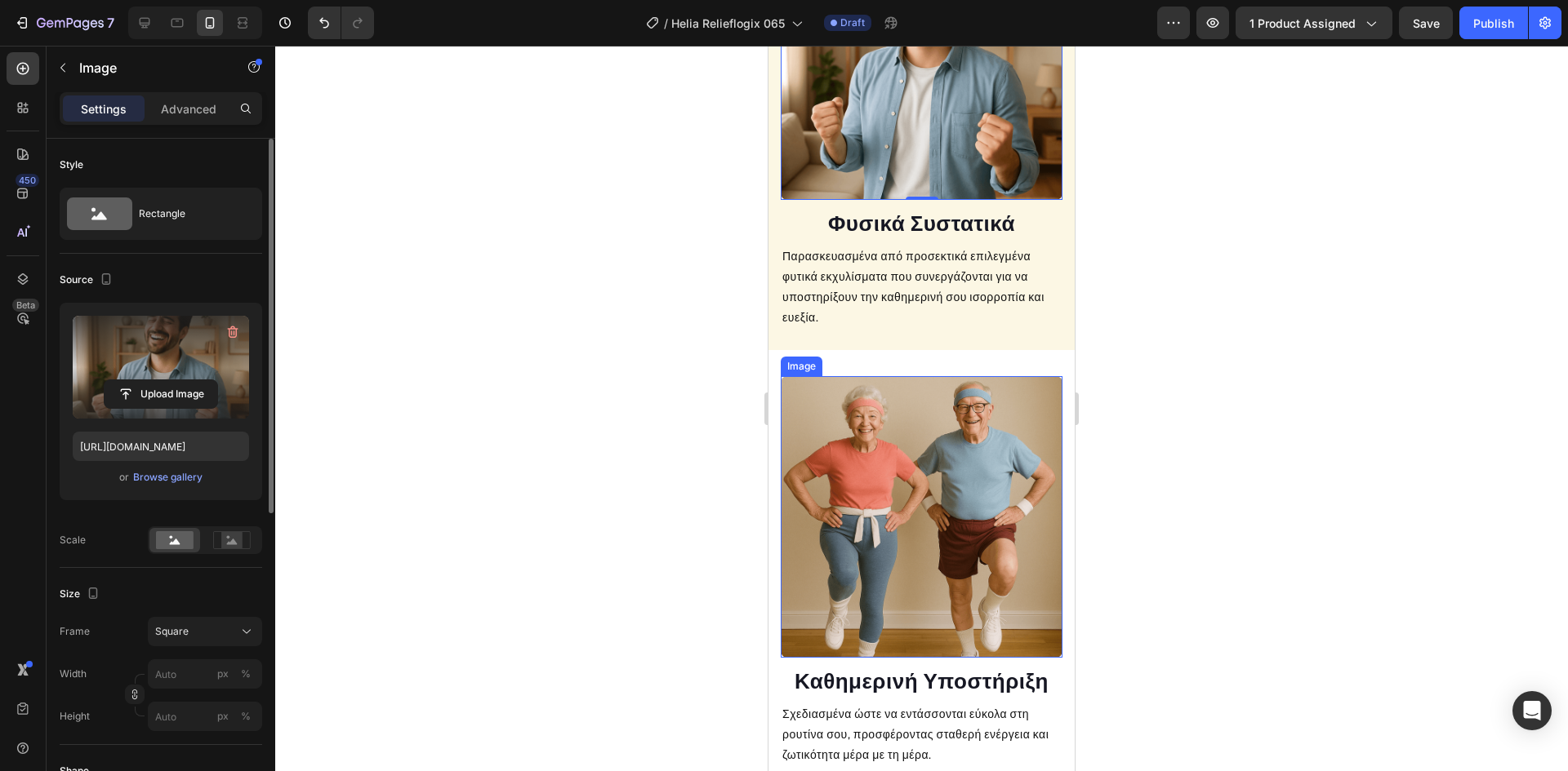
drag, startPoint x: 931, startPoint y: 420, endPoint x: 909, endPoint y: 423, distance: 22.2
click at [928, 421] on img at bounding box center [921, 516] width 282 height 281
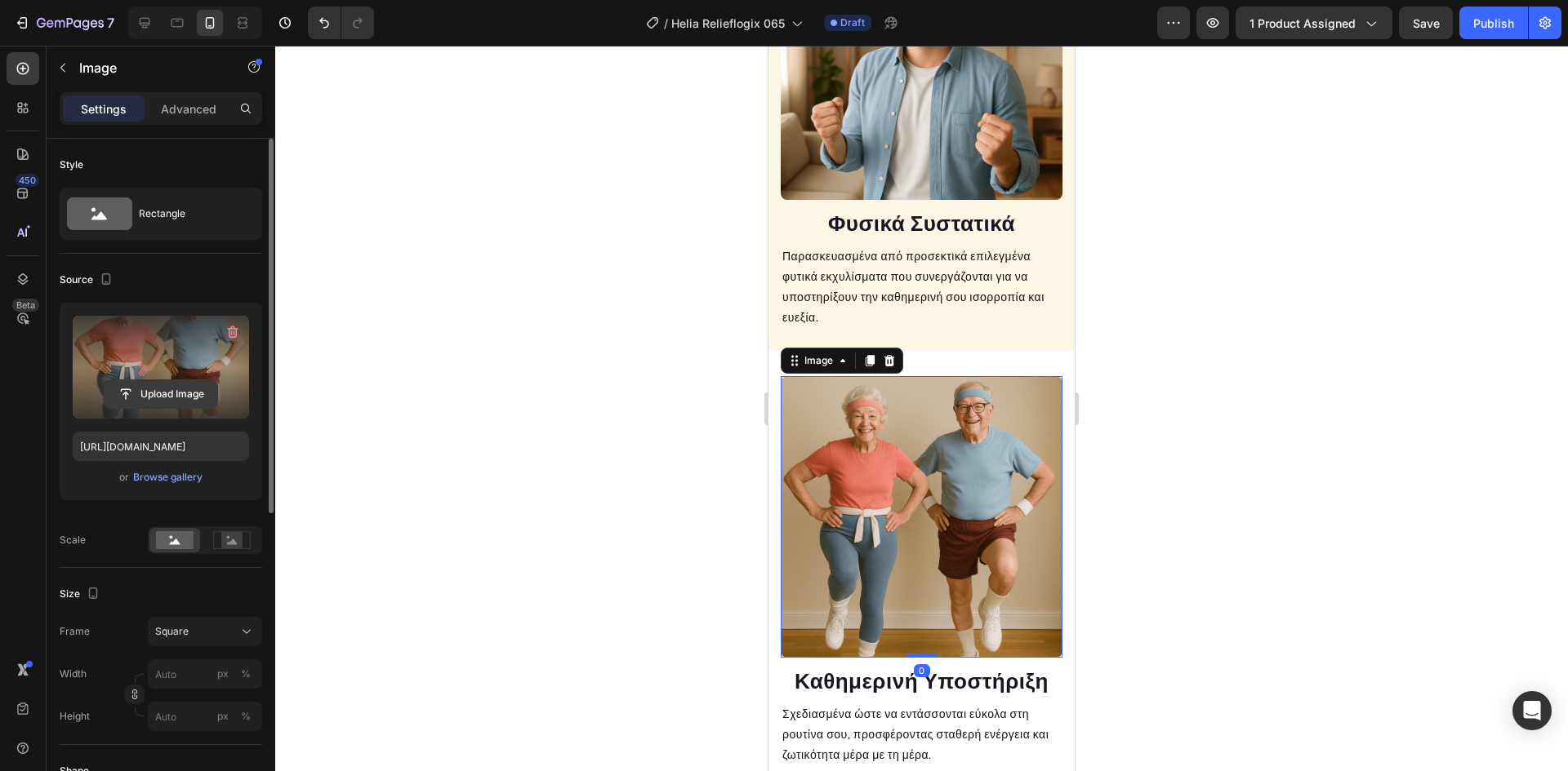
click at [159, 393] on input "file" at bounding box center [160, 394] width 112 height 28
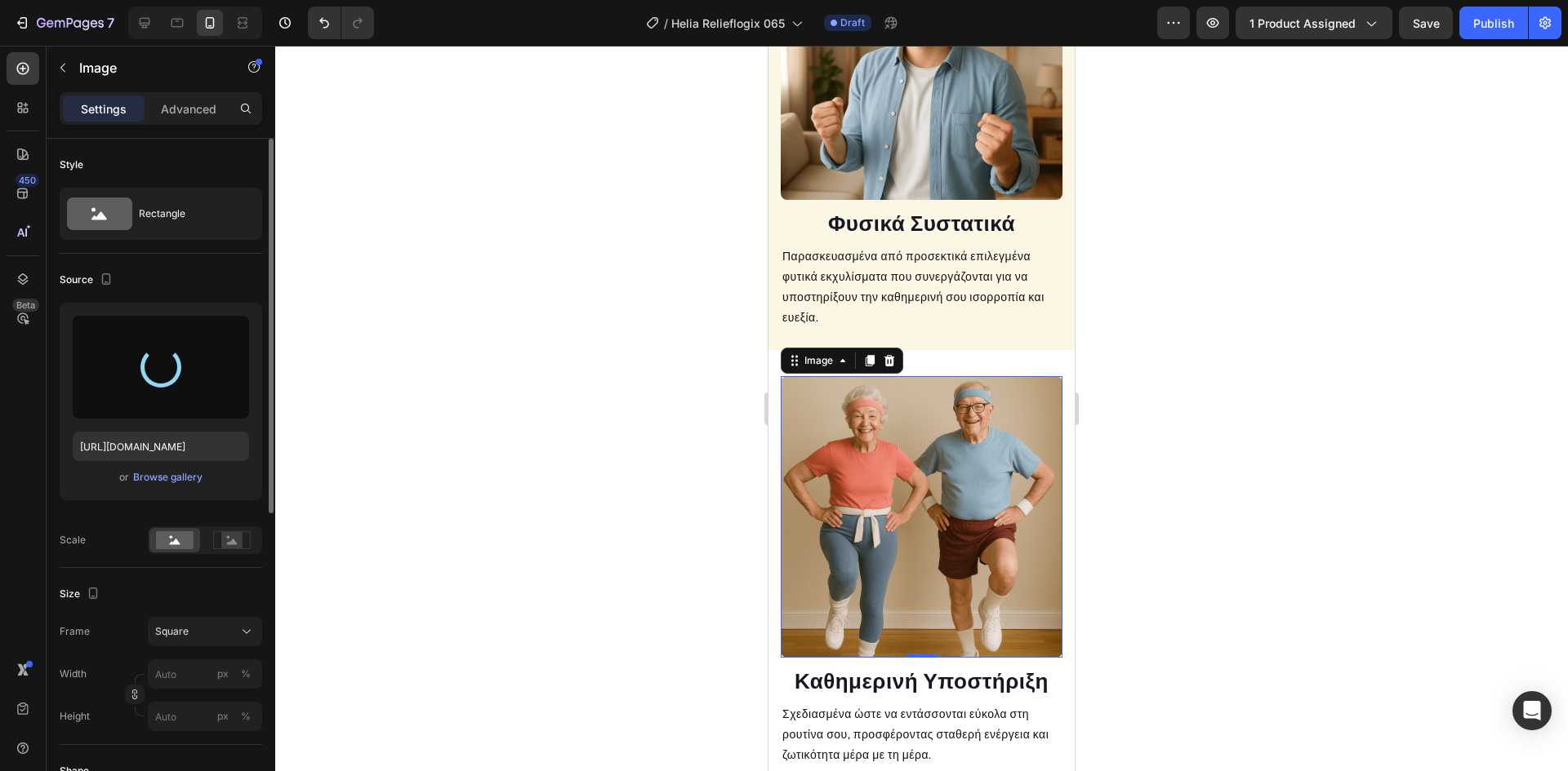
type input "[URL][DOMAIN_NAME]"
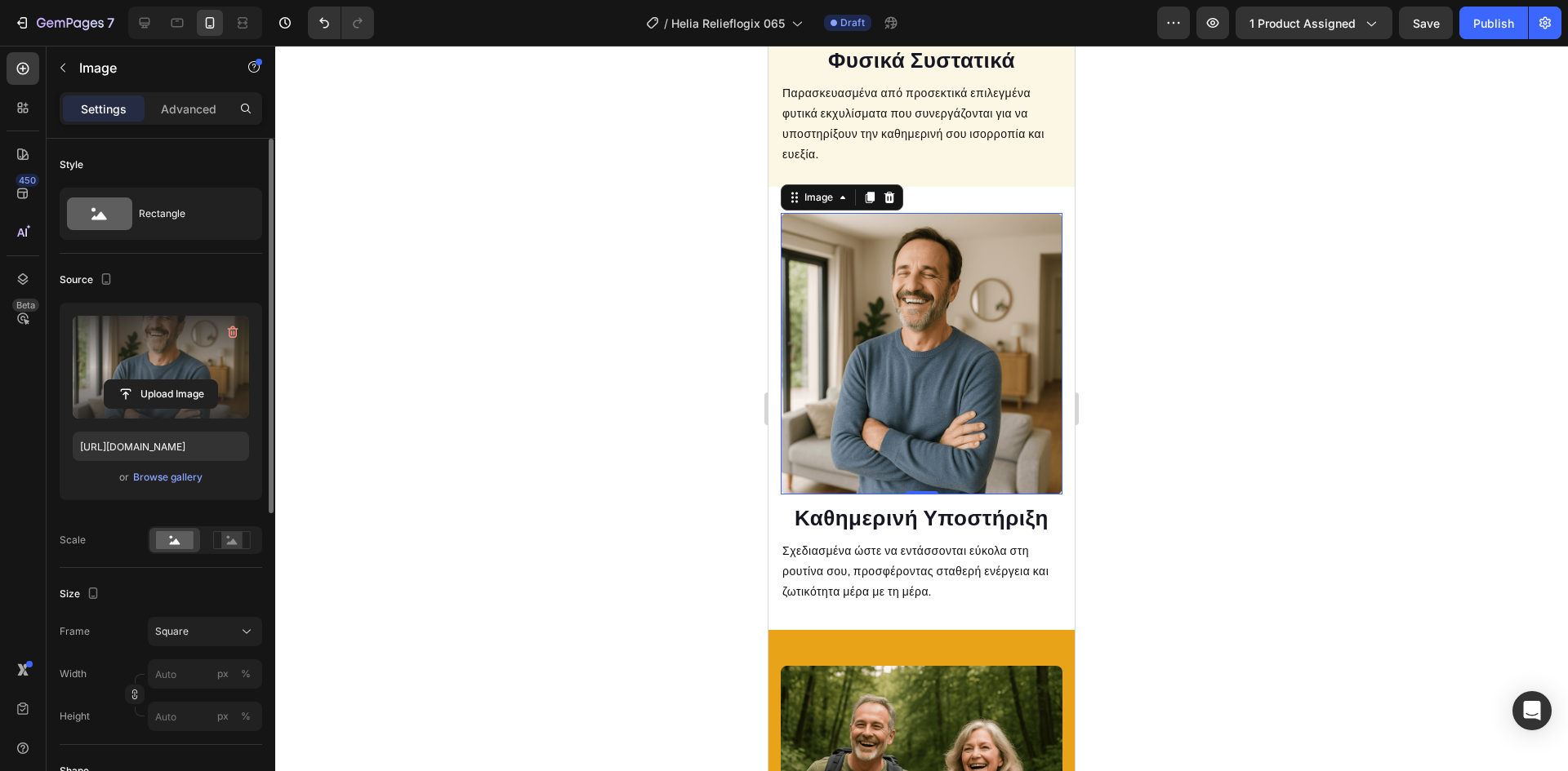
scroll to position [2086, 0]
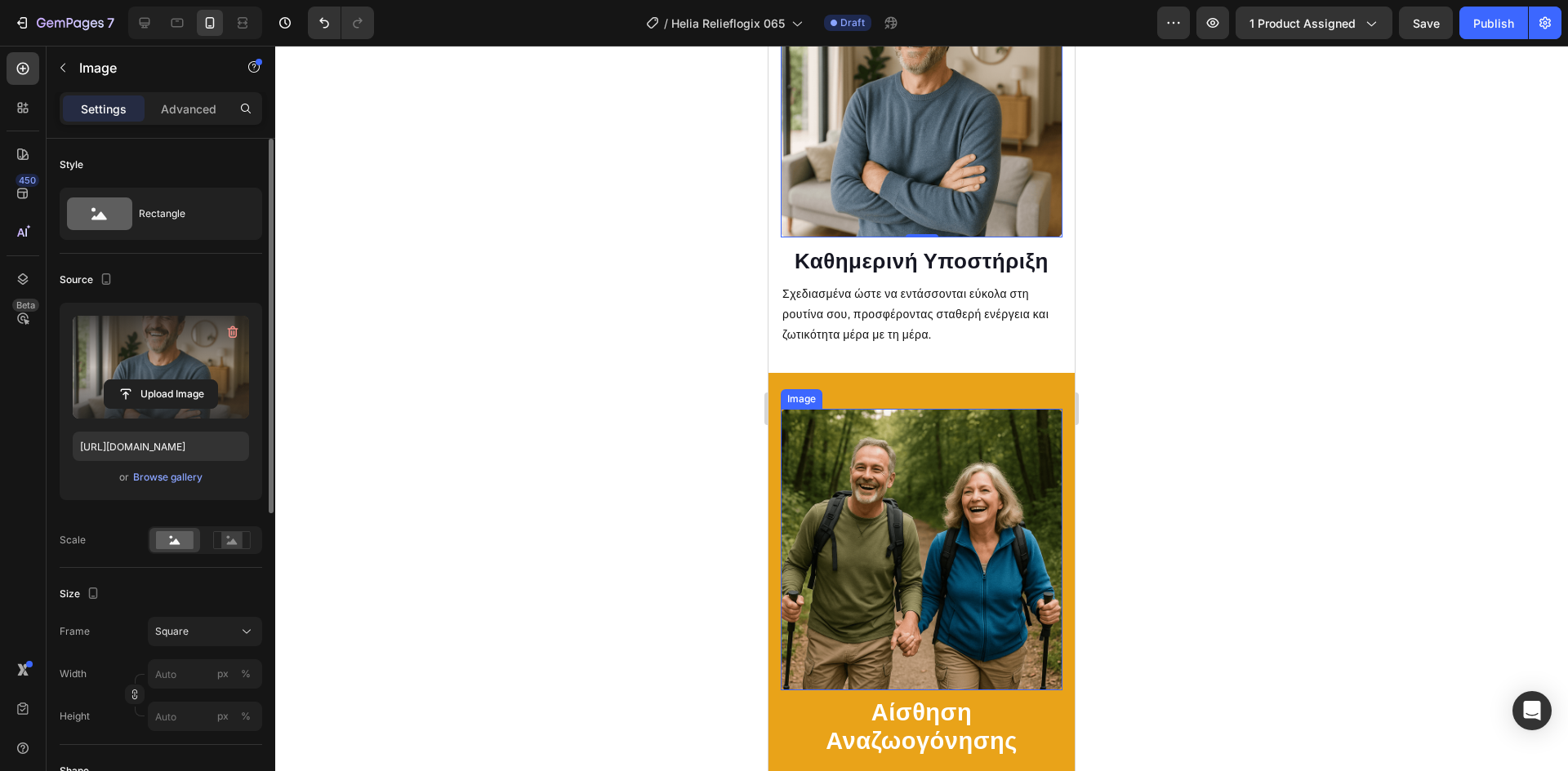
click at [962, 470] on img at bounding box center [921, 549] width 282 height 281
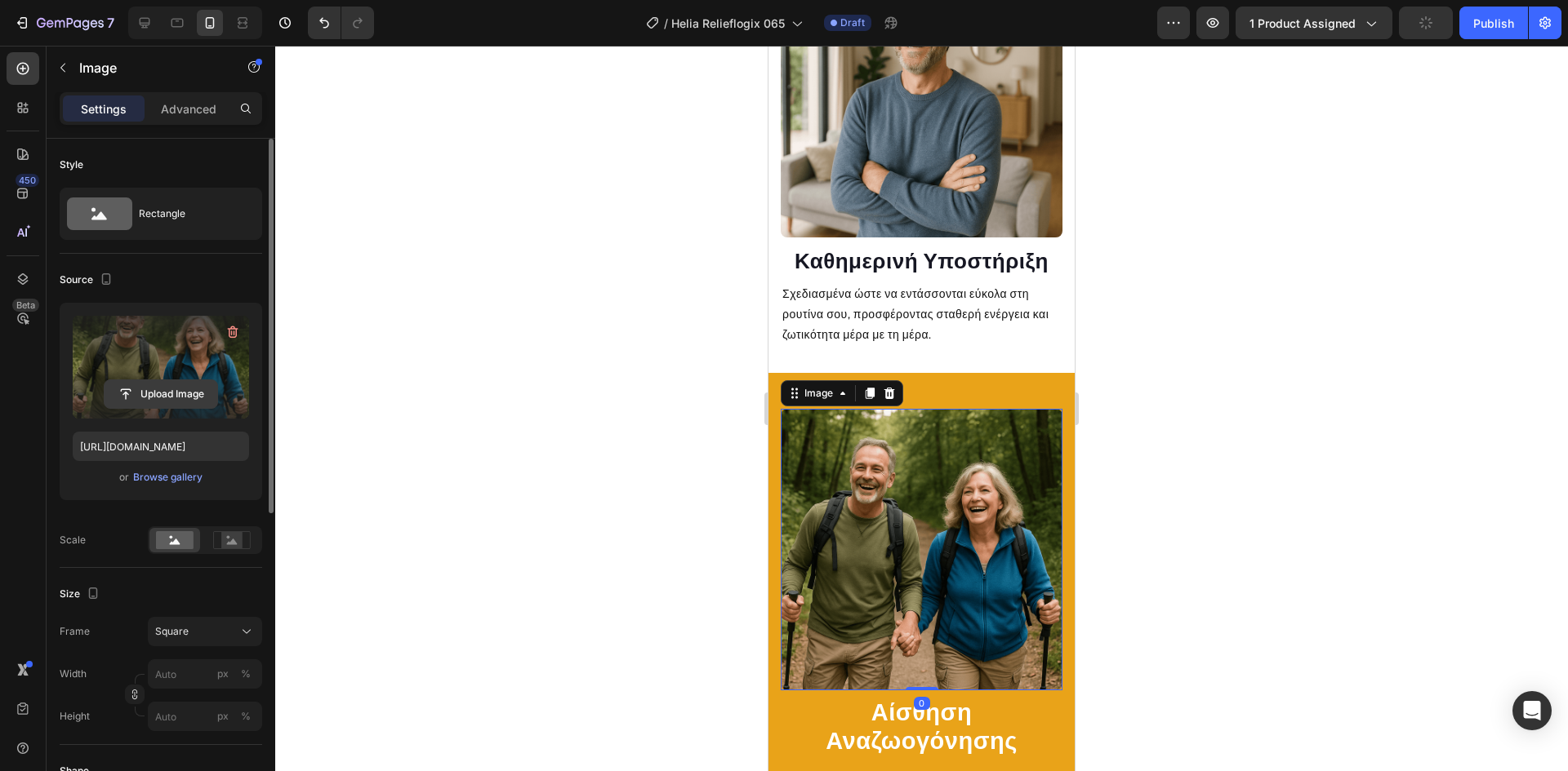
click at [162, 394] on input "file" at bounding box center [160, 394] width 112 height 28
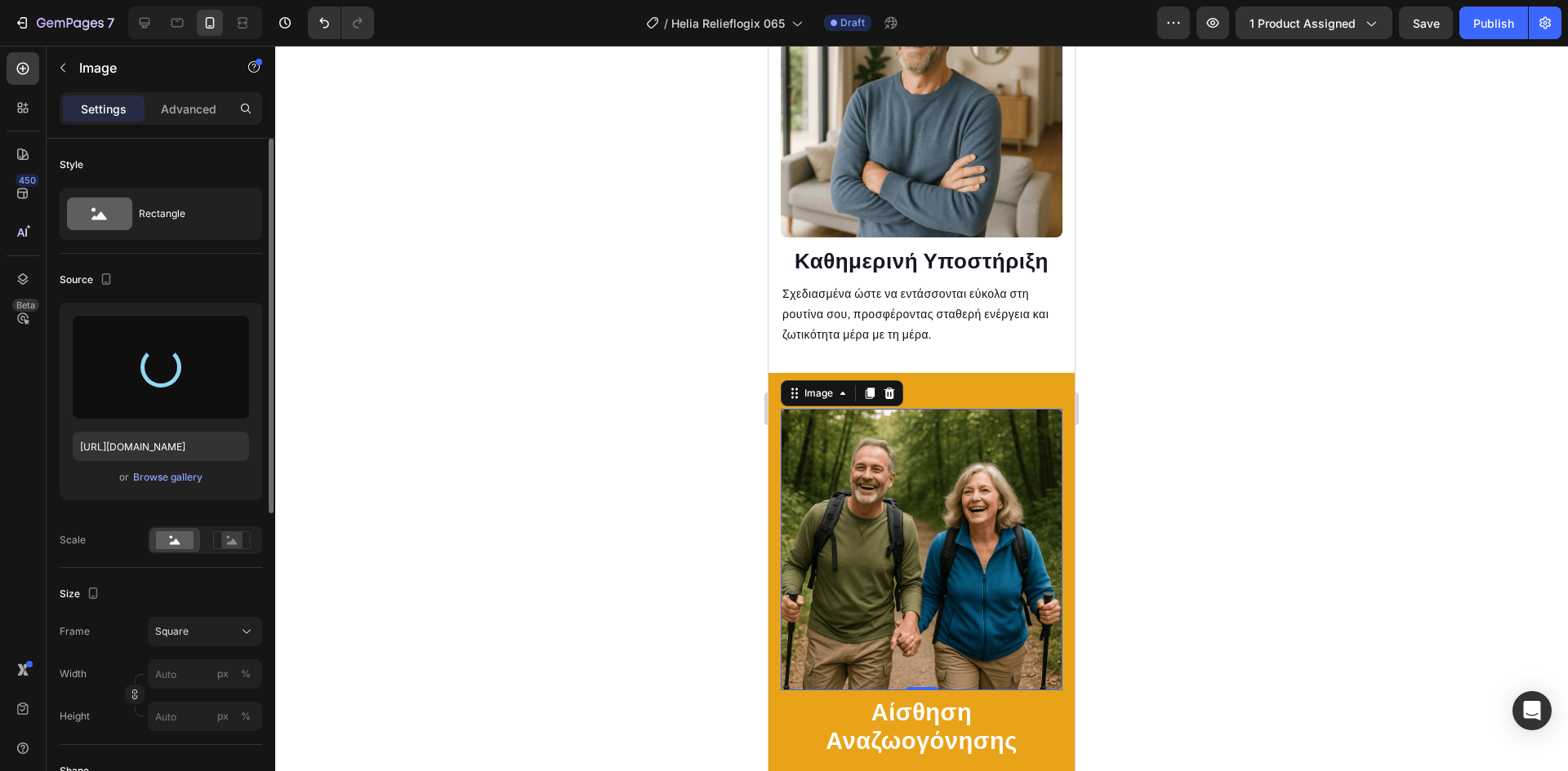
type input "[URL][DOMAIN_NAME]"
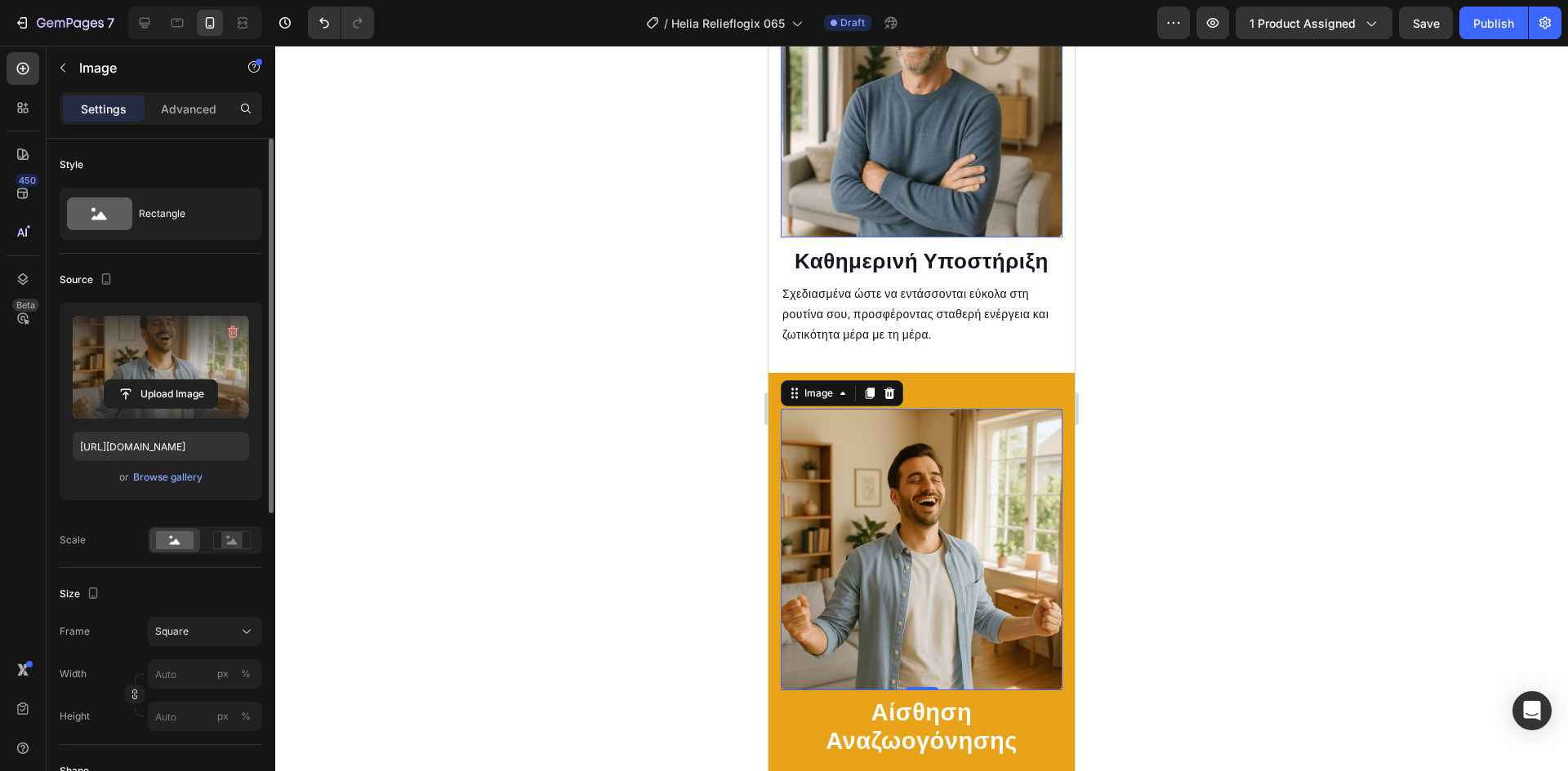
scroll to position [2250, 0]
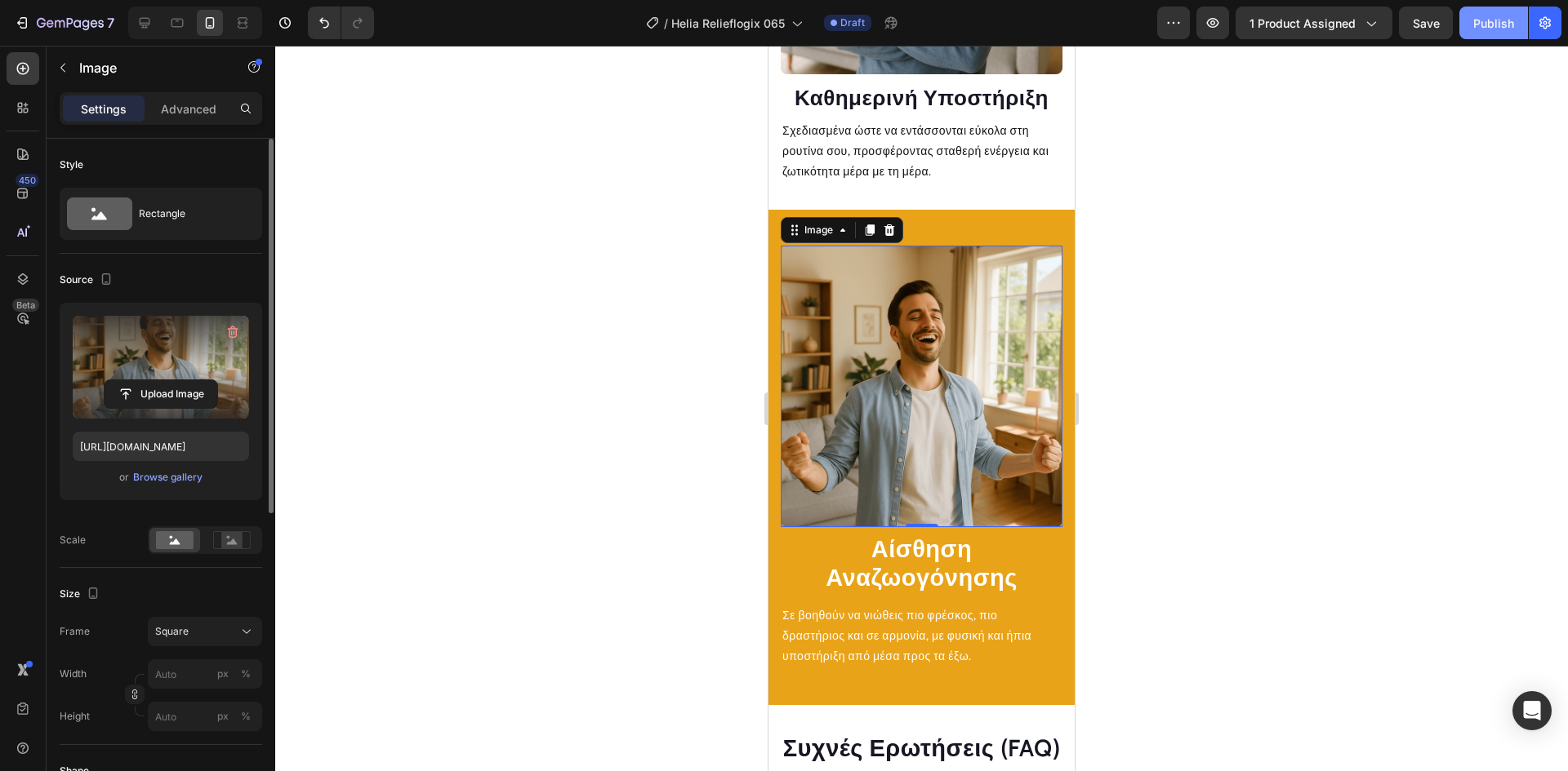
click at [1491, 27] on div "Publish" at bounding box center [1494, 23] width 41 height 17
